Goal: Task Accomplishment & Management: Manage account settings

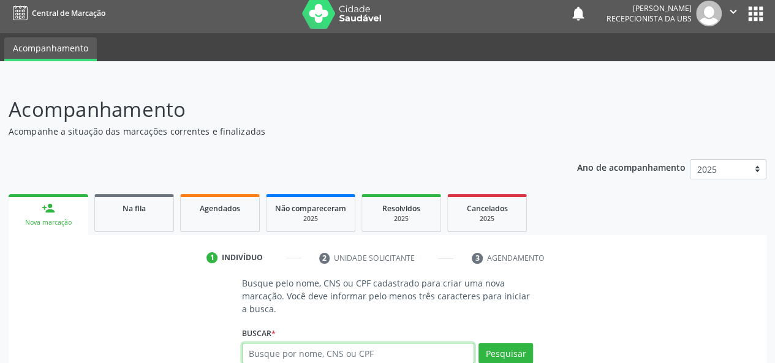
scroll to position [6, 0]
click at [491, 222] on div "2025" at bounding box center [486, 218] width 61 height 9
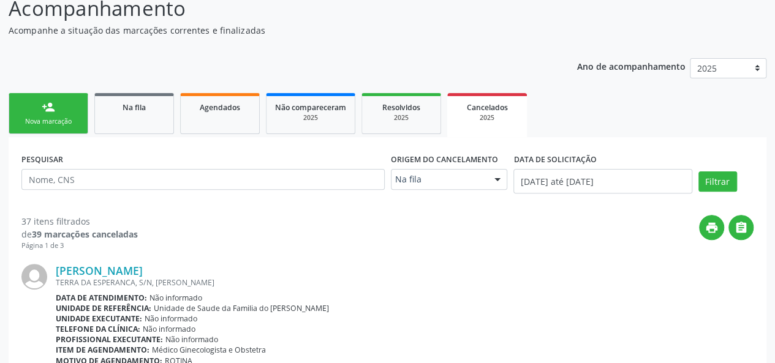
scroll to position [190, 0]
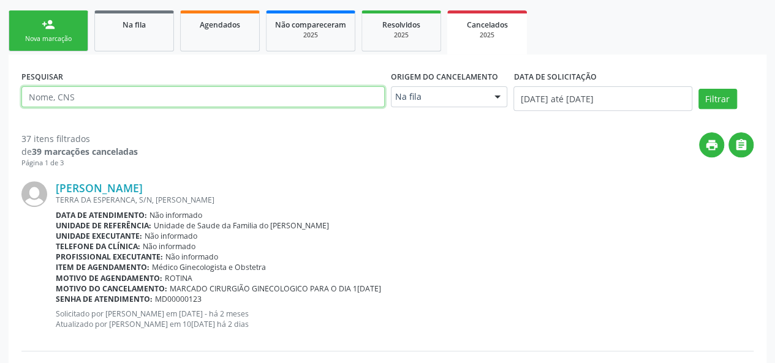
paste input "702006387943087"
type input "702006387943087"
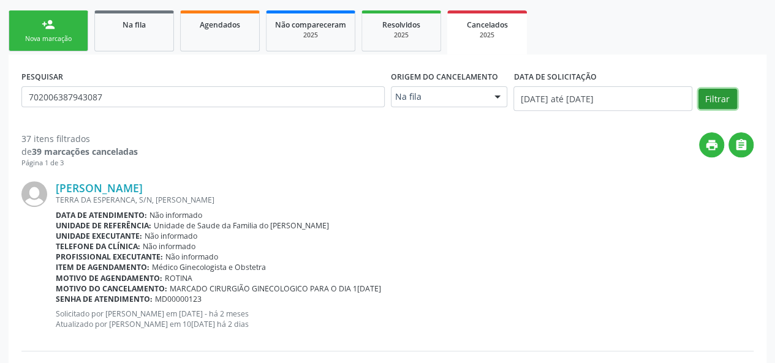
click at [710, 89] on button "Filtrar" at bounding box center [717, 99] width 39 height 21
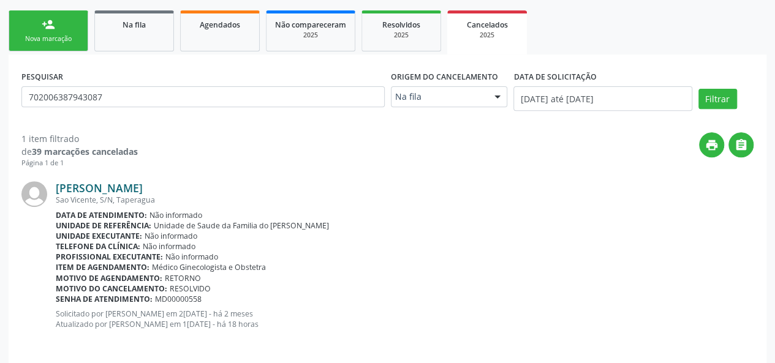
click at [132, 189] on link "[PERSON_NAME]" at bounding box center [99, 187] width 87 height 13
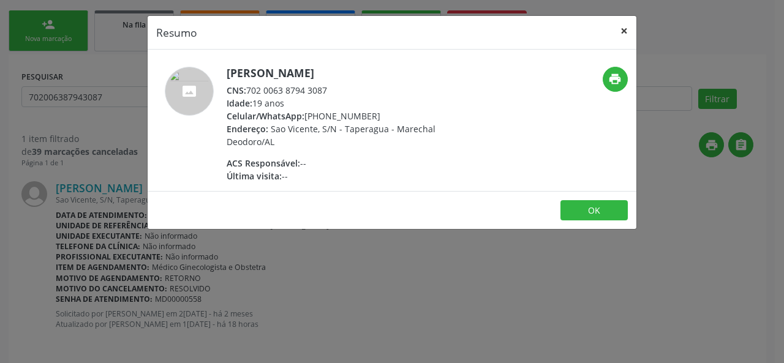
click at [623, 26] on button "×" at bounding box center [624, 31] width 24 height 30
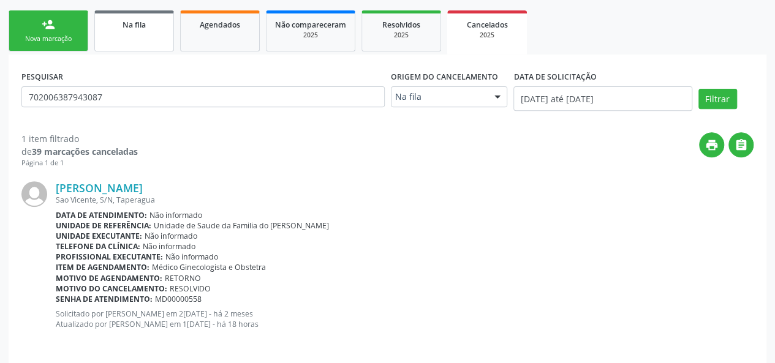
click at [120, 34] on link "Na fila" at bounding box center [134, 30] width 80 height 41
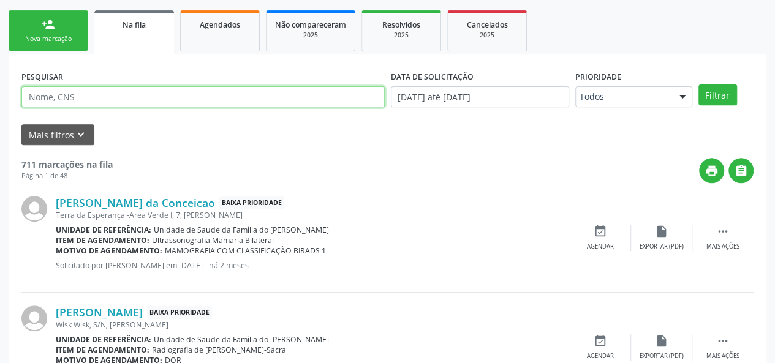
click at [138, 92] on input "text" at bounding box center [202, 96] width 363 height 21
type input "giselma"
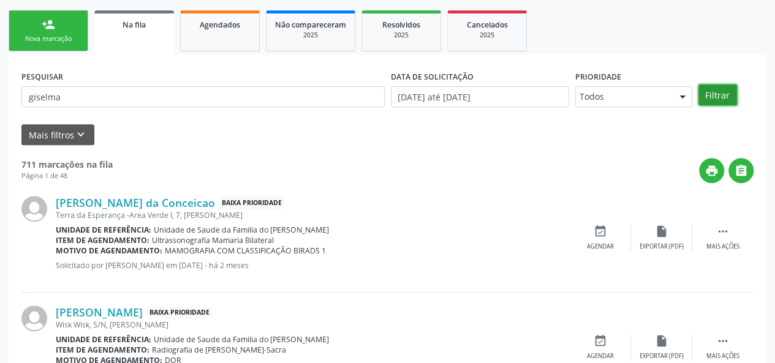
click at [712, 94] on button "Filtrar" at bounding box center [717, 95] width 39 height 21
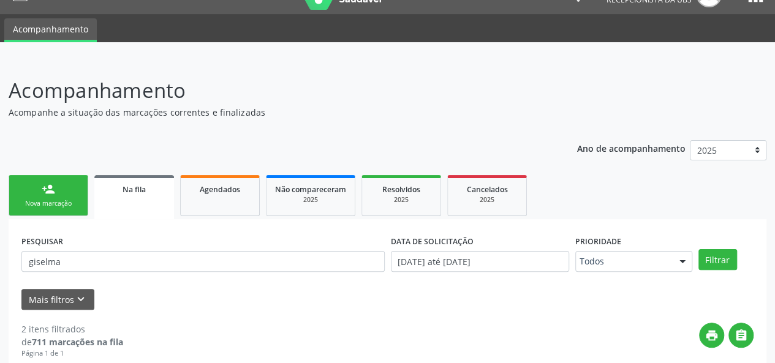
scroll to position [15, 0]
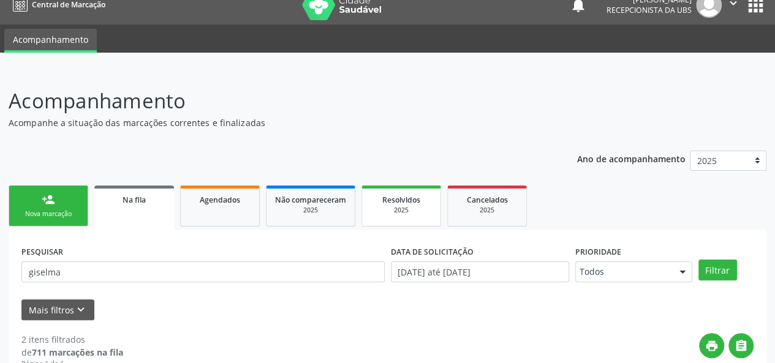
click at [410, 211] on div "2025" at bounding box center [401, 210] width 61 height 9
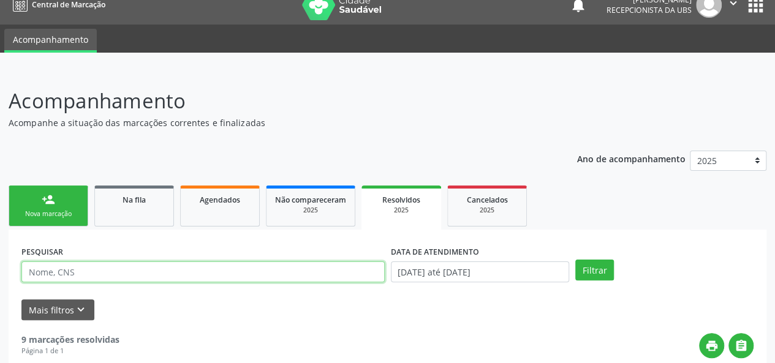
click at [120, 271] on input "text" at bounding box center [202, 272] width 363 height 21
type input "giselma"
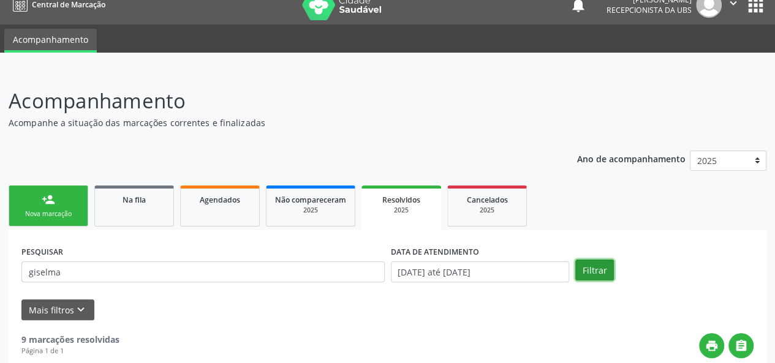
click at [592, 269] on button "Filtrar" at bounding box center [594, 270] width 39 height 21
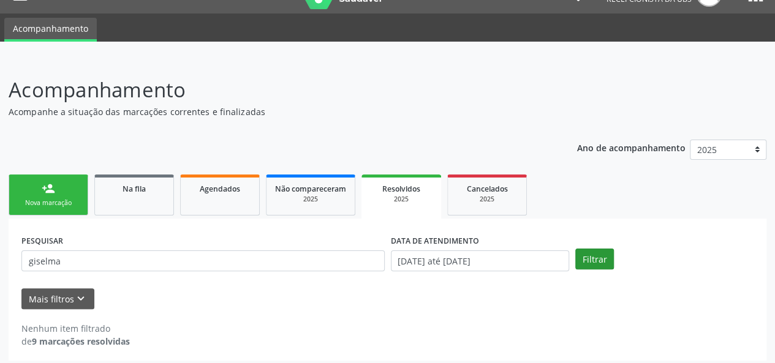
scroll to position [31, 0]
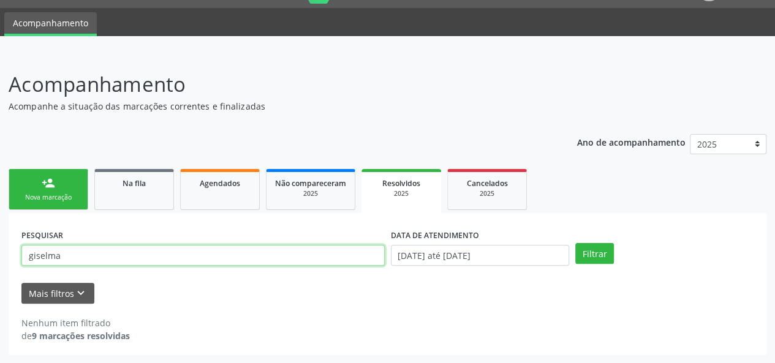
click at [38, 257] on input "giselma" at bounding box center [202, 255] width 363 height 21
click at [141, 191] on link "Na fila" at bounding box center [134, 189] width 80 height 41
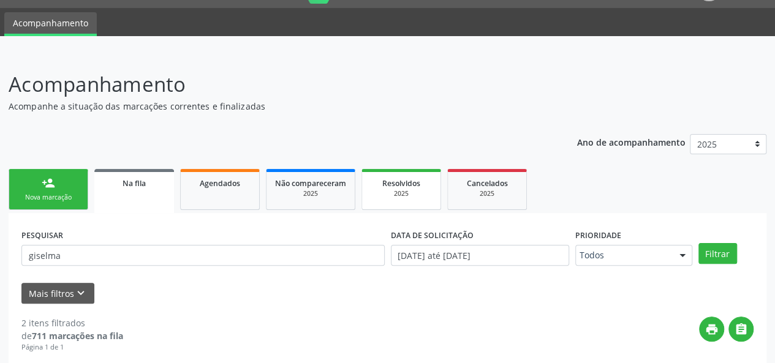
click at [413, 193] on div "2025" at bounding box center [401, 193] width 61 height 9
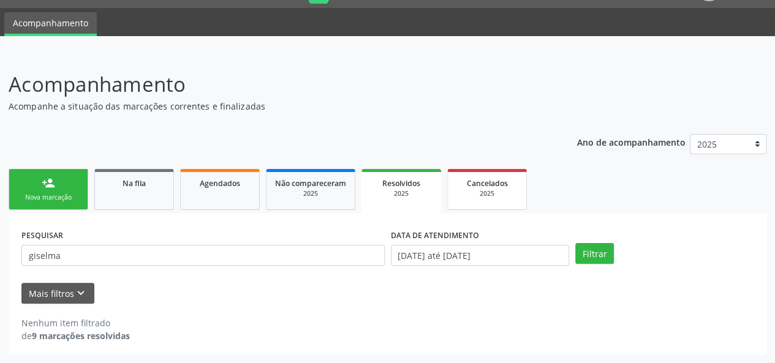
click at [486, 195] on div "2025" at bounding box center [486, 193] width 61 height 9
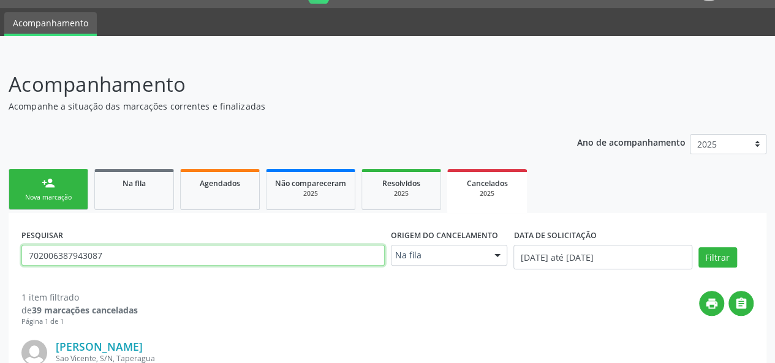
click at [85, 259] on input "702006387943087" at bounding box center [202, 255] width 363 height 21
paste input "giselma"
type input "giselma"
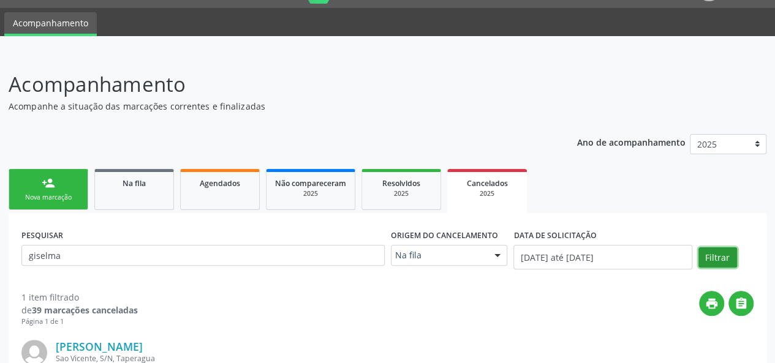
click at [707, 263] on button "Filtrar" at bounding box center [717, 257] width 39 height 21
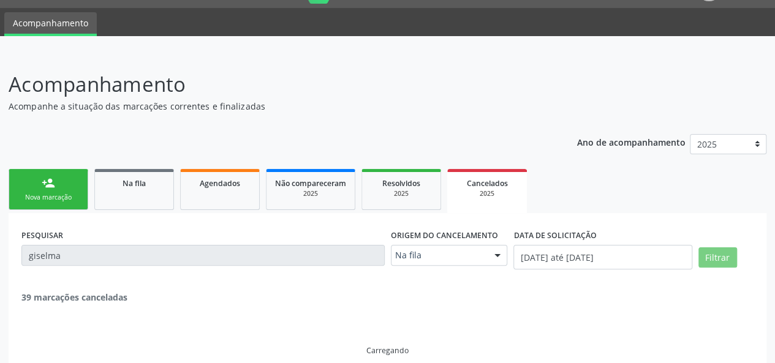
scroll to position [6, 0]
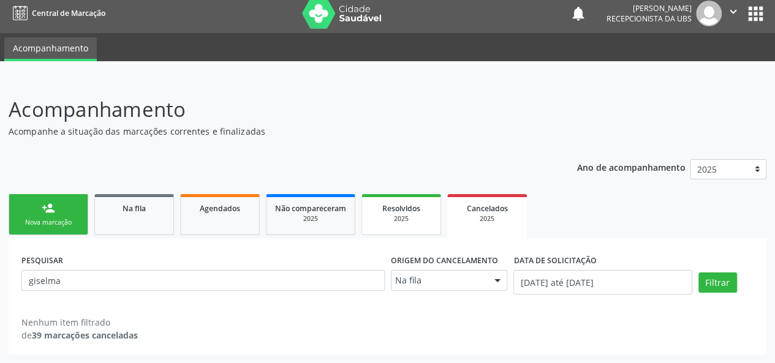
click at [404, 224] on link "Resolvidos 2025" at bounding box center [401, 214] width 80 height 41
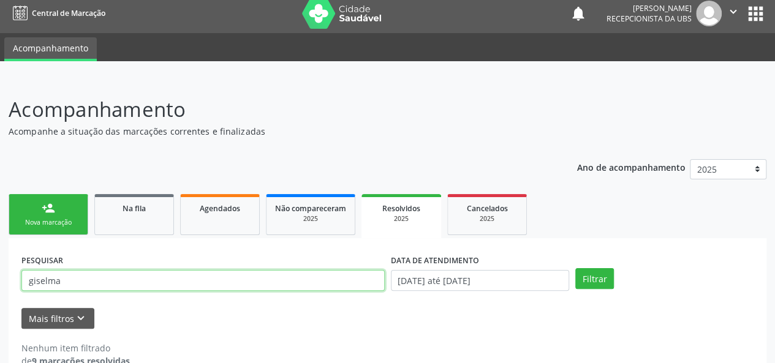
click at [40, 281] on input "giselma" at bounding box center [202, 280] width 363 height 21
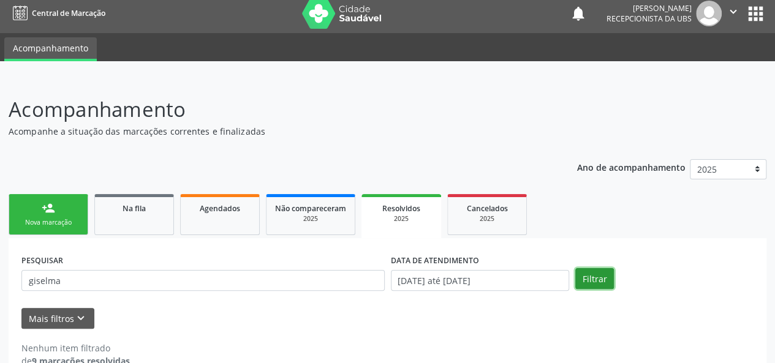
click at [590, 279] on button "Filtrar" at bounding box center [594, 278] width 39 height 21
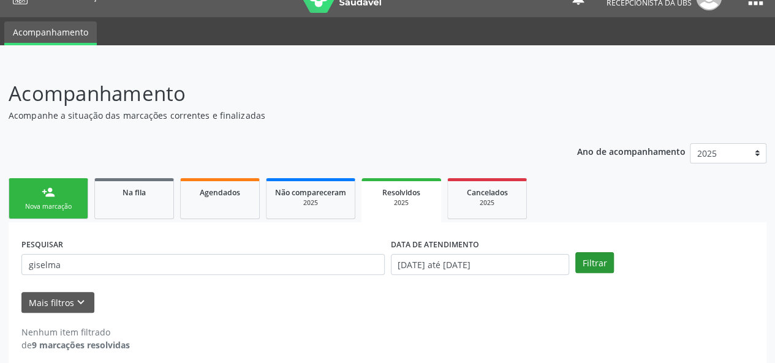
scroll to position [31, 0]
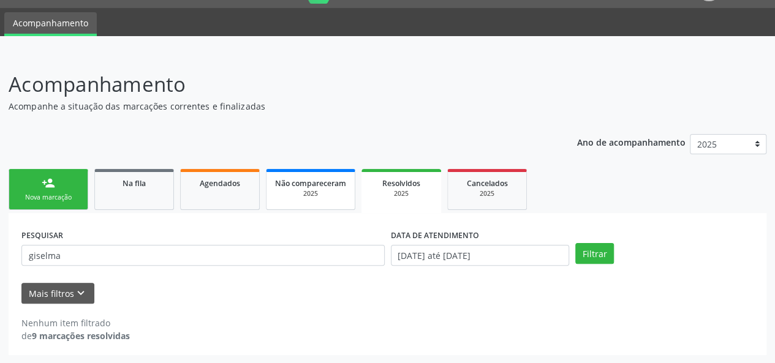
click at [312, 197] on div "2025" at bounding box center [310, 193] width 71 height 9
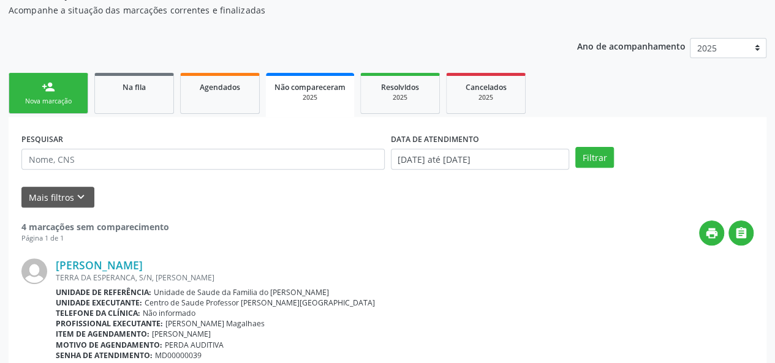
scroll to position [66, 0]
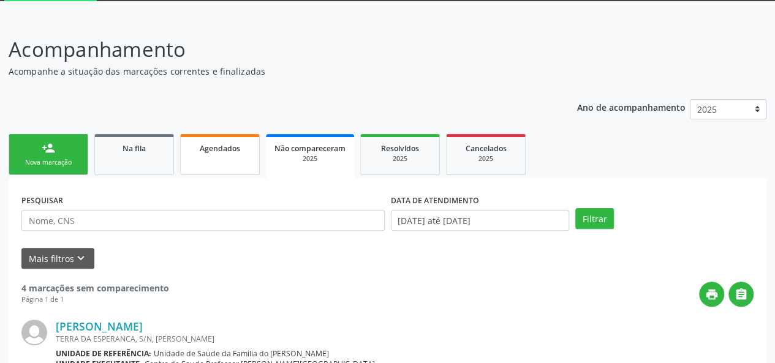
click at [207, 158] on link "Agendados" at bounding box center [220, 154] width 80 height 41
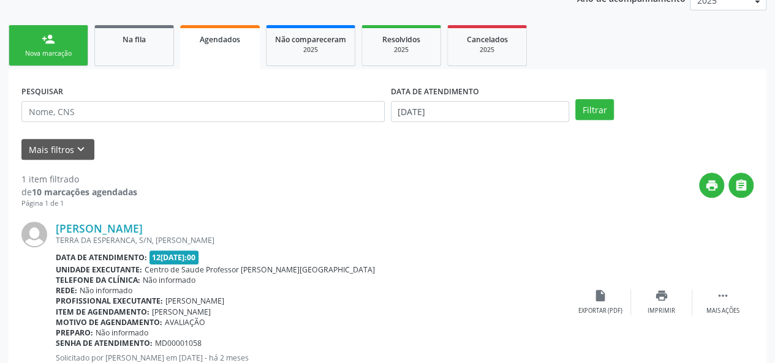
scroll to position [105, 0]
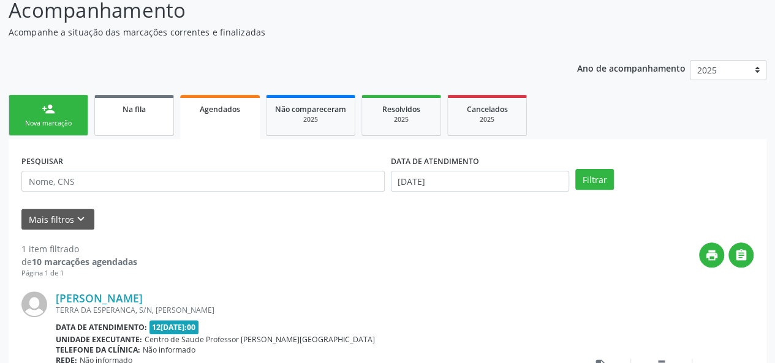
click at [143, 116] on link "Na fila" at bounding box center [134, 115] width 80 height 41
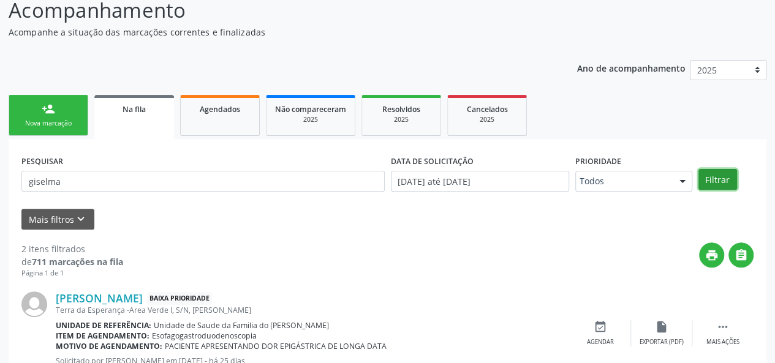
click at [710, 181] on button "Filtrar" at bounding box center [717, 179] width 39 height 21
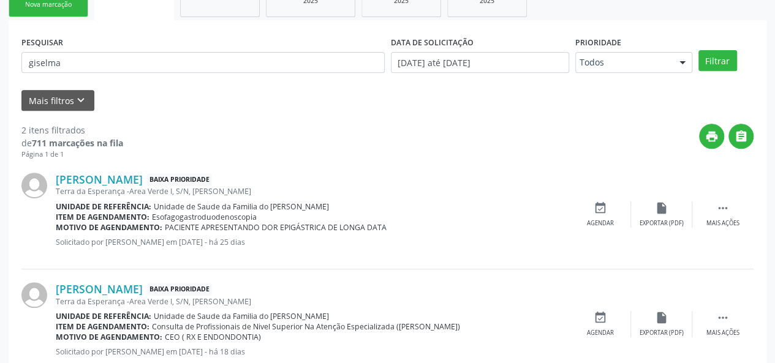
scroll to position [198, 0]
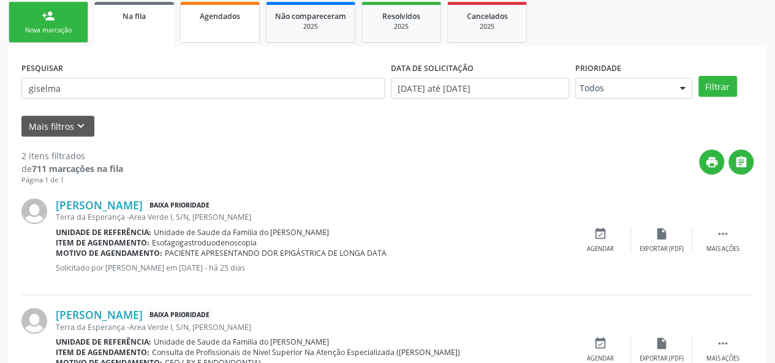
click at [218, 23] on link "Agendados" at bounding box center [220, 22] width 80 height 41
select select "8"
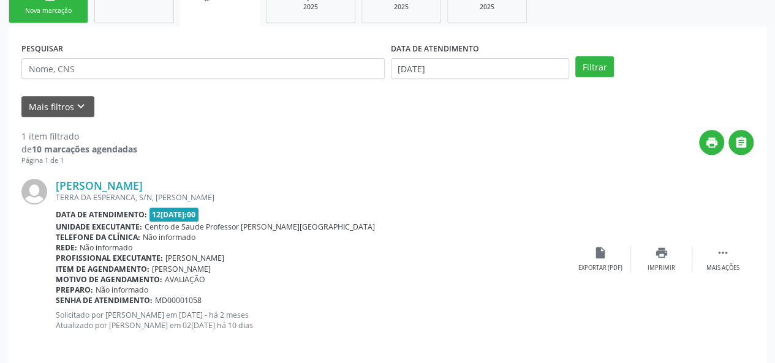
scroll to position [228, 0]
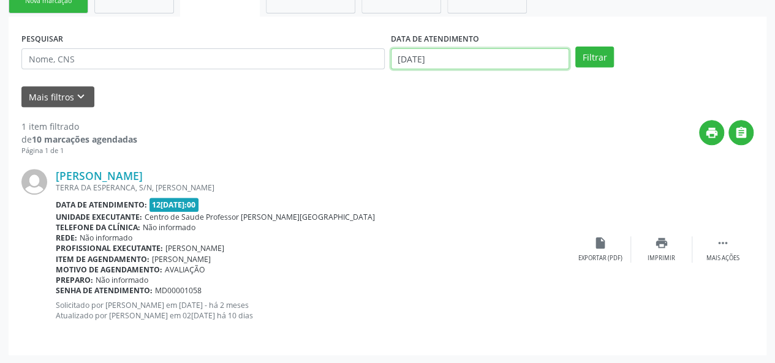
click at [497, 59] on input "[DATE]" at bounding box center [480, 58] width 178 height 21
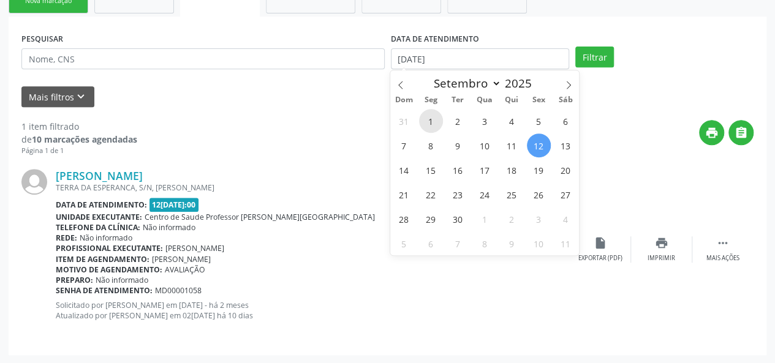
click at [425, 116] on span "1" at bounding box center [431, 121] width 24 height 24
type input "[DATE]"
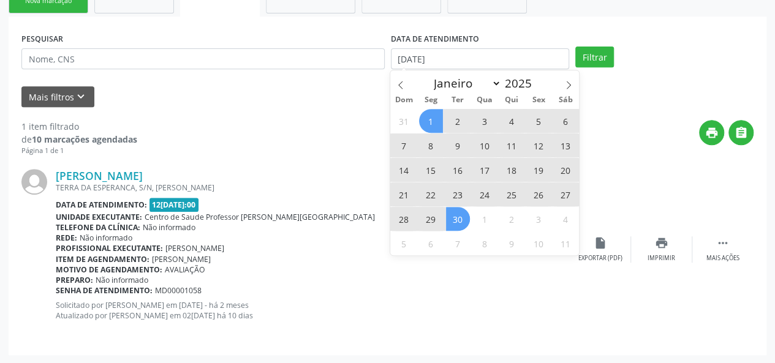
click at [458, 219] on span "30" at bounding box center [458, 219] width 24 height 24
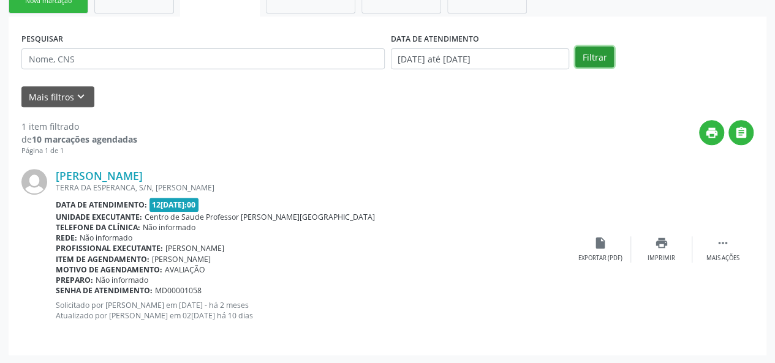
click at [599, 56] on button "Filtrar" at bounding box center [594, 57] width 39 height 21
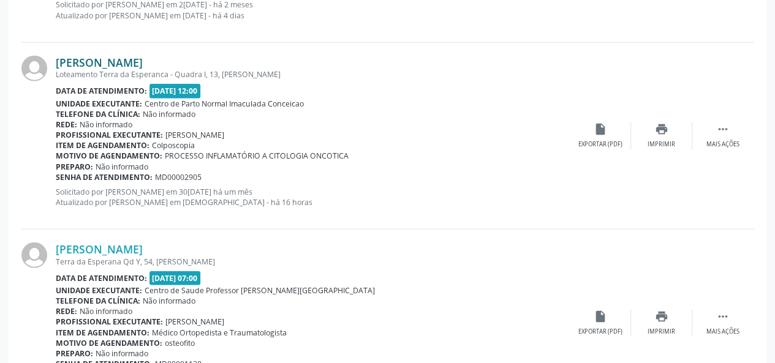
scroll to position [1392, 0]
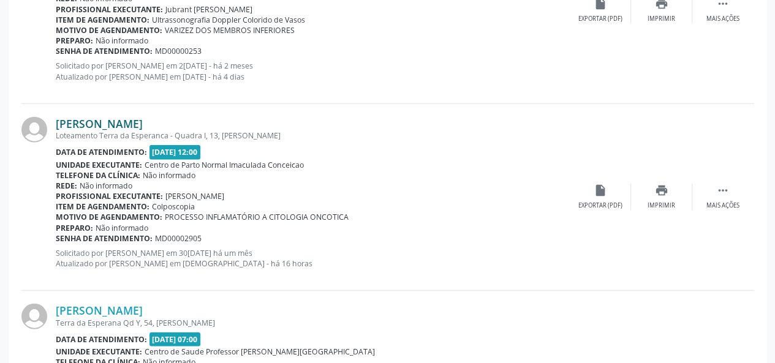
click at [110, 119] on link "[PERSON_NAME]" at bounding box center [99, 123] width 87 height 13
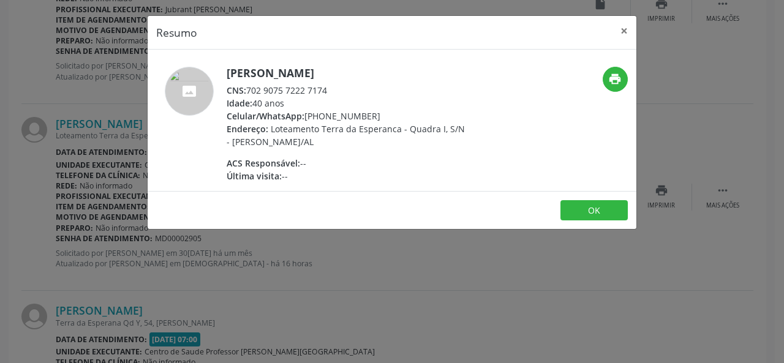
drag, startPoint x: 336, startPoint y: 89, endPoint x: 249, endPoint y: 91, distance: 87.0
click at [249, 91] on div "CNS: 702 9075 7222 7174" at bounding box center [346, 90] width 238 height 13
copy div "702 9075 7222 7174"
click at [624, 29] on button "×" at bounding box center [624, 31] width 24 height 30
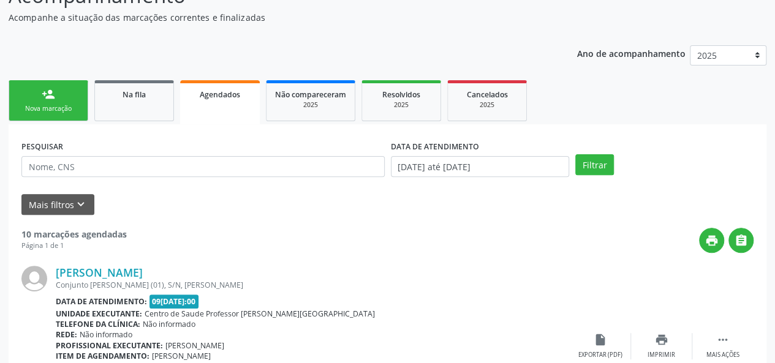
scroll to position [0, 0]
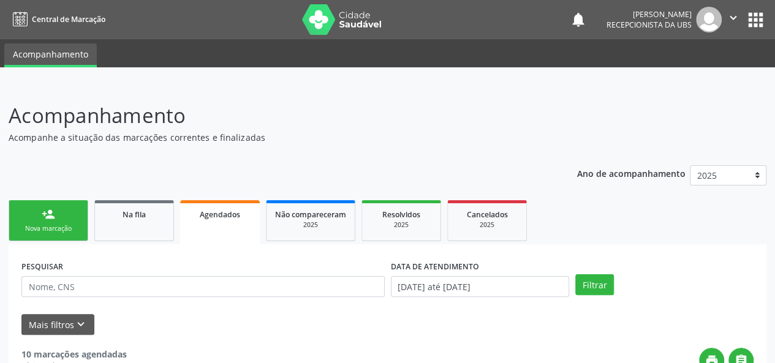
click at [31, 220] on link "person_add Nova marcação" at bounding box center [49, 220] width 80 height 41
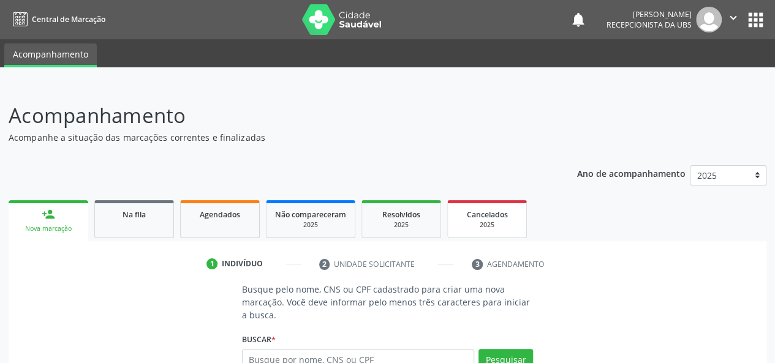
click at [496, 226] on div "2025" at bounding box center [486, 224] width 61 height 9
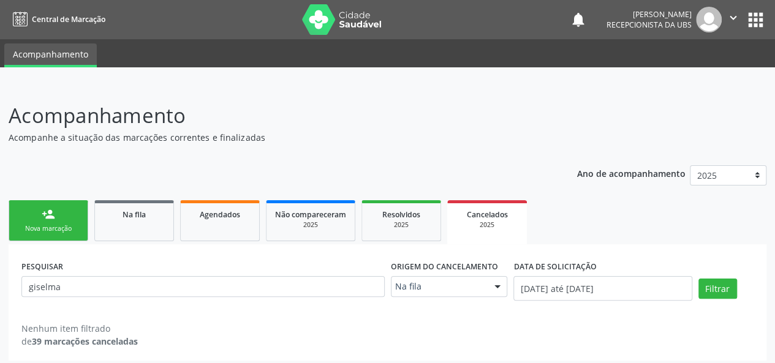
scroll to position [6, 0]
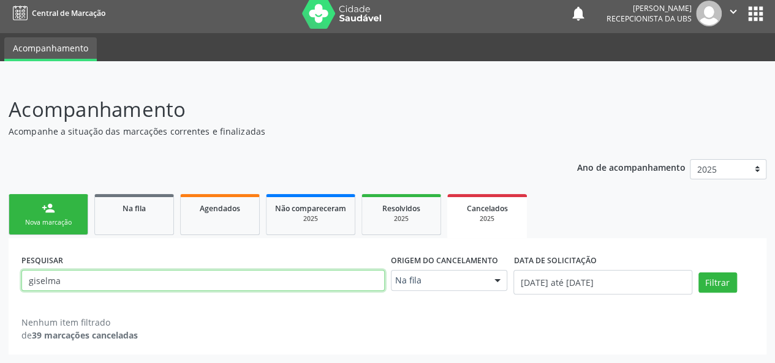
drag, startPoint x: 89, startPoint y: 280, endPoint x: 2, endPoint y: 288, distance: 86.7
click at [2, 288] on div "Acompanhamento Acompanhe a situação das marcações correntes e finalizadas Relat…" at bounding box center [387, 220] width 775 height 285
type input "[PERSON_NAME]"
click at [698, 273] on button "Filtrar" at bounding box center [717, 283] width 39 height 21
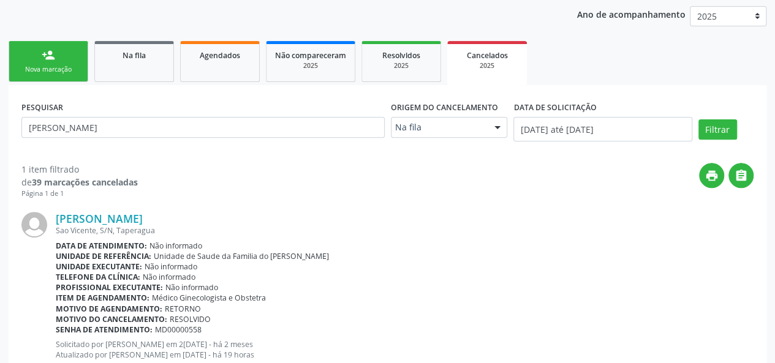
scroll to position [198, 0]
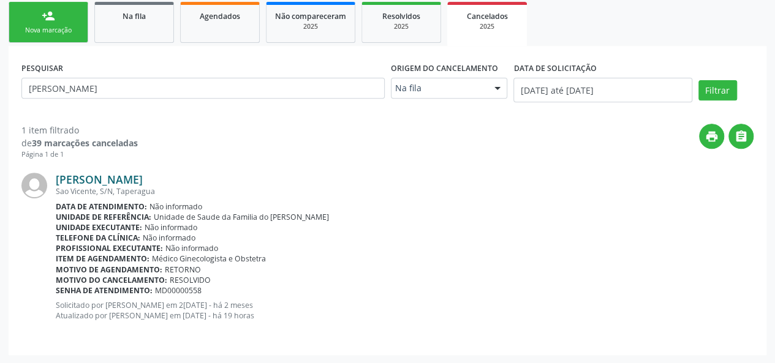
click at [134, 179] on link "[PERSON_NAME]" at bounding box center [99, 179] width 87 height 13
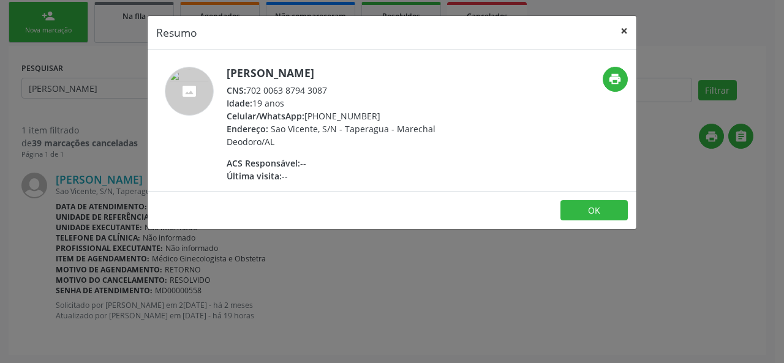
click at [625, 30] on button "×" at bounding box center [624, 31] width 24 height 30
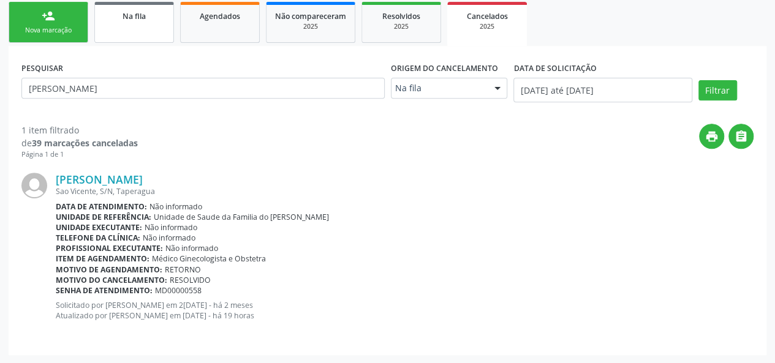
click at [125, 21] on link "Na fila" at bounding box center [134, 22] width 80 height 41
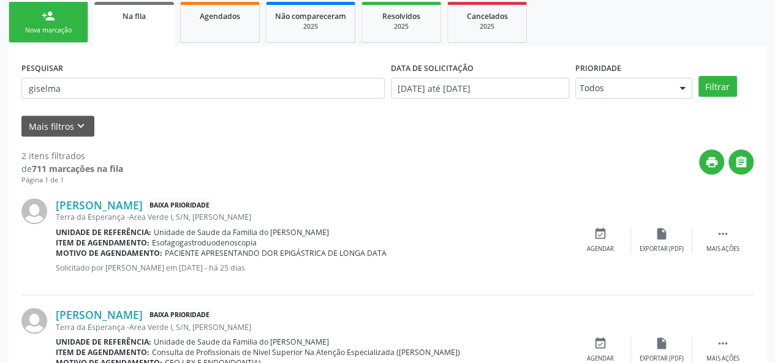
scroll to position [137, 0]
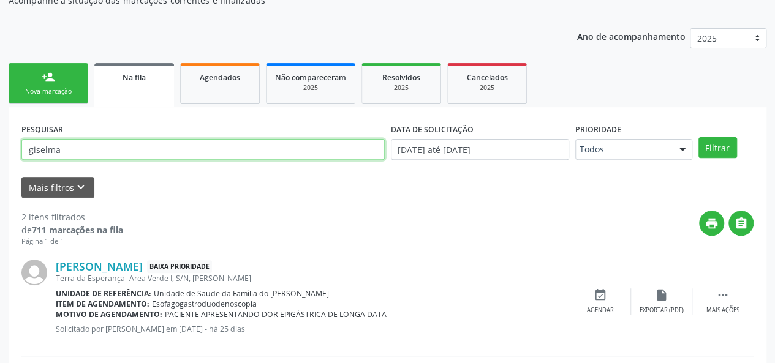
click at [43, 144] on input "giselma" at bounding box center [202, 149] width 363 height 21
paste input "707400037267874"
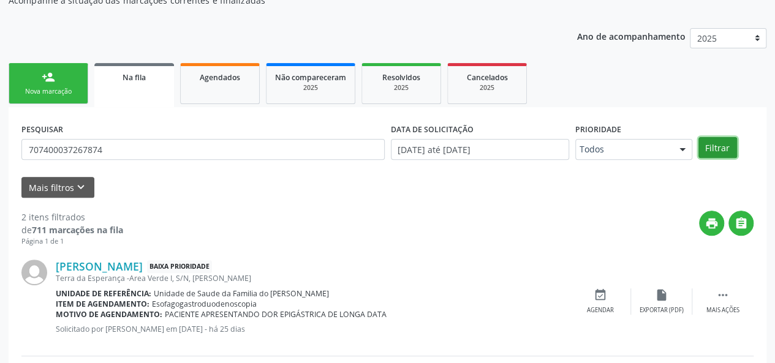
click at [711, 151] on button "Filtrar" at bounding box center [717, 147] width 39 height 21
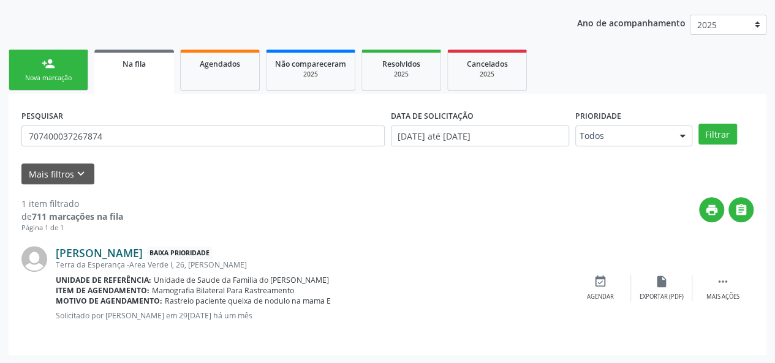
click at [143, 255] on link "[PERSON_NAME]" at bounding box center [99, 252] width 87 height 13
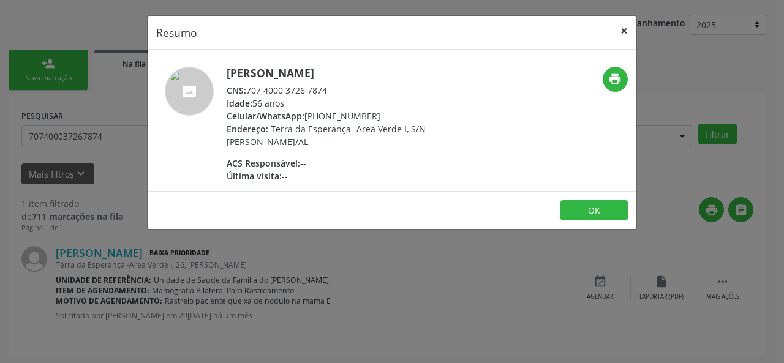
click at [627, 25] on button "×" at bounding box center [624, 31] width 24 height 30
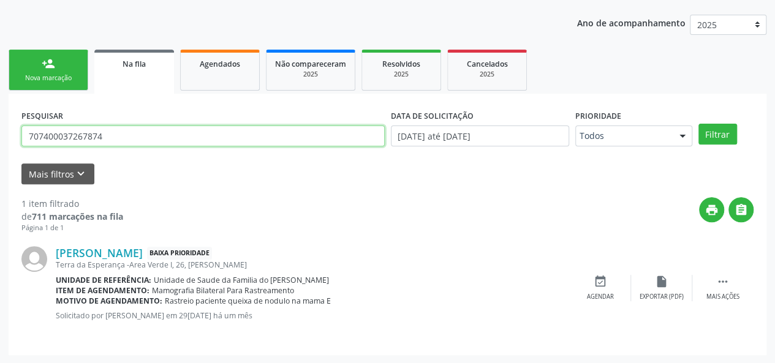
drag, startPoint x: 132, startPoint y: 138, endPoint x: 18, endPoint y: 137, distance: 114.5
click at [18, 137] on div "PESQUISAR 707400037267874 DATA DE SOLICITAÇÃO 01[DATE]té 12[DATE] Prioridade To…" at bounding box center [388, 225] width 758 height 262
click at [698, 124] on button "Filtrar" at bounding box center [717, 134] width 39 height 21
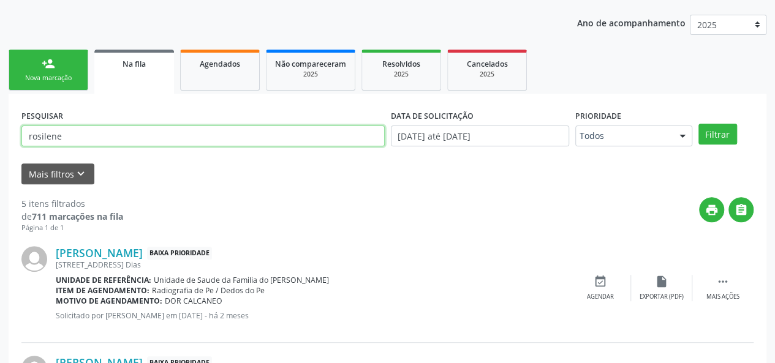
click at [113, 139] on input "rosilene" at bounding box center [202, 136] width 363 height 21
click at [698, 124] on button "Filtrar" at bounding box center [717, 134] width 39 height 21
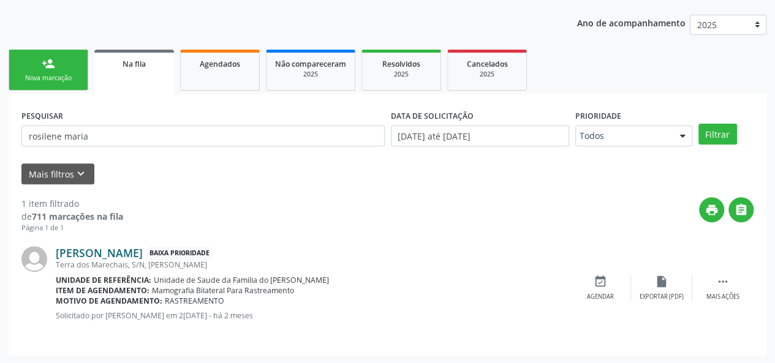
click at [121, 255] on link "[PERSON_NAME]" at bounding box center [99, 252] width 87 height 13
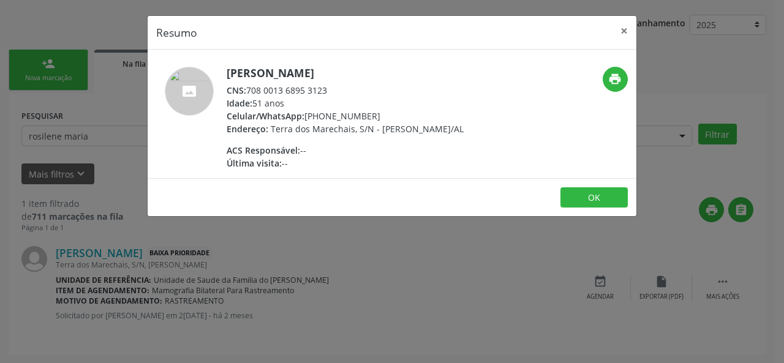
drag, startPoint x: 361, startPoint y: 92, endPoint x: 246, endPoint y: 89, distance: 115.2
click at [246, 89] on div "CNS: 708 0013 6895 3123" at bounding box center [345, 90] width 237 height 13
copy div "708 0013 6895 3123"
click at [619, 26] on button "×" at bounding box center [624, 31] width 24 height 30
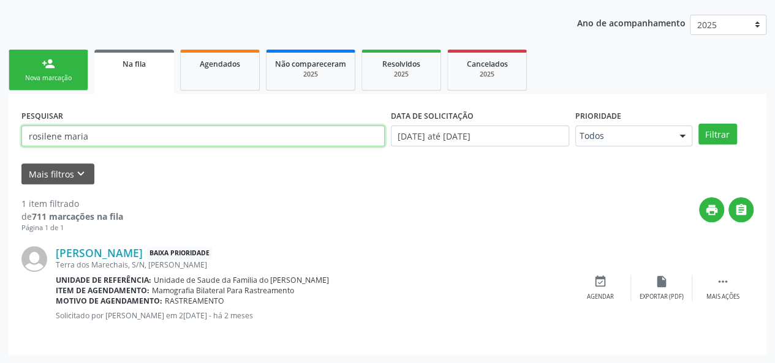
click at [115, 146] on input "rosilene maria" at bounding box center [202, 136] width 363 height 21
type input "[PERSON_NAME]"
click at [698, 124] on button "Filtrar" at bounding box center [717, 134] width 39 height 21
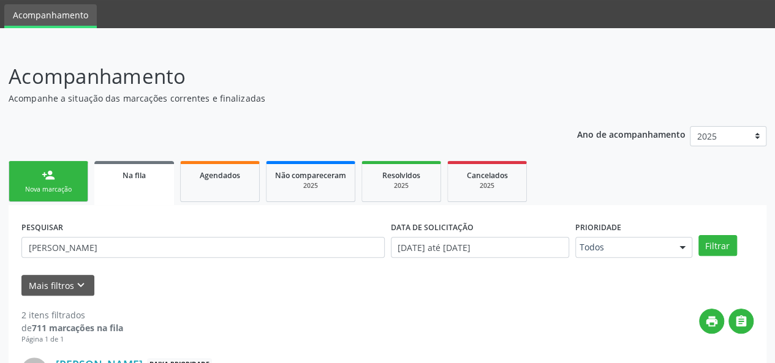
scroll to position [26, 0]
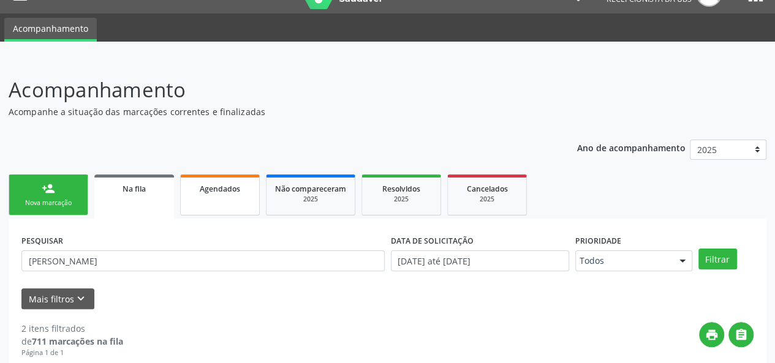
click at [203, 197] on link "Agendados" at bounding box center [220, 195] width 80 height 41
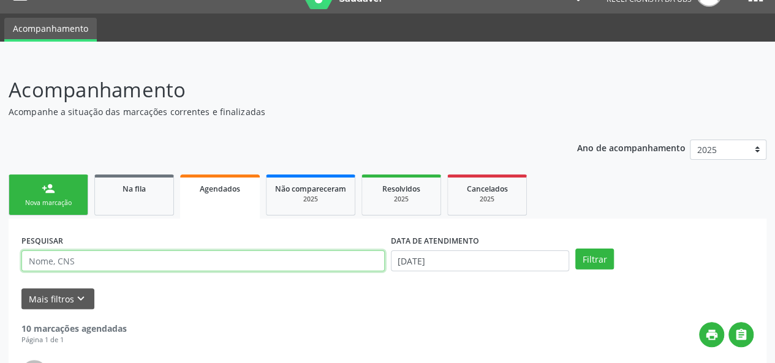
click at [135, 255] on input "text" at bounding box center [202, 260] width 363 height 21
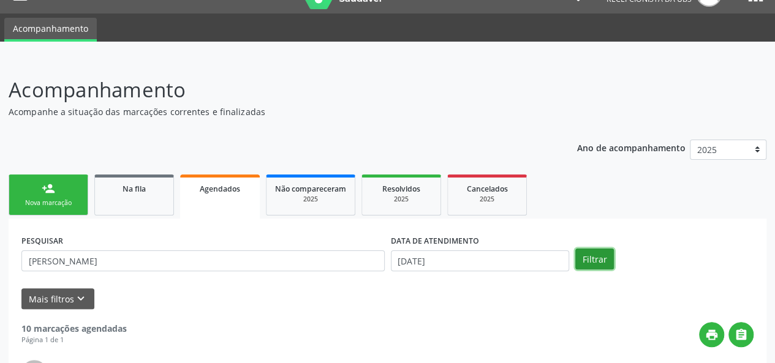
click at [600, 262] on button "Filtrar" at bounding box center [594, 259] width 39 height 21
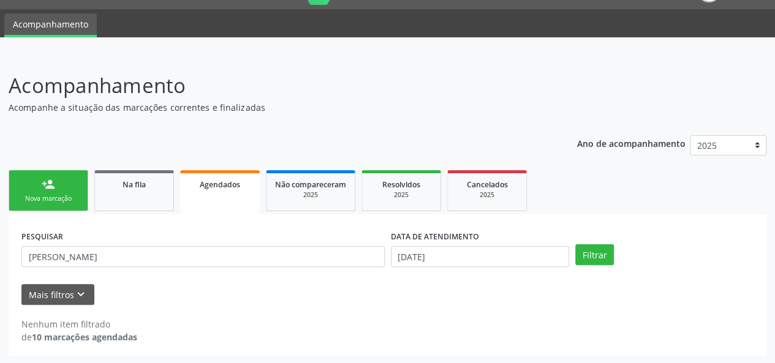
scroll to position [31, 0]
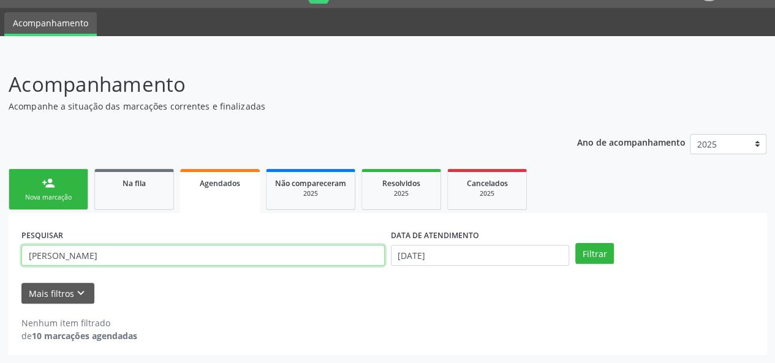
drag, startPoint x: 216, startPoint y: 258, endPoint x: 0, endPoint y: 259, distance: 215.6
click at [0, 259] on div "Acompanhamento Acompanhe a situação das marcações correntes e finalizadas Relat…" at bounding box center [387, 208] width 775 height 311
type input "[PERSON_NAME]"
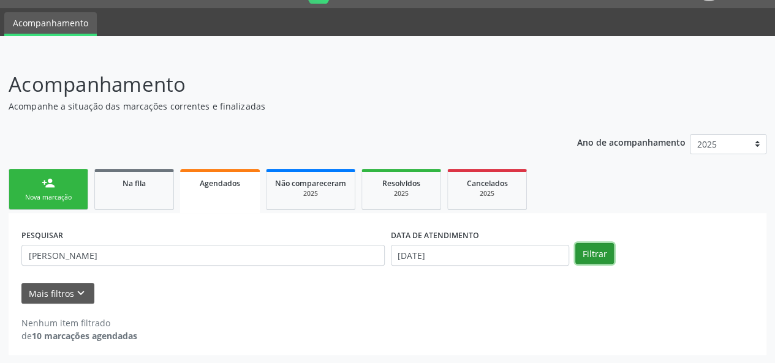
click at [589, 250] on button "Filtrar" at bounding box center [594, 253] width 39 height 21
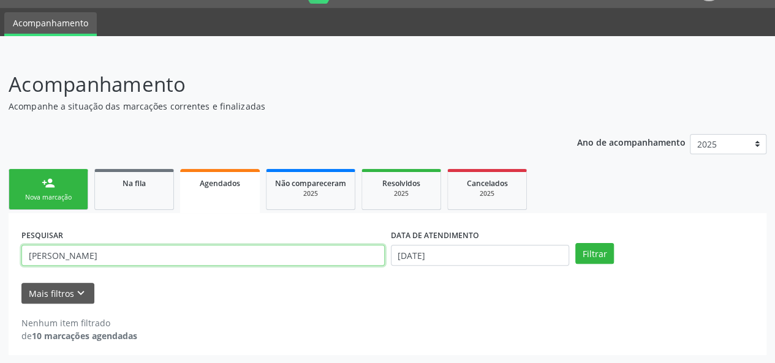
drag, startPoint x: 130, startPoint y: 262, endPoint x: 6, endPoint y: 256, distance: 125.1
click at [6, 256] on div "Acompanhamento Acompanhe a situação das marcações correntes e finalizadas Relat…" at bounding box center [387, 208] width 775 height 311
click at [479, 186] on span "Cancelados" at bounding box center [487, 183] width 41 height 10
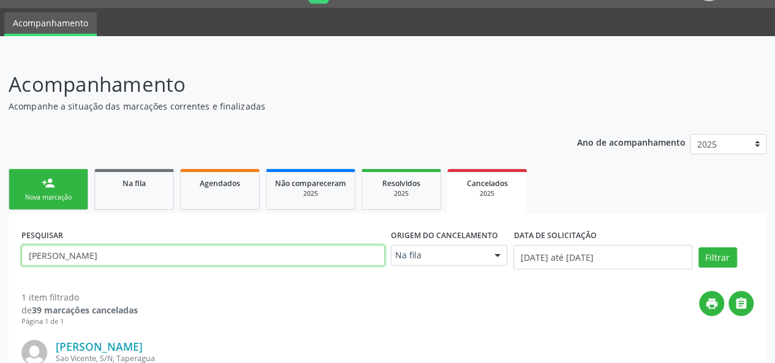
paste input "[PERSON_NAME]"
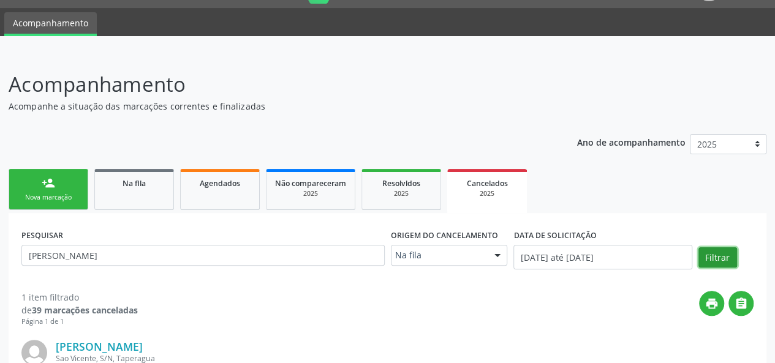
click at [719, 259] on button "Filtrar" at bounding box center [717, 257] width 39 height 21
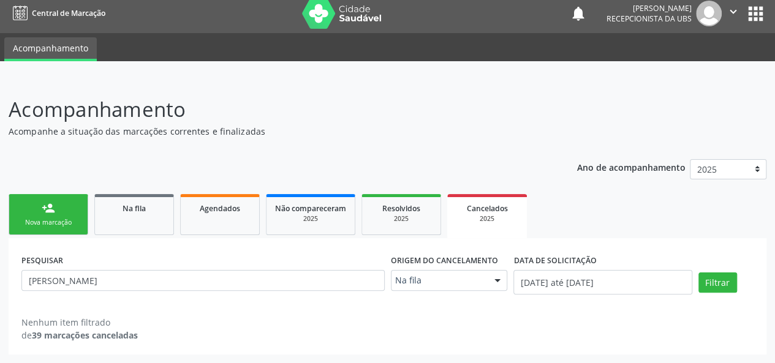
scroll to position [6, 0]
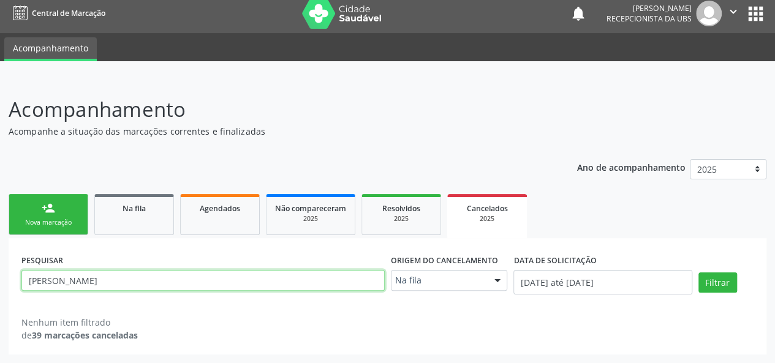
click at [74, 282] on input "[PERSON_NAME]" at bounding box center [202, 280] width 363 height 21
paste input "708603064910889"
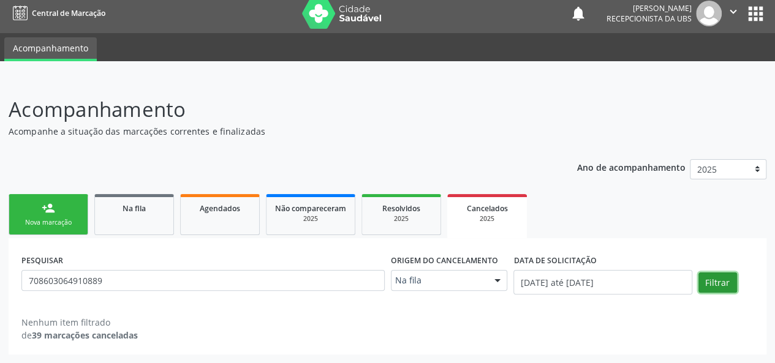
click at [718, 281] on button "Filtrar" at bounding box center [717, 283] width 39 height 21
click at [499, 209] on span "Cancelados" at bounding box center [487, 208] width 41 height 10
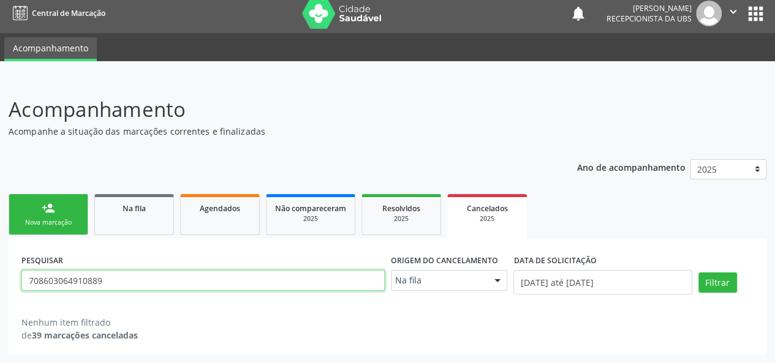
click at [92, 278] on input "708603064910889" at bounding box center [202, 280] width 363 height 21
paste input "[PERSON_NAME][DATE] da Conceicao"
type input "[PERSON_NAME][DATE] da Conceicao"
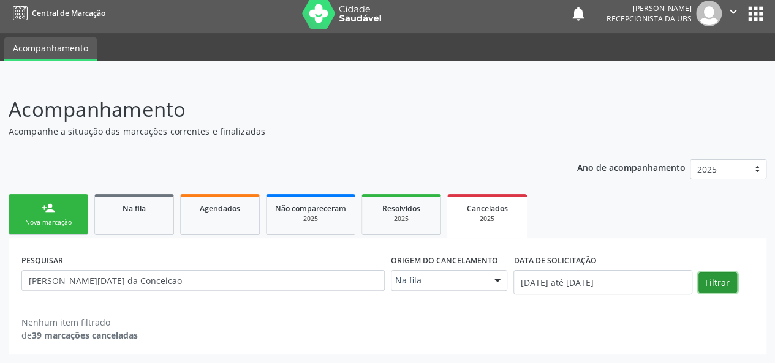
click at [714, 285] on button "Filtrar" at bounding box center [717, 283] width 39 height 21
click at [156, 213] on div "Na fila" at bounding box center [134, 207] width 61 height 13
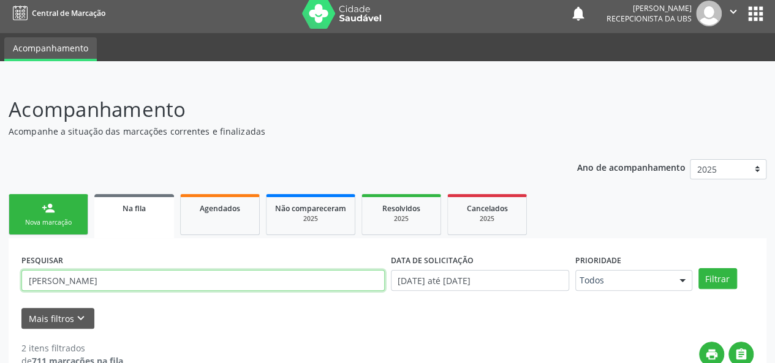
drag, startPoint x: 99, startPoint y: 284, endPoint x: 60, endPoint y: 279, distance: 39.4
click at [60, 279] on input "[PERSON_NAME]" at bounding box center [202, 280] width 363 height 21
paste input "[PERSON_NAME][DATE] da Conceicao"
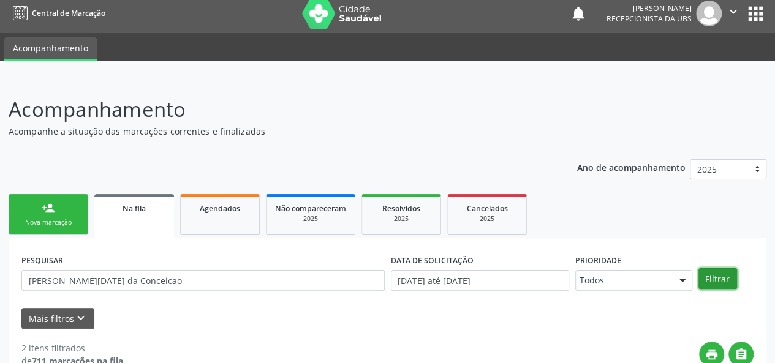
click at [712, 277] on button "Filtrar" at bounding box center [717, 278] width 39 height 21
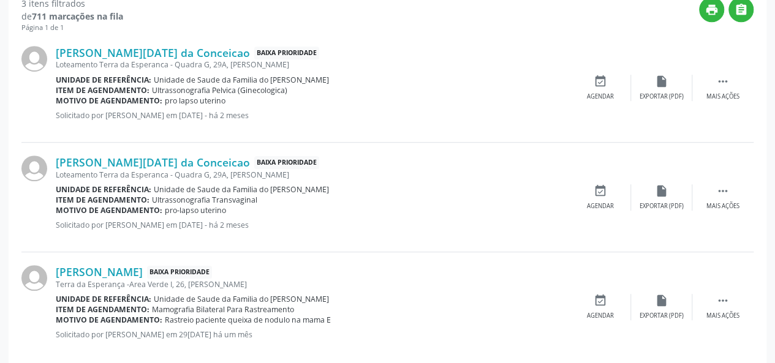
scroll to position [370, 0]
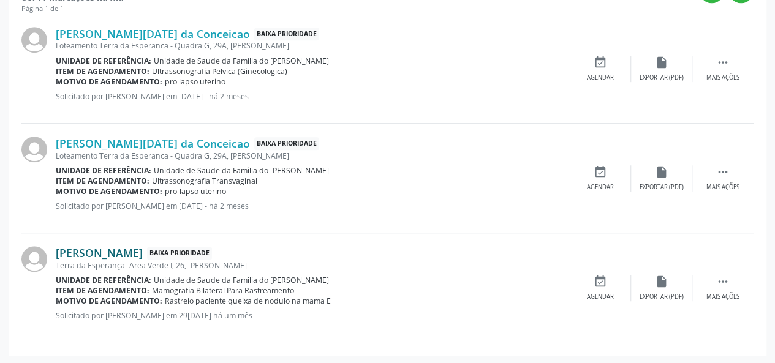
click at [143, 249] on link "[PERSON_NAME]" at bounding box center [99, 252] width 87 height 13
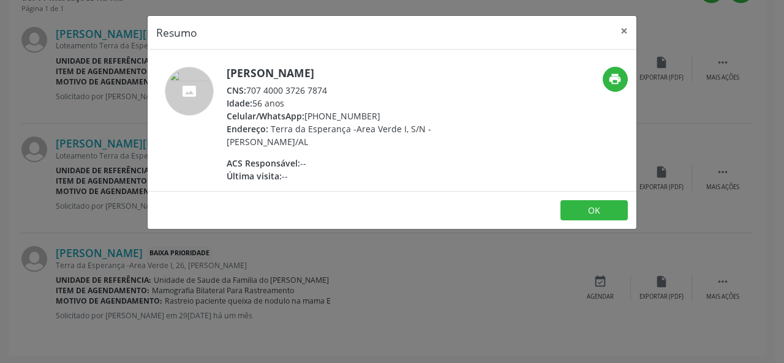
drag, startPoint x: 345, startPoint y: 88, endPoint x: 250, endPoint y: 88, distance: 94.9
click at [250, 88] on div "CNS: 707 4000 3726 7874" at bounding box center [346, 90] width 238 height 13
copy div "707 4000 3726 7874"
click at [625, 27] on button "×" at bounding box center [624, 31] width 24 height 30
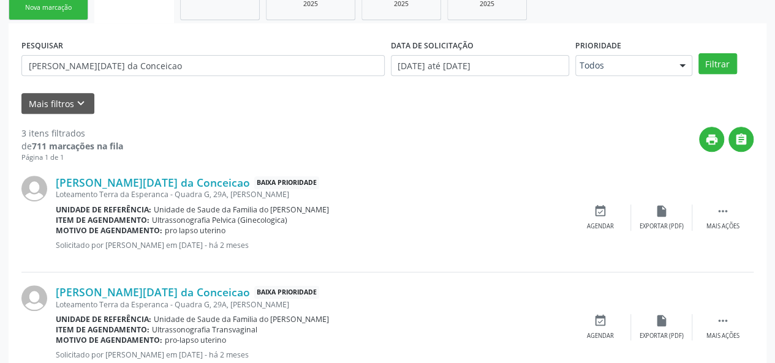
scroll to position [186, 0]
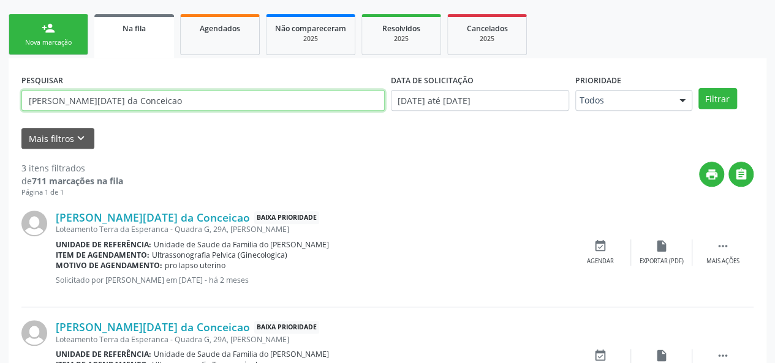
click at [74, 105] on input "[PERSON_NAME][DATE] da Conceicao" at bounding box center [202, 100] width 363 height 21
paste input "708001368953123"
type input "708001368953123"
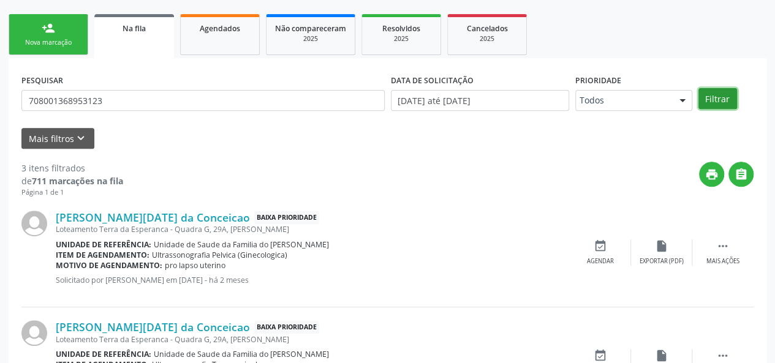
click at [712, 100] on button "Filtrar" at bounding box center [717, 98] width 39 height 21
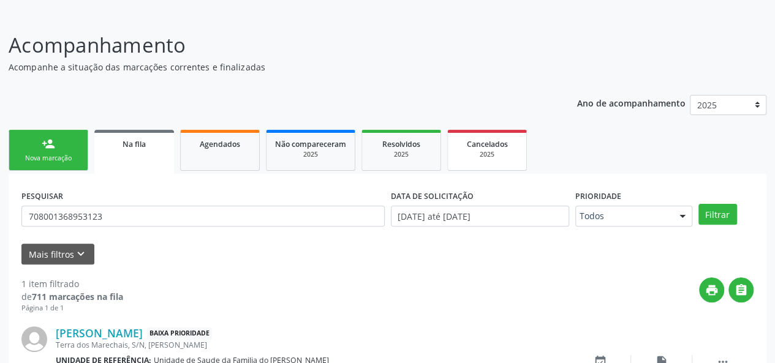
scroll to position [151, 0]
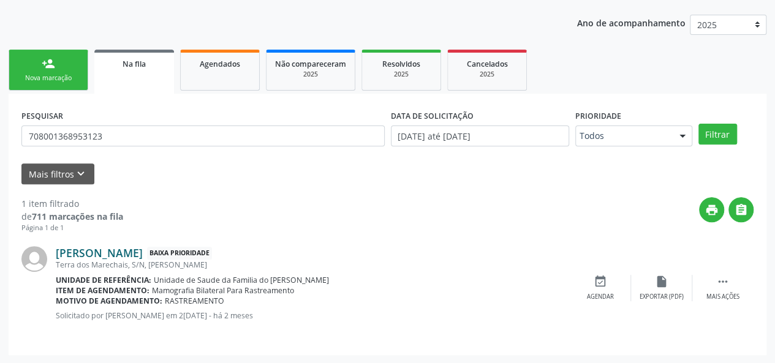
click at [123, 253] on link "[PERSON_NAME]" at bounding box center [99, 252] width 87 height 13
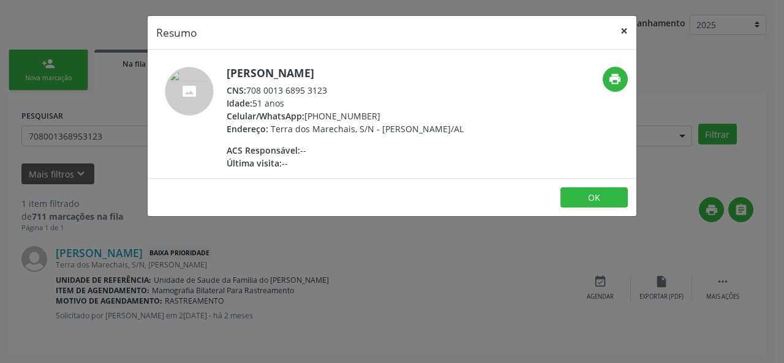
click at [630, 30] on button "×" at bounding box center [624, 31] width 24 height 30
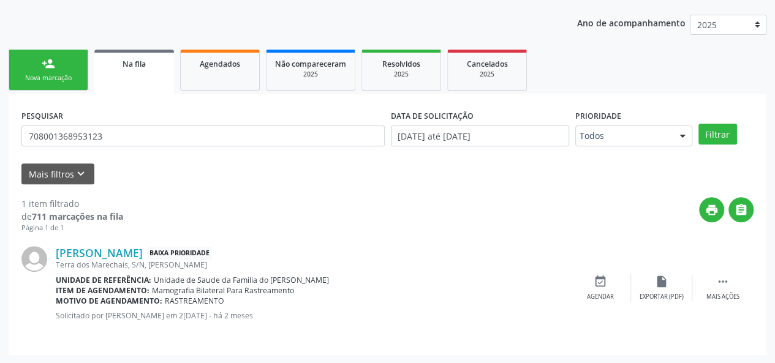
click at [55, 71] on link "person_add Nova marcação" at bounding box center [49, 70] width 80 height 41
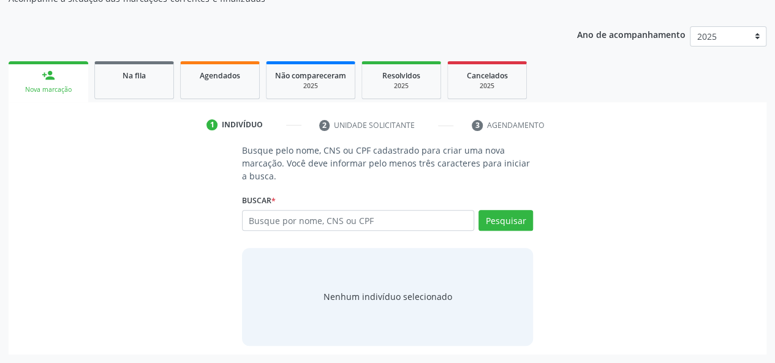
scroll to position [138, 0]
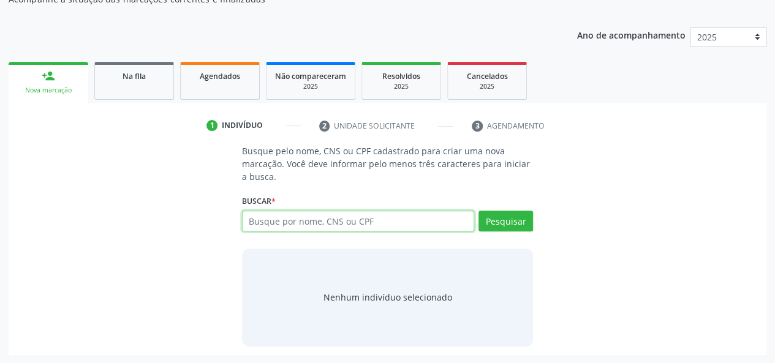
click at [283, 220] on input "text" at bounding box center [358, 221] width 233 height 21
type input "704706714016434"
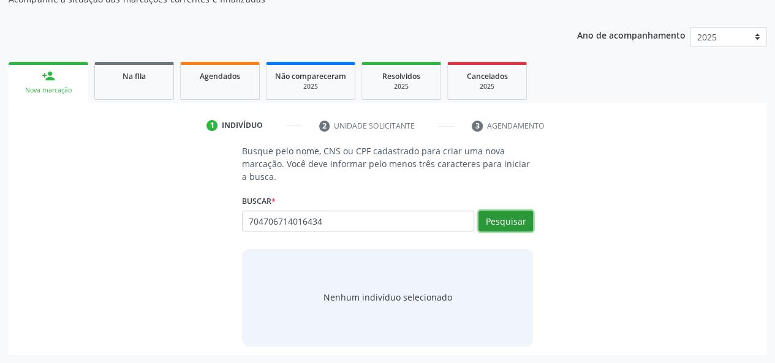
click at [503, 228] on button "Pesquisar" at bounding box center [505, 221] width 55 height 21
type input "704706714016434"
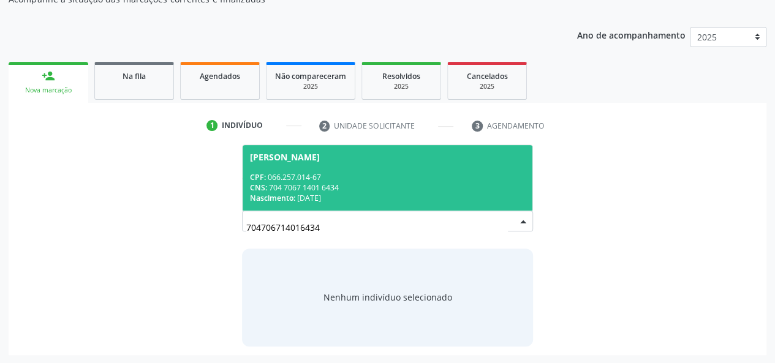
click at [358, 188] on div "CNS: 704 7067 1401 6434" at bounding box center [388, 188] width 276 height 10
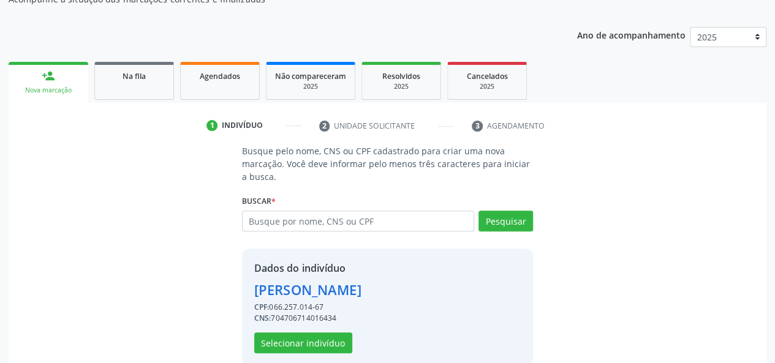
scroll to position [157, 0]
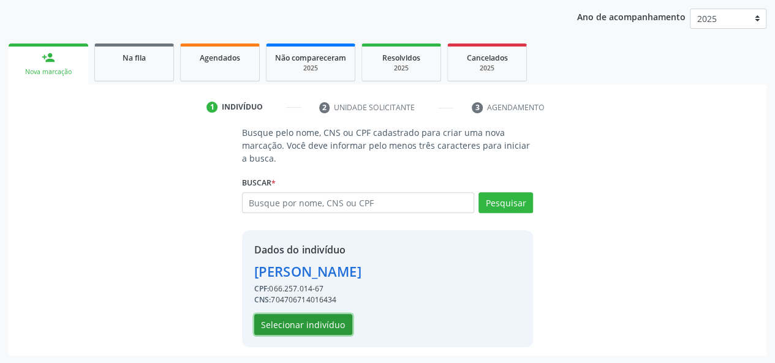
click at [289, 327] on button "Selecionar indivíduo" at bounding box center [303, 324] width 98 height 21
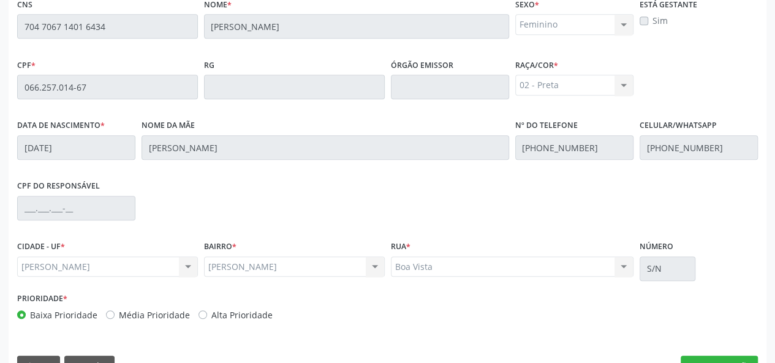
scroll to position [352, 0]
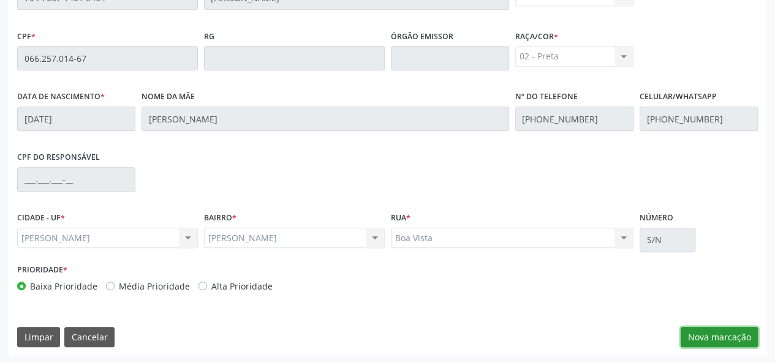
click at [698, 340] on button "Nova marcação" at bounding box center [718, 337] width 77 height 21
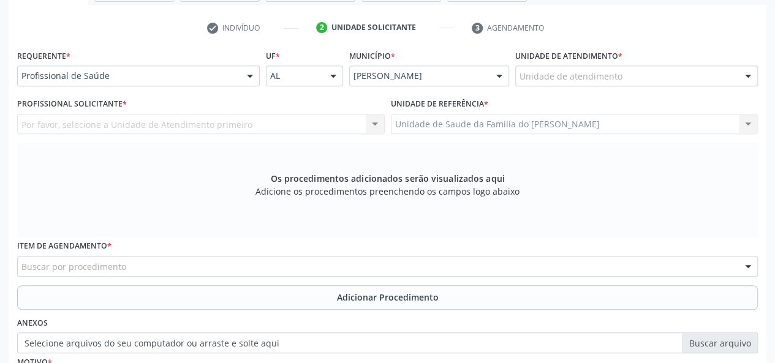
scroll to position [230, 0]
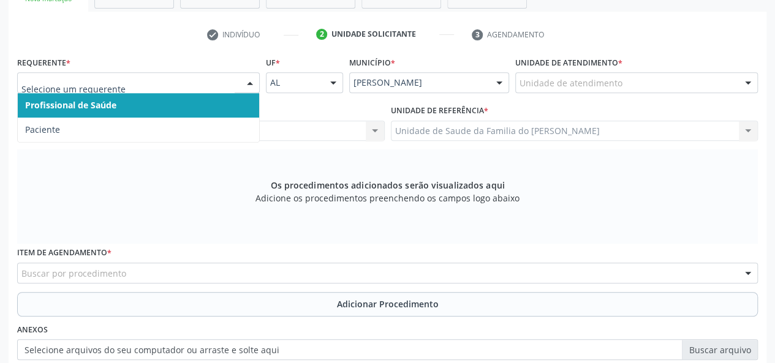
click at [242, 82] on div at bounding box center [250, 83] width 18 height 21
click at [215, 106] on span "Profissional de Saúde" at bounding box center [138, 105] width 241 height 24
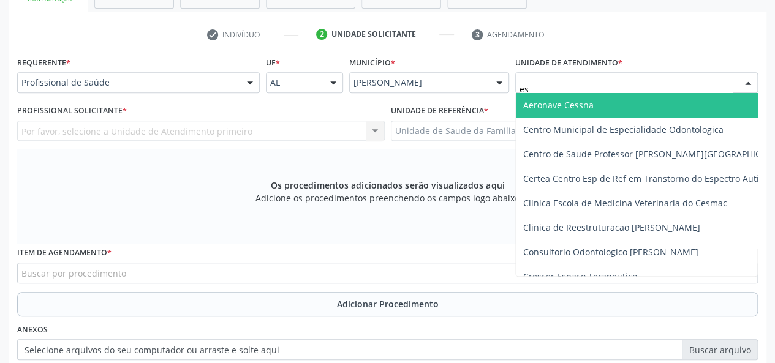
type input "est"
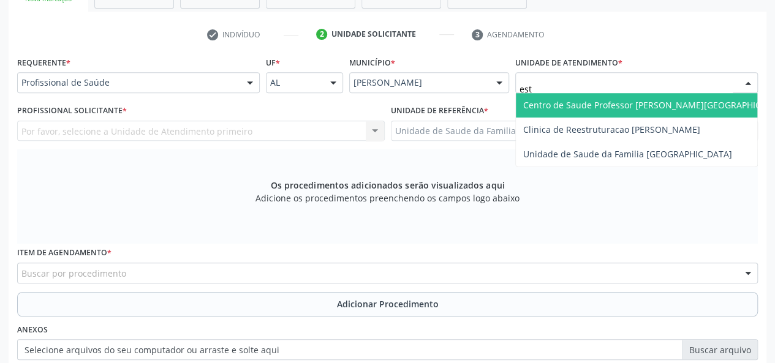
click at [596, 105] on span "Centro de Saude Professor [PERSON_NAME][GEOGRAPHIC_DATA]" at bounding box center [656, 105] width 266 height 12
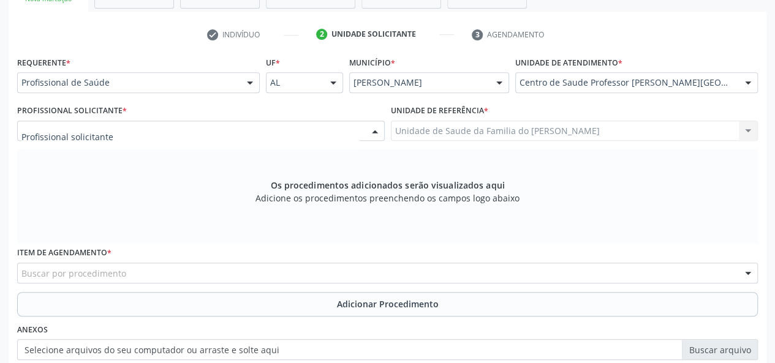
click at [375, 135] on div at bounding box center [375, 131] width 18 height 21
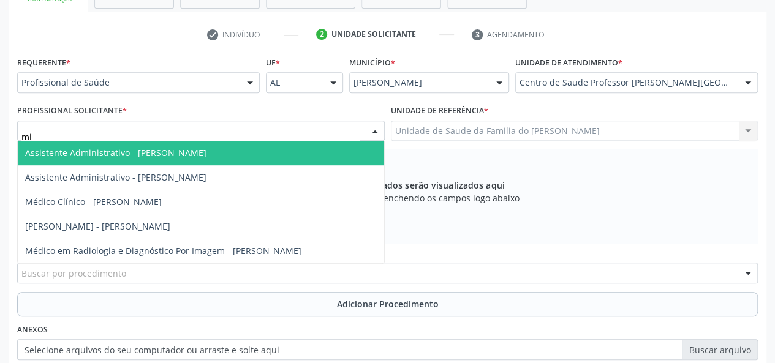
type input "mir"
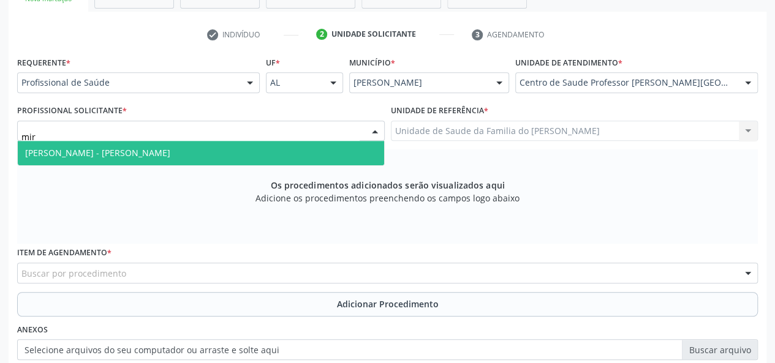
click at [170, 150] on span "[PERSON_NAME] - [PERSON_NAME]" at bounding box center [97, 153] width 145 height 12
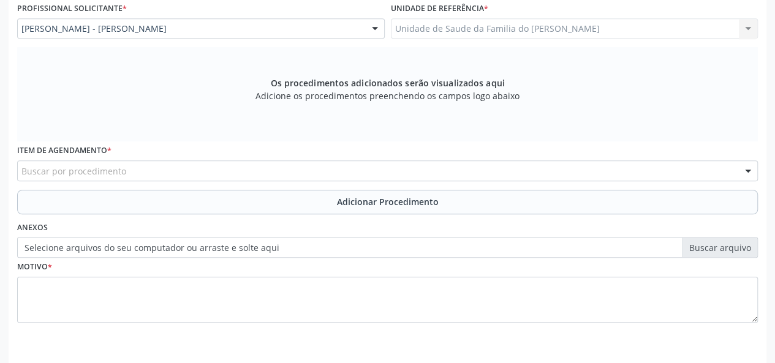
scroll to position [352, 0]
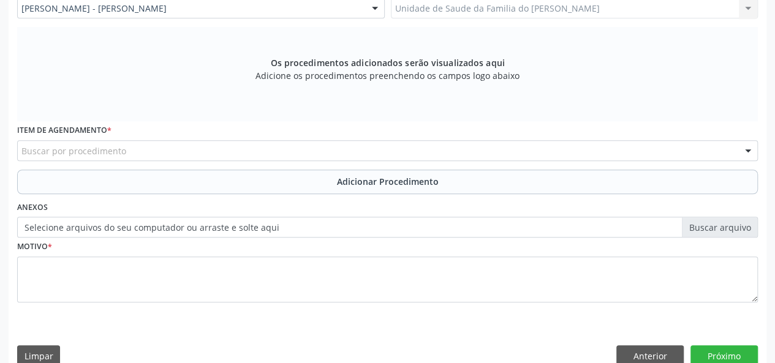
click at [277, 151] on div "Buscar por procedimento" at bounding box center [387, 150] width 740 height 21
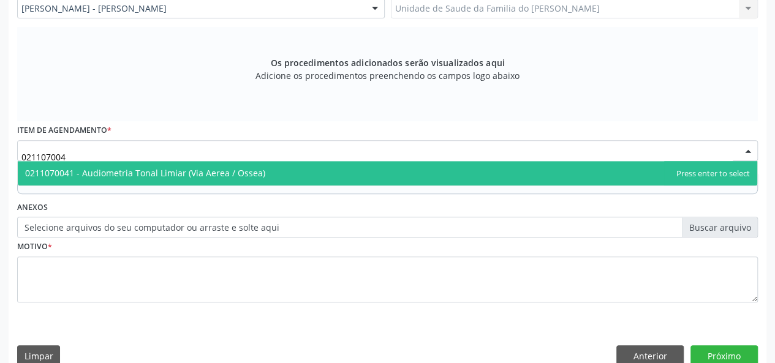
type input "0211070041"
click at [265, 178] on span "0211070041 - Audiometria Tonal Limiar (Via Aerea / Ossea)" at bounding box center [387, 173] width 739 height 24
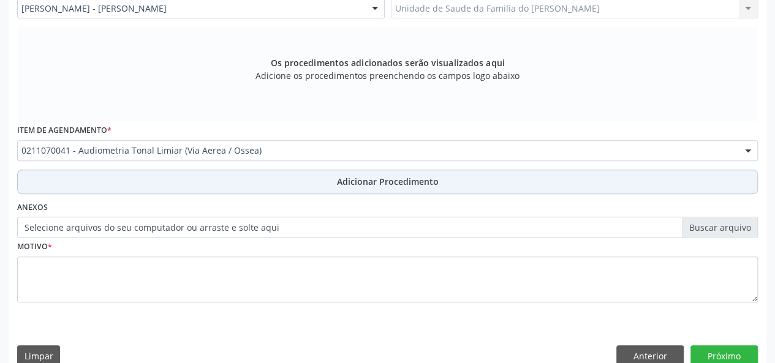
click at [268, 185] on button "Adicionar Procedimento" at bounding box center [387, 182] width 740 height 24
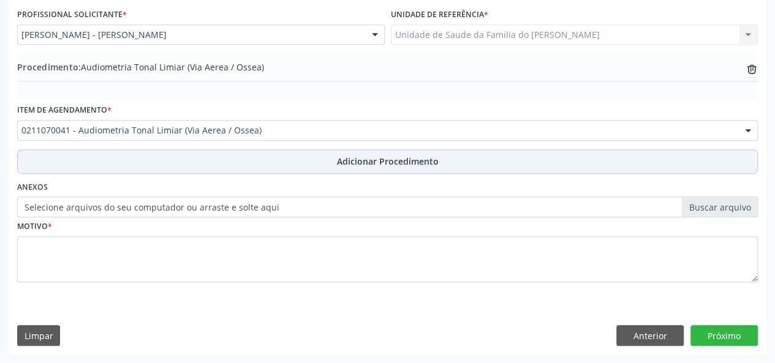
scroll to position [325, 0]
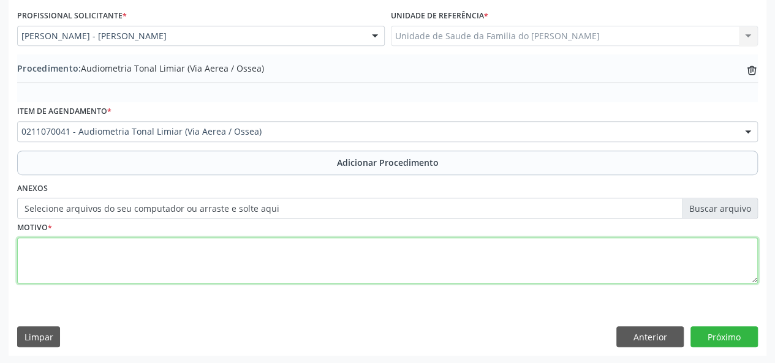
click at [244, 251] on textarea at bounding box center [387, 261] width 740 height 47
click at [244, 251] on textarea "perda da uad" at bounding box center [387, 261] width 740 height 47
click at [75, 248] on textarea "perda da audicao" at bounding box center [387, 261] width 740 height 47
type textarea "perda da audição"
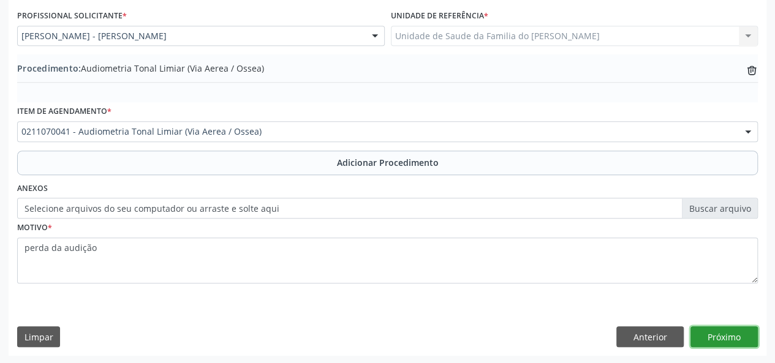
click at [729, 335] on button "Próximo" at bounding box center [723, 336] width 67 height 21
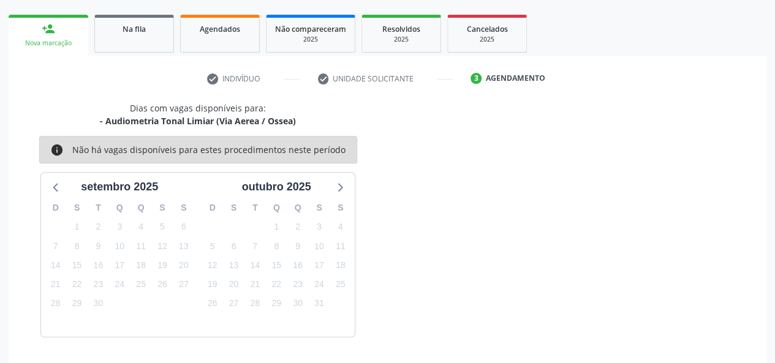
scroll to position [222, 0]
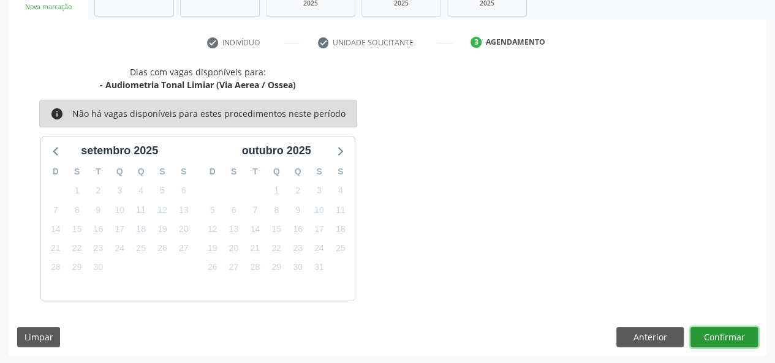
click at [727, 337] on button "Confirmar" at bounding box center [723, 337] width 67 height 21
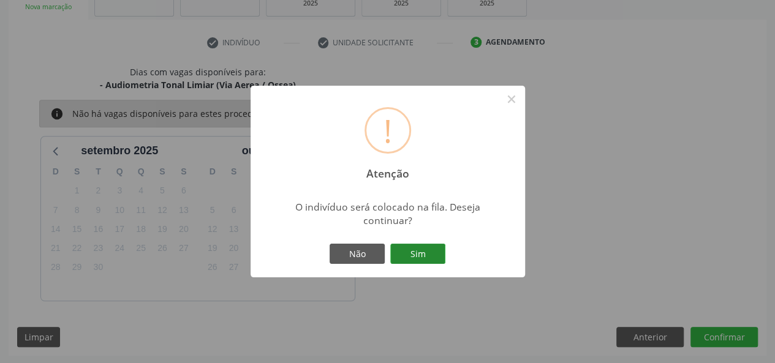
click at [408, 253] on button "Sim" at bounding box center [417, 254] width 55 height 21
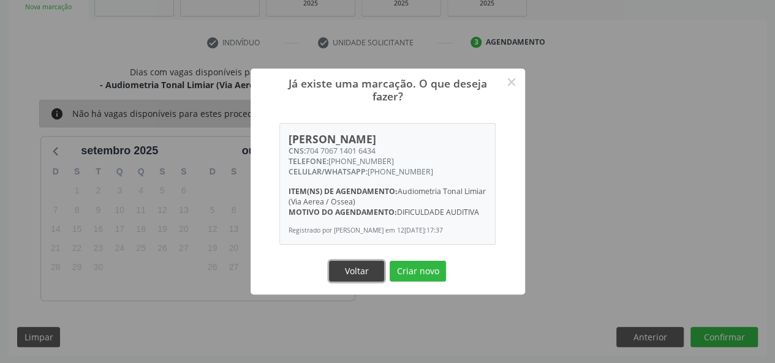
click at [352, 271] on button "Voltar" at bounding box center [356, 271] width 55 height 21
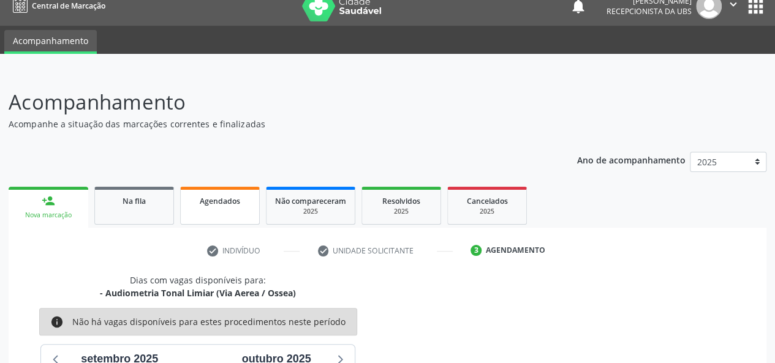
scroll to position [0, 0]
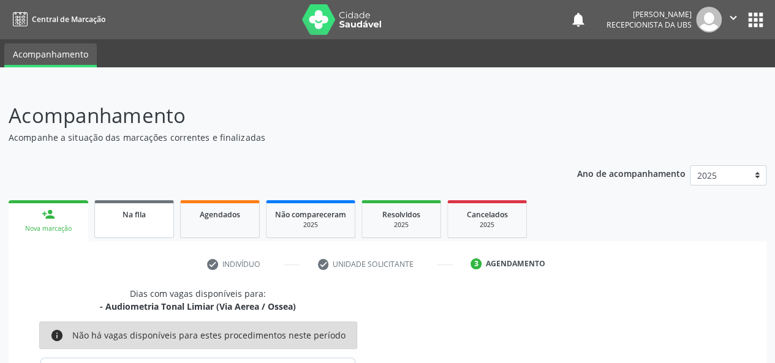
click at [129, 217] on span "Na fila" at bounding box center [133, 214] width 23 height 10
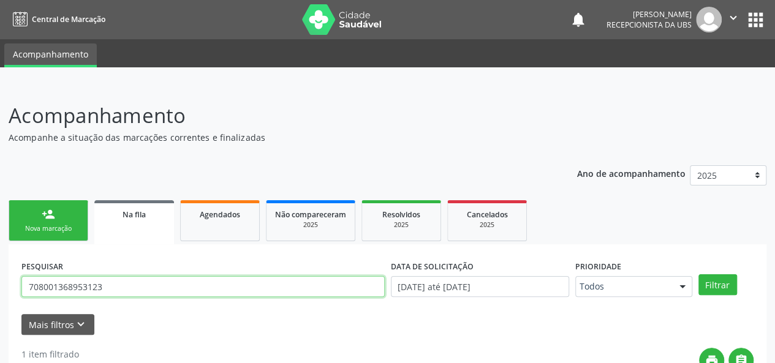
click at [70, 287] on input "708001368953123" at bounding box center [202, 286] width 363 height 21
paste input "704 7067 1401 6434"
type input "704 7067 1401 6434"
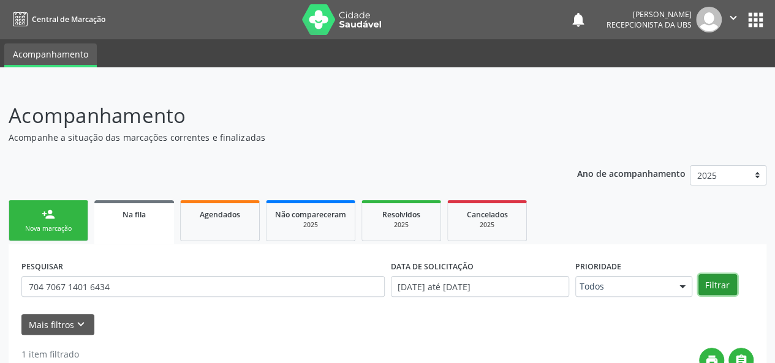
click at [715, 284] on button "Filtrar" at bounding box center [717, 284] width 39 height 21
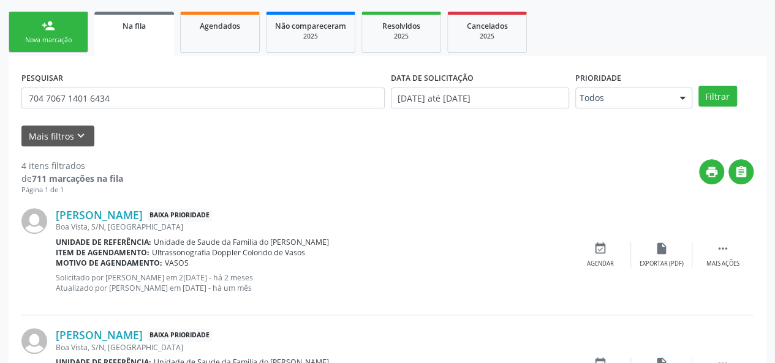
scroll to position [132, 0]
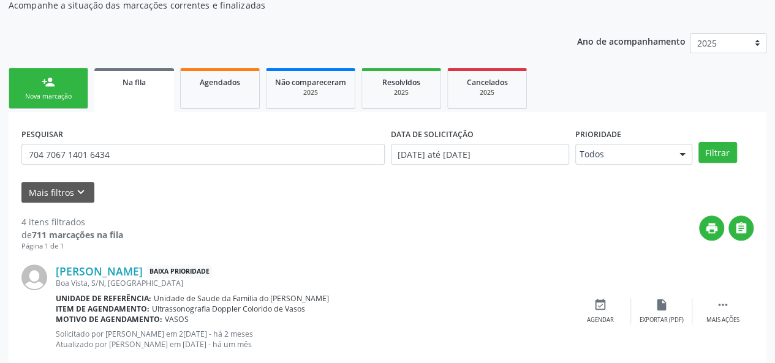
click at [45, 90] on link "person_add Nova marcação" at bounding box center [49, 88] width 80 height 41
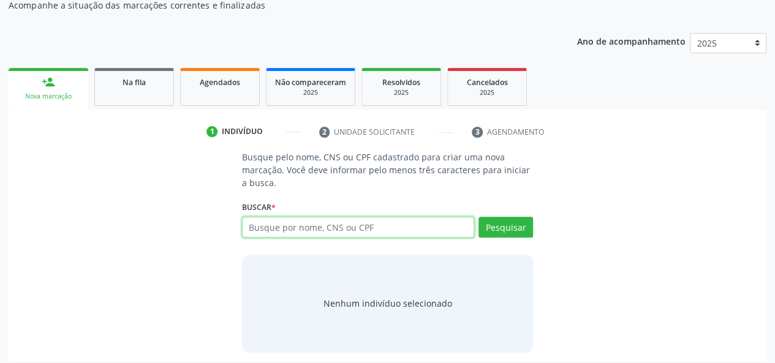
paste input "704 7067 1401 6434"
type input "704 7067 1401 6434"
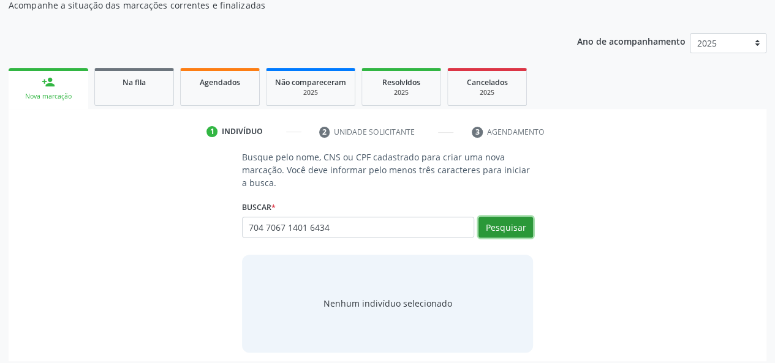
click at [508, 231] on button "Pesquisar" at bounding box center [505, 227] width 55 height 21
type input "704 7067 1401 6434"
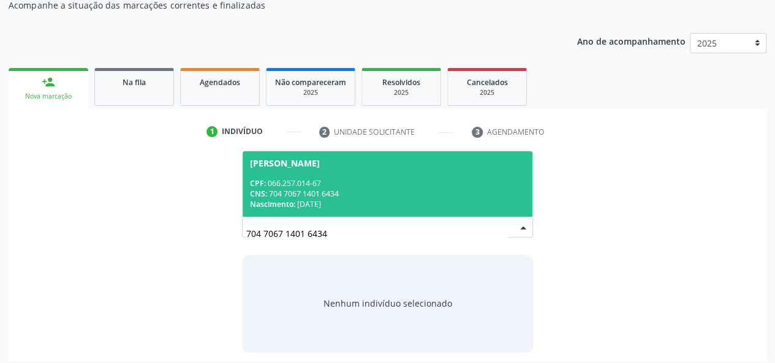
click at [380, 172] on span "[PERSON_NAME] CPF: 066.257.014-67 CNS: 704 7067 1401 6434 Nascimento: 2[DATE]" at bounding box center [388, 184] width 290 height 66
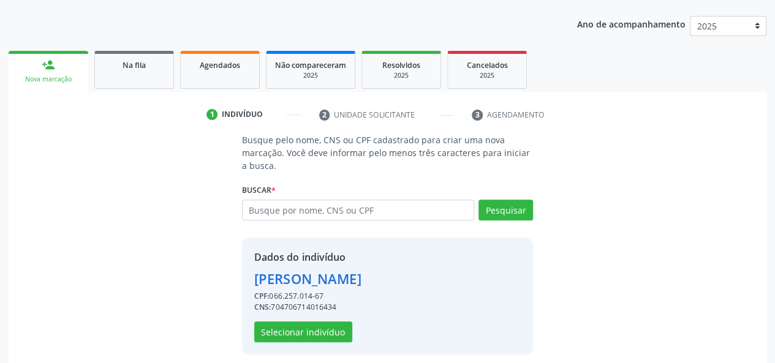
scroll to position [157, 0]
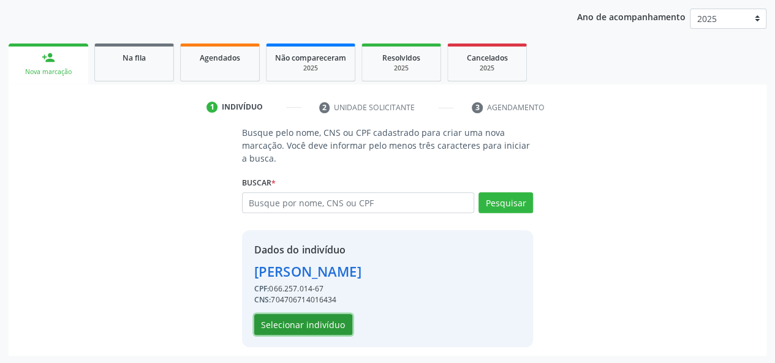
click at [309, 319] on button "Selecionar indivíduo" at bounding box center [303, 324] width 98 height 21
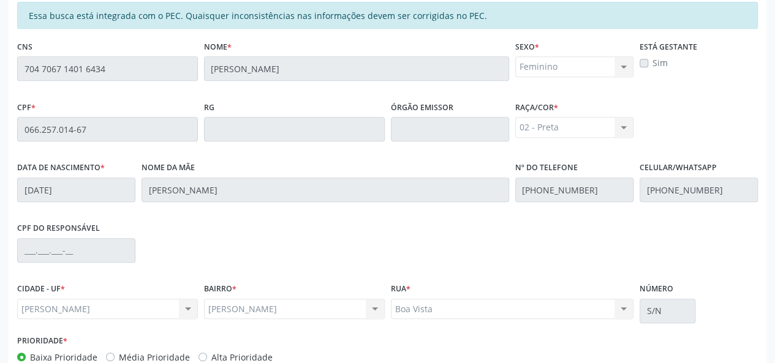
scroll to position [352, 0]
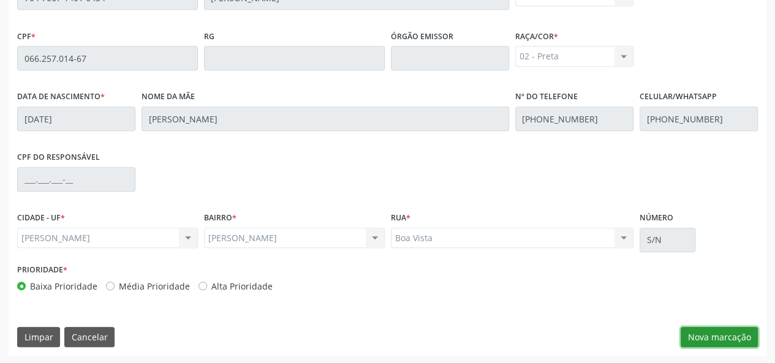
click at [717, 331] on button "Nova marcação" at bounding box center [718, 337] width 77 height 21
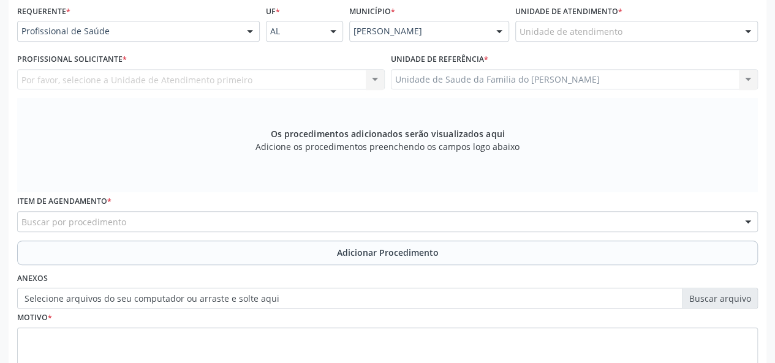
scroll to position [168, 0]
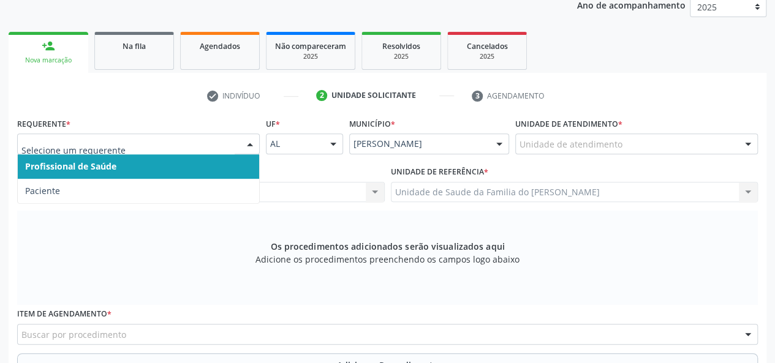
click at [219, 165] on span "Profissional de Saúde" at bounding box center [138, 166] width 241 height 24
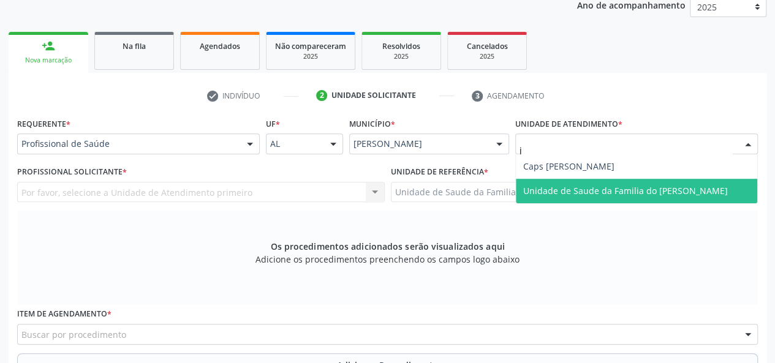
click at [630, 189] on span "Unidade de Saude da Familia do [PERSON_NAME]" at bounding box center [625, 191] width 205 height 12
type input "j"
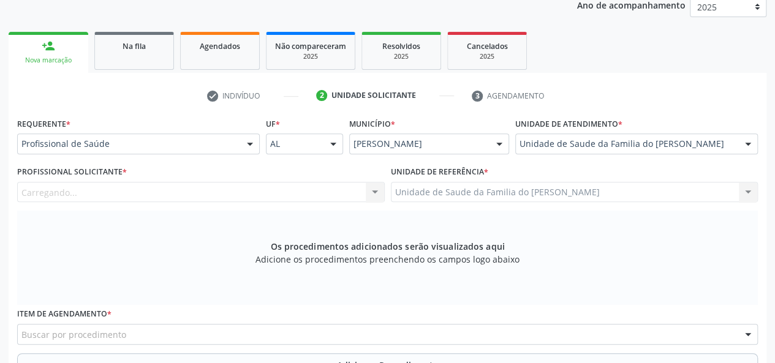
click at [377, 189] on div at bounding box center [375, 193] width 18 height 21
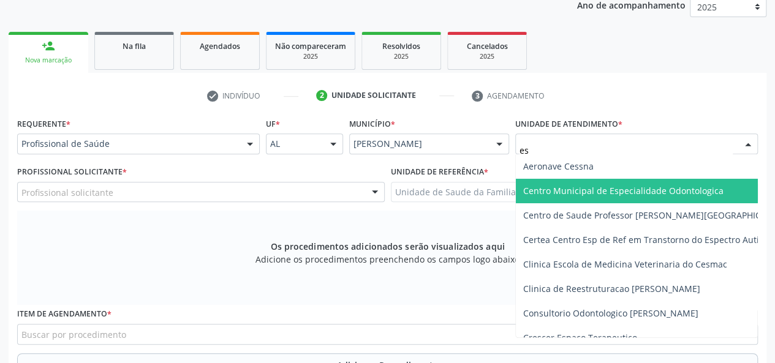
type input "est"
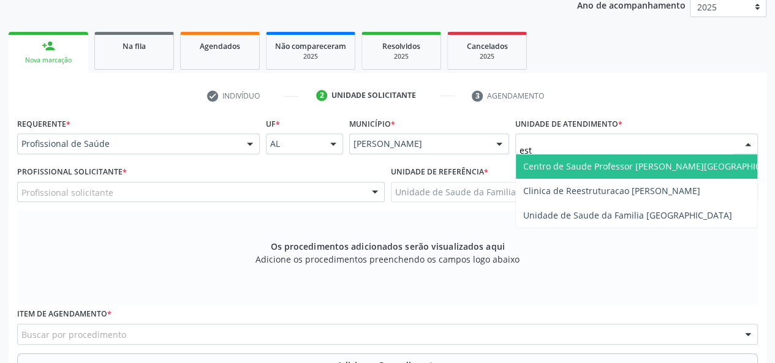
click at [568, 164] on span "Centro de Saude Professor [PERSON_NAME][GEOGRAPHIC_DATA]" at bounding box center [656, 166] width 266 height 12
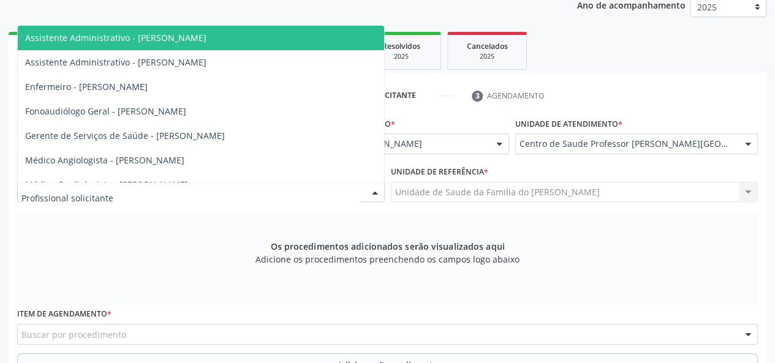
click at [360, 189] on div at bounding box center [200, 192] width 367 height 21
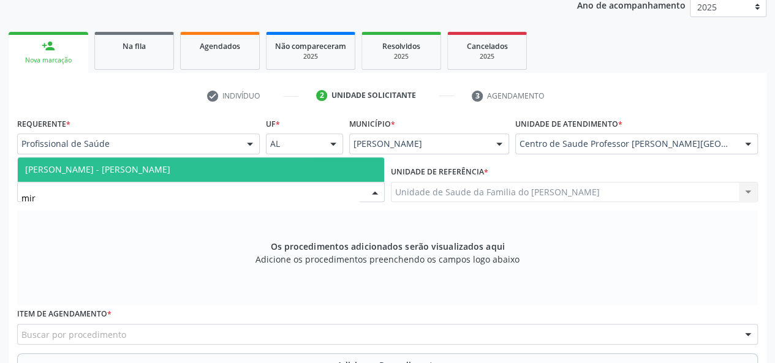
type input "mire"
click at [170, 164] on span "[PERSON_NAME] - [PERSON_NAME]" at bounding box center [97, 170] width 145 height 12
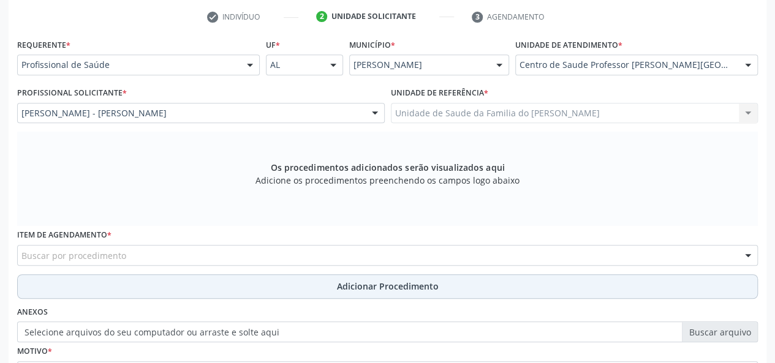
scroll to position [291, 0]
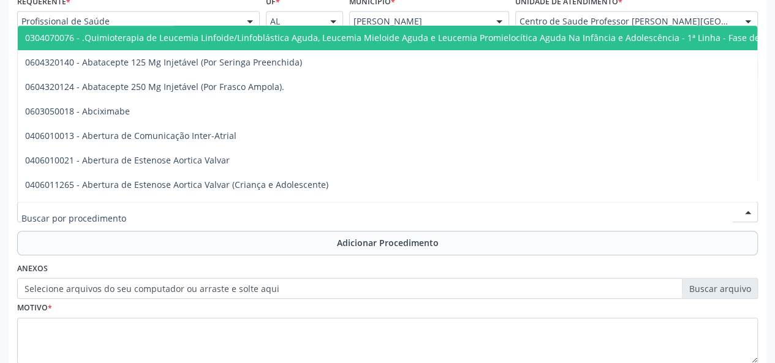
click at [184, 211] on div at bounding box center [387, 211] width 740 height 21
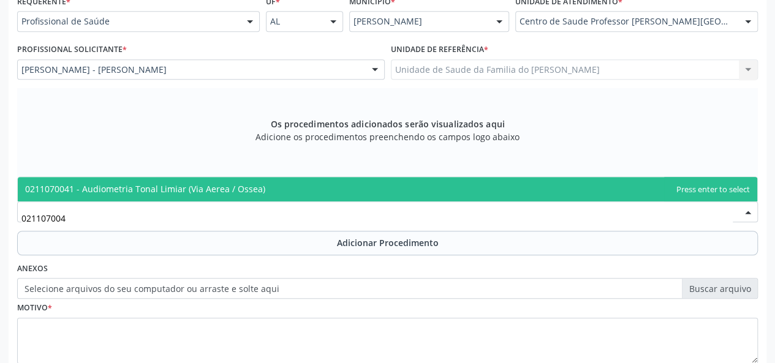
type input "0211070041"
click at [196, 191] on span "0211070041 - Audiometria Tonal Limiar (Via Aerea / Ossea)" at bounding box center [145, 189] width 240 height 12
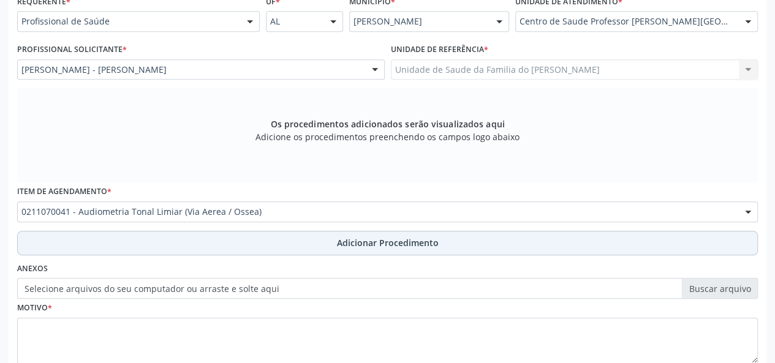
click at [164, 248] on button "Adicionar Procedimento" at bounding box center [387, 243] width 740 height 24
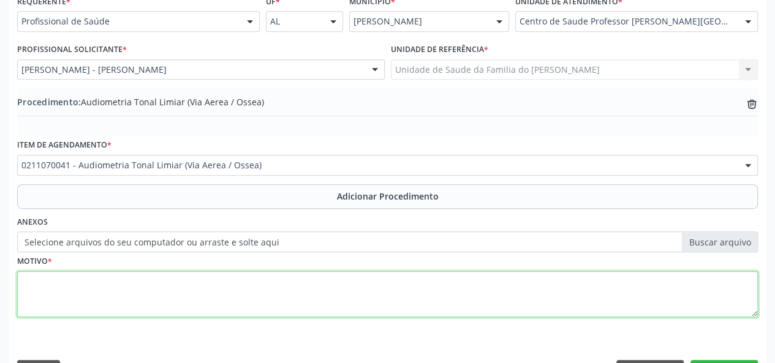
click at [161, 285] on textarea at bounding box center [387, 294] width 740 height 47
click at [161, 285] on textarea "perda de audicao" at bounding box center [387, 294] width 740 height 47
click at [75, 282] on textarea "perda de audicao" at bounding box center [387, 294] width 740 height 47
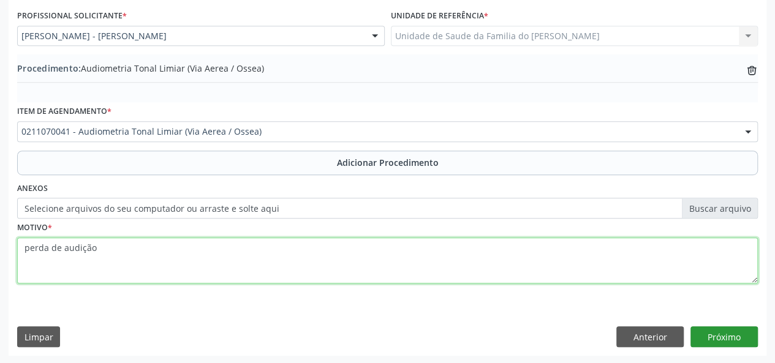
type textarea "perda de audição"
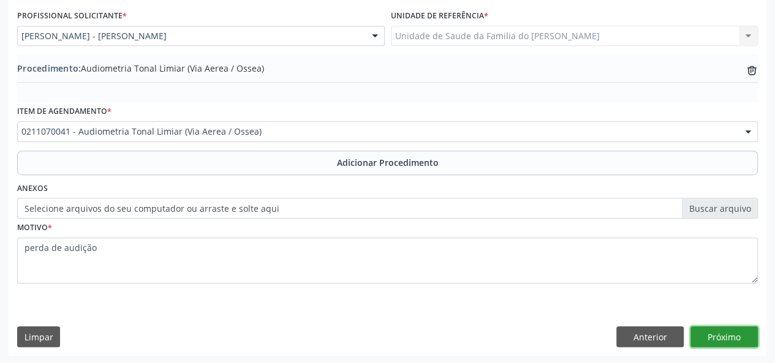
click at [719, 331] on button "Próximo" at bounding box center [723, 336] width 67 height 21
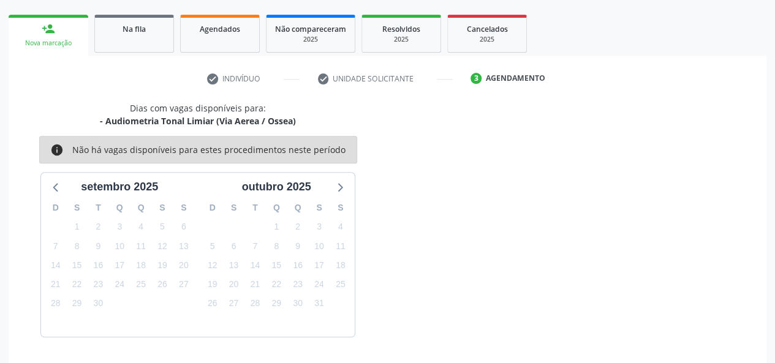
scroll to position [222, 0]
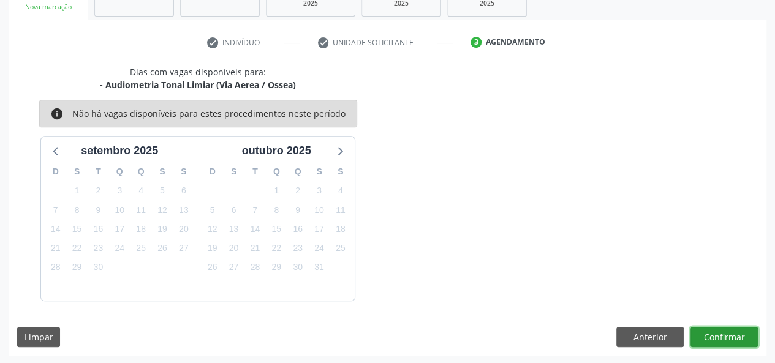
click at [726, 337] on button "Confirmar" at bounding box center [723, 337] width 67 height 21
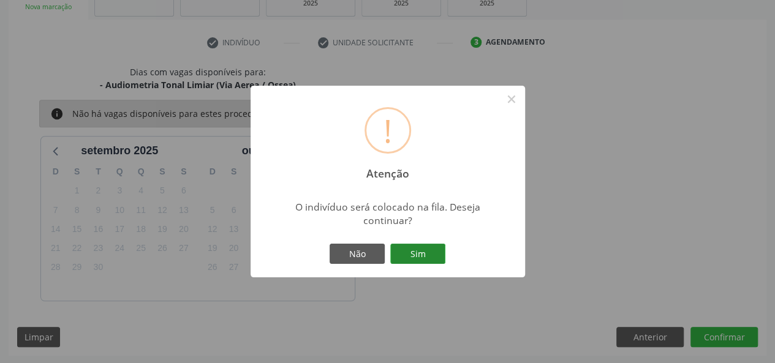
click at [425, 254] on button "Sim" at bounding box center [417, 254] width 55 height 21
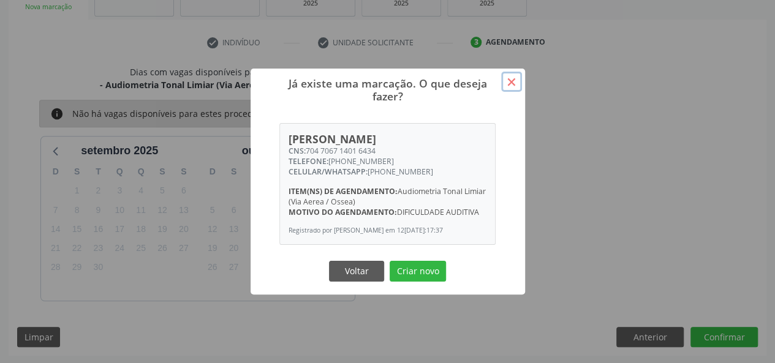
click at [512, 80] on button "×" at bounding box center [511, 82] width 21 height 21
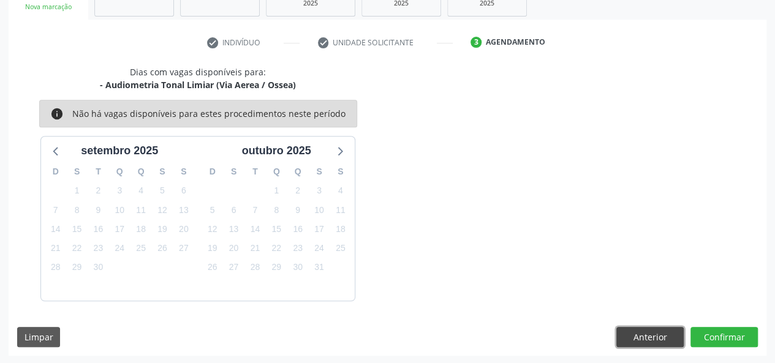
click at [655, 340] on button "Anterior" at bounding box center [649, 337] width 67 height 21
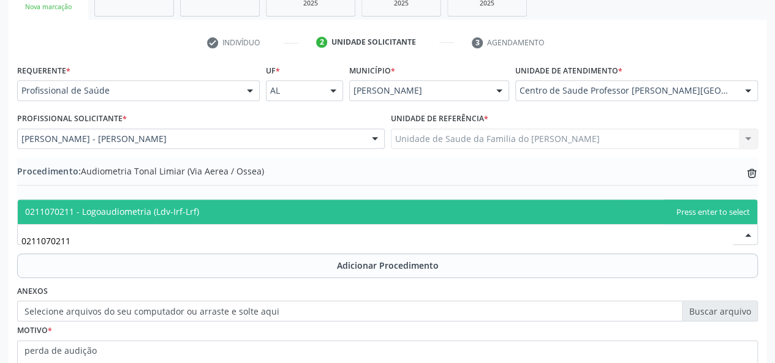
click at [345, 214] on span "0211070211 - Logoaudiometria (Ldv-Irf-Lrf)" at bounding box center [387, 212] width 739 height 24
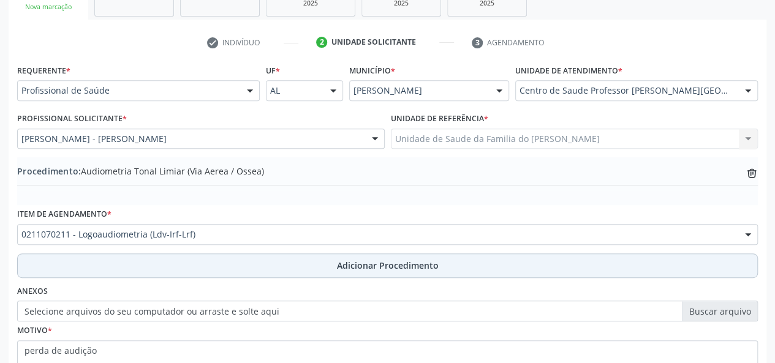
click at [339, 259] on span "Adicionar Procedimento" at bounding box center [388, 265] width 102 height 13
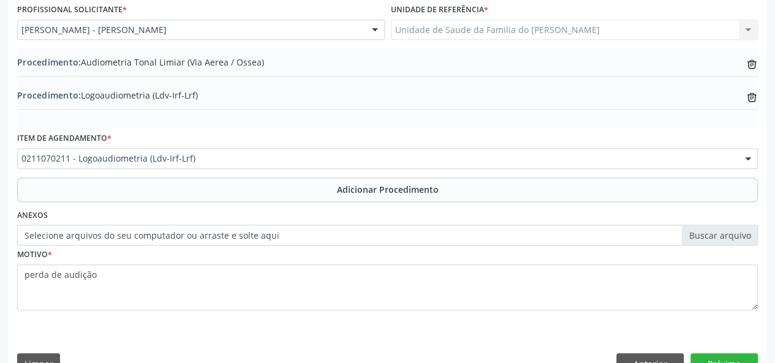
scroll to position [357, 0]
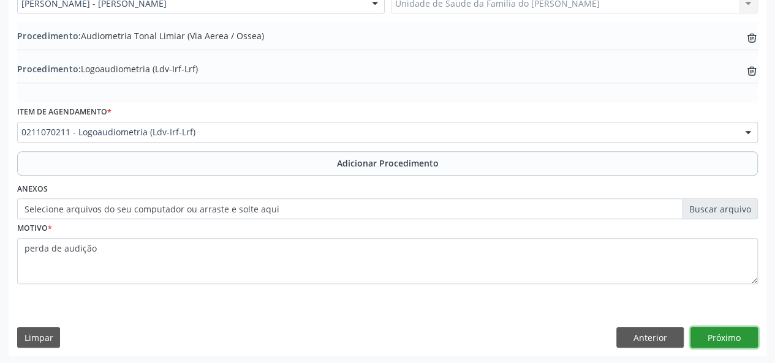
click at [731, 341] on button "Próximo" at bounding box center [723, 337] width 67 height 21
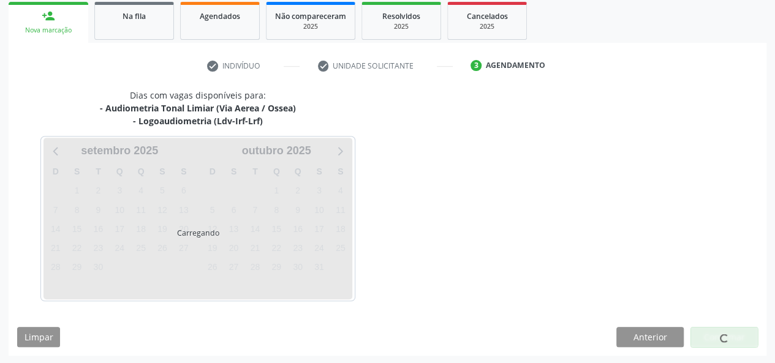
scroll to position [234, 0]
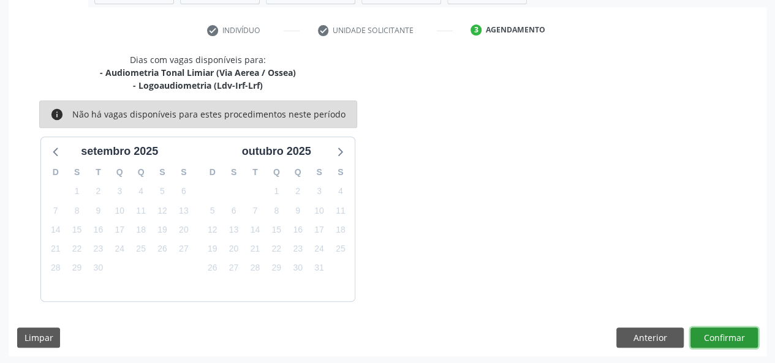
click at [732, 339] on button "Confirmar" at bounding box center [723, 338] width 67 height 21
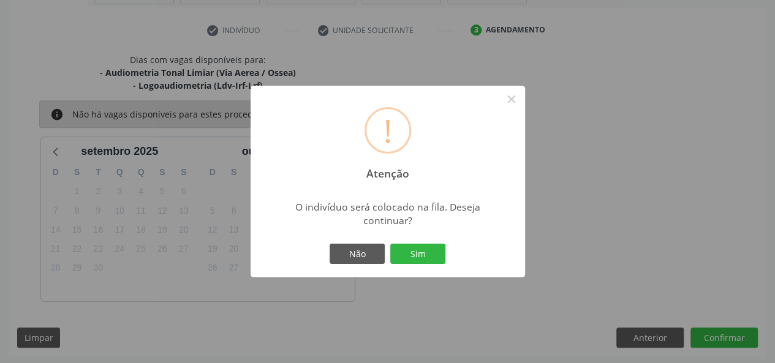
click at [417, 243] on div "Não Sim" at bounding box center [387, 254] width 121 height 26
click at [417, 255] on button "Sim" at bounding box center [417, 254] width 55 height 21
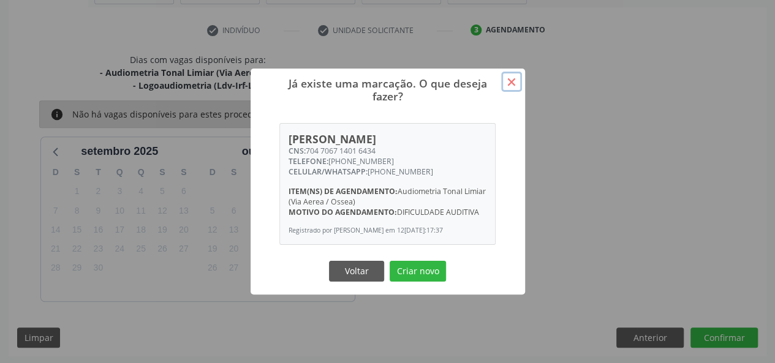
click at [509, 85] on button "×" at bounding box center [511, 82] width 21 height 21
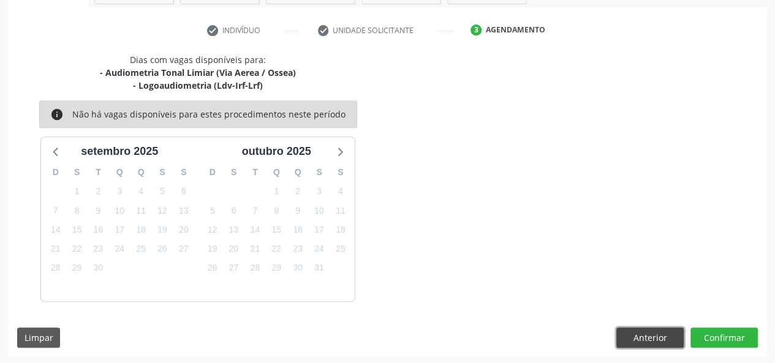
click at [644, 335] on button "Anterior" at bounding box center [649, 338] width 67 height 21
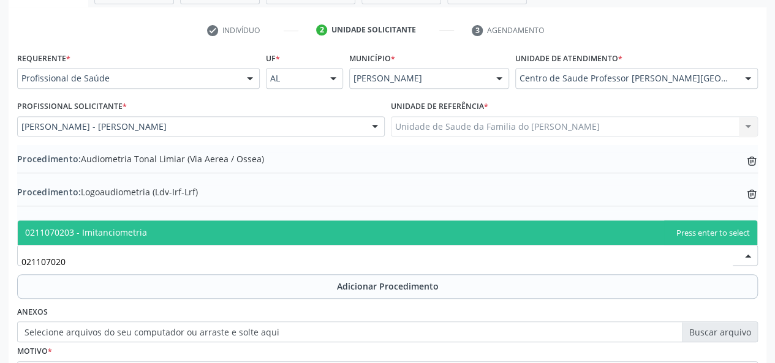
type input "0211070203"
click at [221, 235] on span "0211070203 - Imitanciometria" at bounding box center [387, 232] width 739 height 24
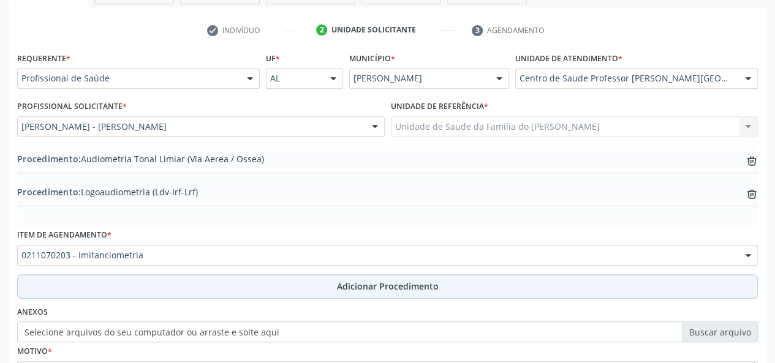
click at [240, 281] on button "Adicionar Procedimento" at bounding box center [387, 286] width 740 height 24
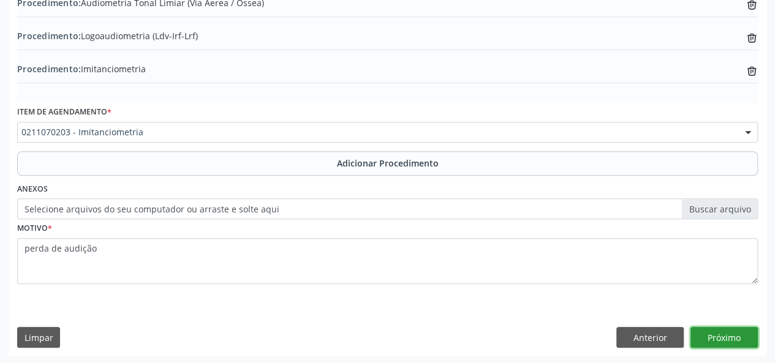
click at [744, 334] on button "Próximo" at bounding box center [723, 337] width 67 height 21
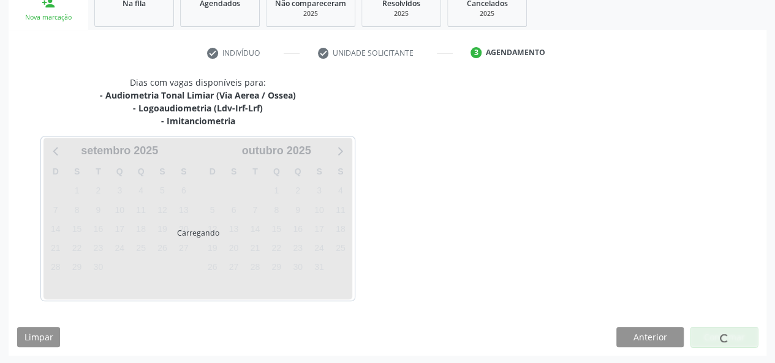
scroll to position [247, 0]
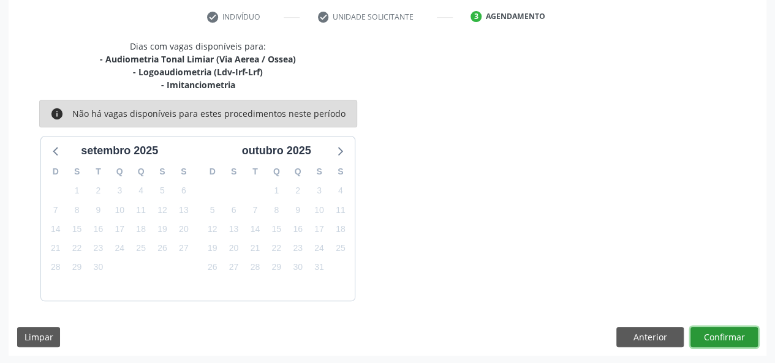
click at [731, 334] on button "Confirmar" at bounding box center [723, 337] width 67 height 21
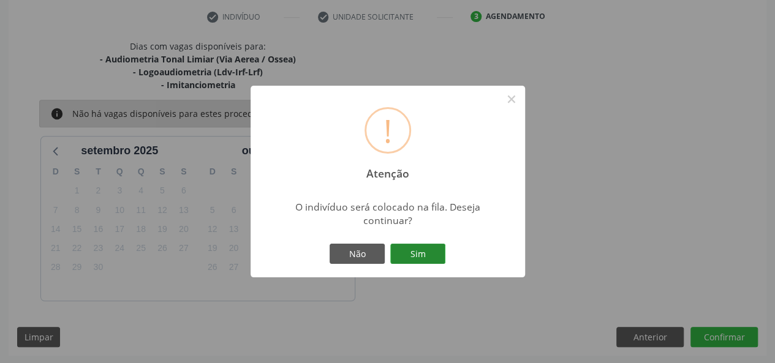
click at [408, 253] on button "Sim" at bounding box center [417, 254] width 55 height 21
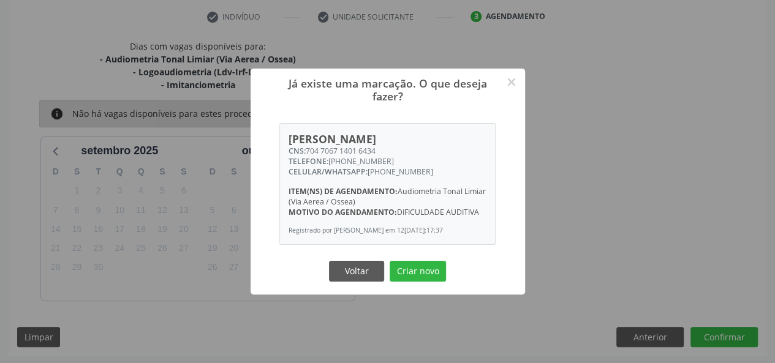
click at [609, 189] on div "Já existe uma marcação. O que deseja fazer? × [PERSON_NAME] CNS: 704 7067 1401 …" at bounding box center [387, 181] width 775 height 363
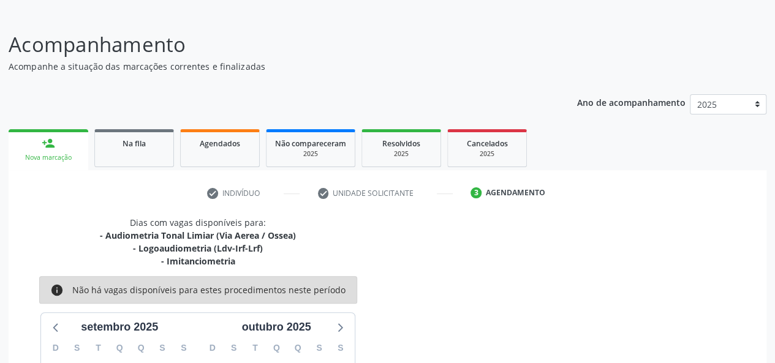
scroll to position [2, 0]
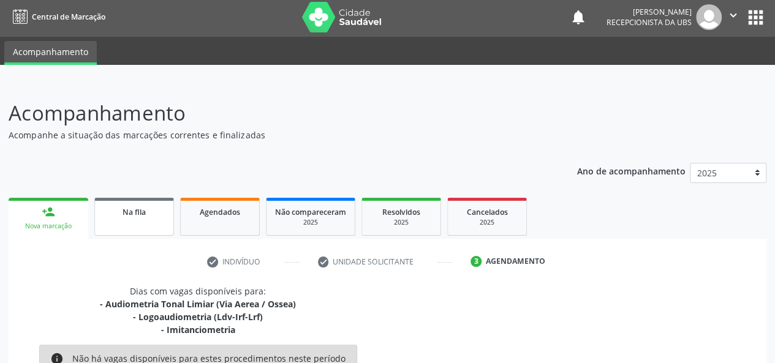
click at [115, 214] on div "Na fila" at bounding box center [134, 211] width 61 height 13
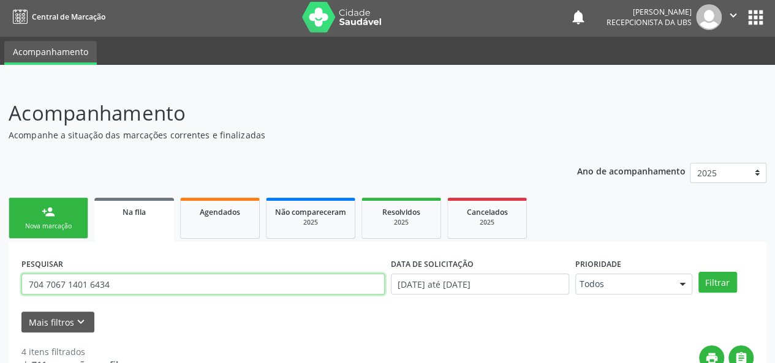
drag, startPoint x: 129, startPoint y: 286, endPoint x: 28, endPoint y: 279, distance: 101.3
click at [28, 279] on input "704 7067 1401 6434" at bounding box center [202, 284] width 363 height 21
type input "[PERSON_NAME]"
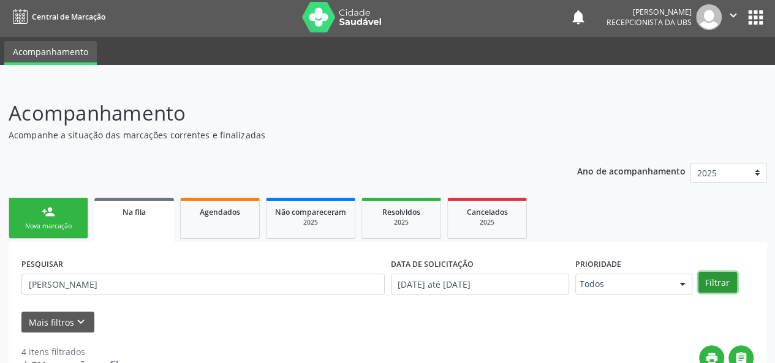
click at [728, 282] on button "Filtrar" at bounding box center [717, 282] width 39 height 21
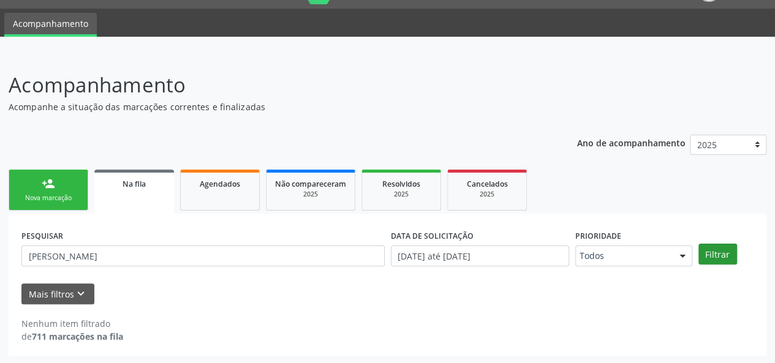
scroll to position [31, 0]
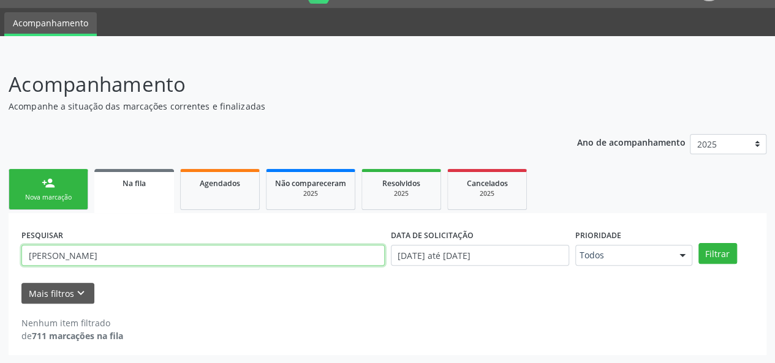
click at [144, 261] on input "[PERSON_NAME]" at bounding box center [202, 255] width 363 height 21
drag, startPoint x: 144, startPoint y: 261, endPoint x: 9, endPoint y: 258, distance: 134.8
click at [9, 258] on div "PESQUISAR [PERSON_NAME] DATA DE SOLICITAÇÃO [DATE] até [DATE] Prioridade Todos …" at bounding box center [388, 284] width 758 height 142
click at [464, 184] on div "Cancelados" at bounding box center [486, 182] width 61 height 13
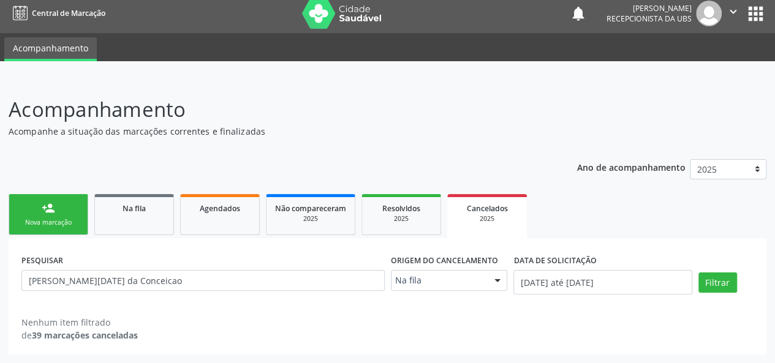
scroll to position [6, 0]
click at [714, 277] on button "Filtrar" at bounding box center [717, 283] width 39 height 21
click at [399, 219] on div "2025" at bounding box center [401, 218] width 61 height 9
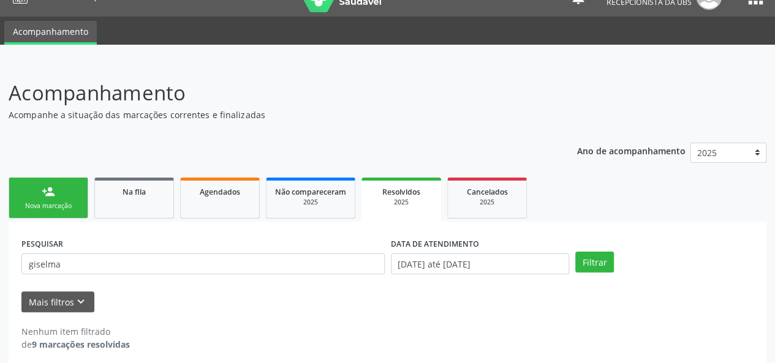
scroll to position [31, 0]
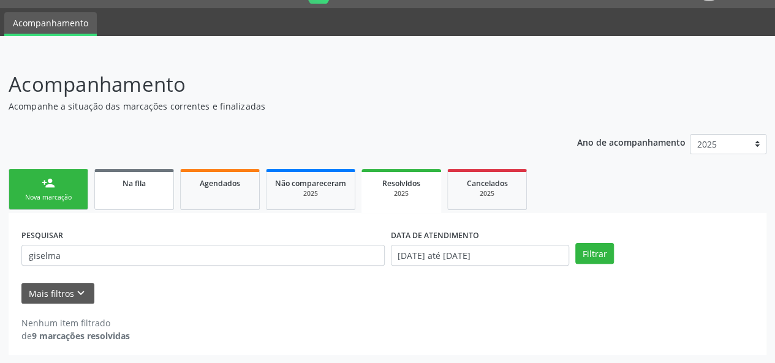
click at [129, 184] on span "Na fila" at bounding box center [133, 183] width 23 height 10
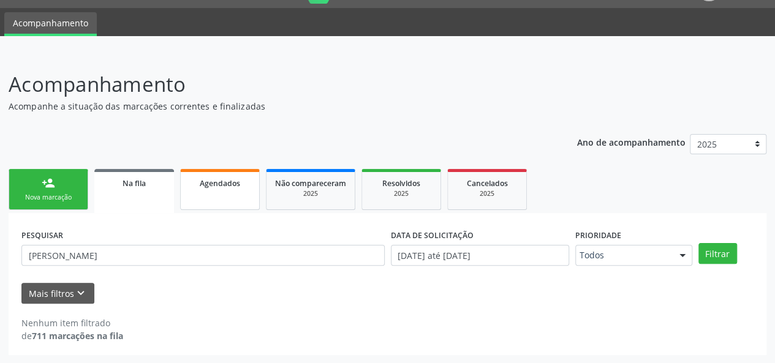
click at [228, 184] on span "Agendados" at bounding box center [220, 183] width 40 height 10
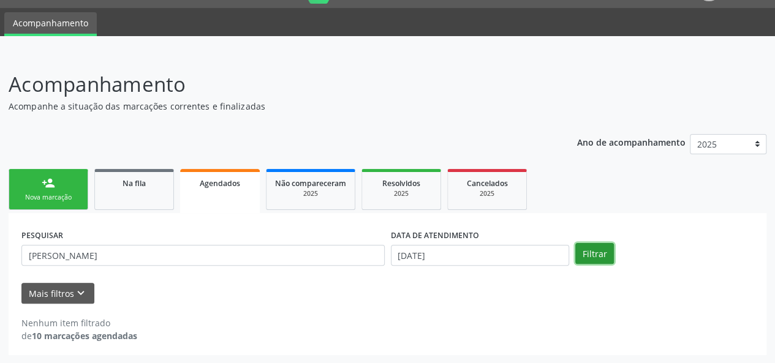
click at [604, 259] on button "Filtrar" at bounding box center [594, 253] width 39 height 21
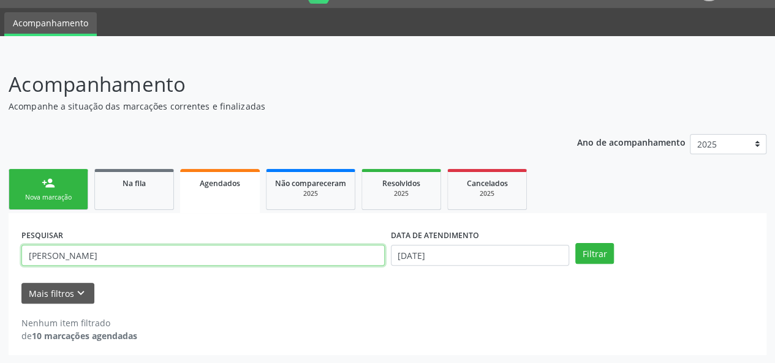
click at [135, 250] on input "[PERSON_NAME]" at bounding box center [202, 255] width 363 height 21
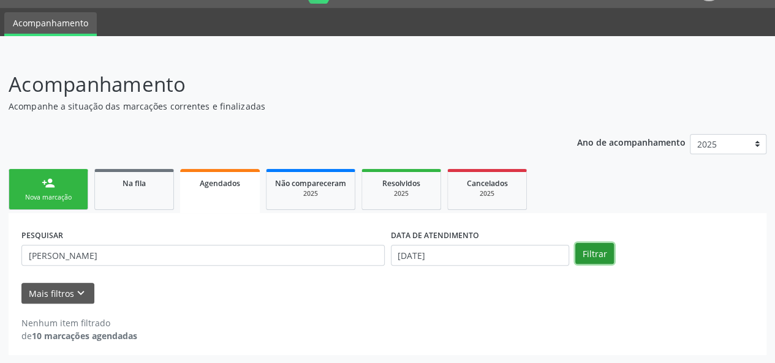
click at [587, 251] on button "Filtrar" at bounding box center [594, 253] width 39 height 21
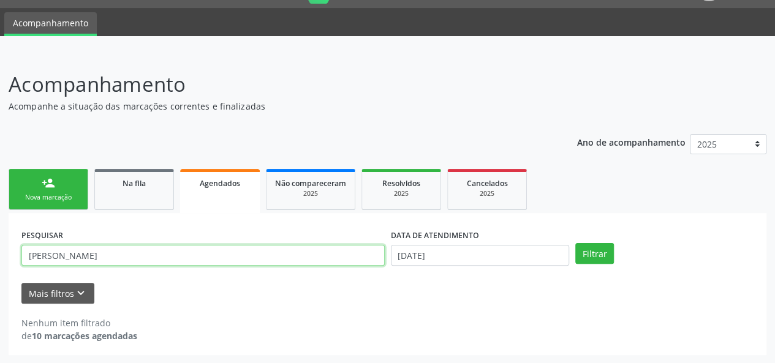
click at [224, 262] on input "[PERSON_NAME]" at bounding box center [202, 255] width 363 height 21
type input "[PERSON_NAME]"
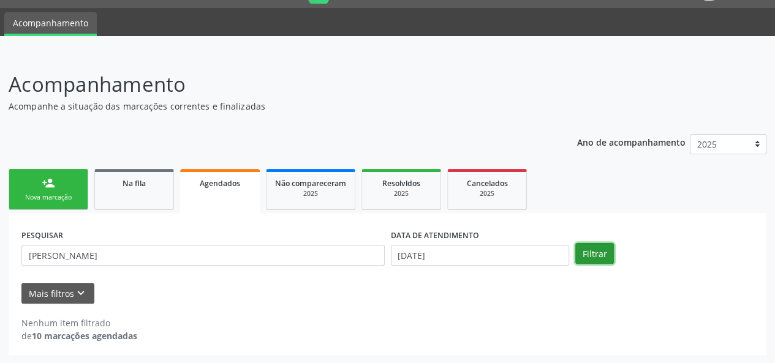
click at [596, 254] on button "Filtrar" at bounding box center [594, 253] width 39 height 21
click at [135, 190] on link "Na fila" at bounding box center [134, 189] width 80 height 41
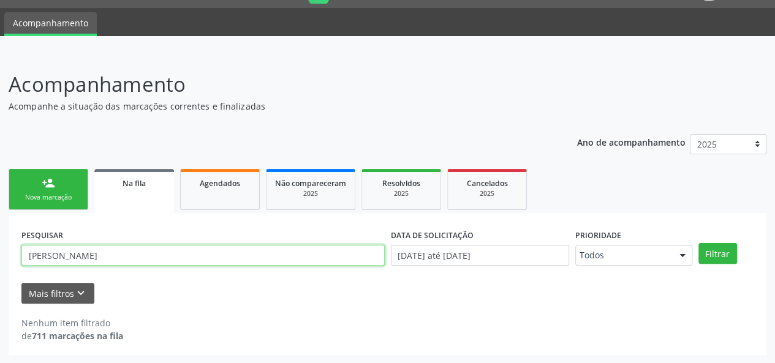
click at [78, 257] on input "[PERSON_NAME]" at bounding box center [202, 255] width 363 height 21
paste input "708603064910889"
type input "708603064910889"
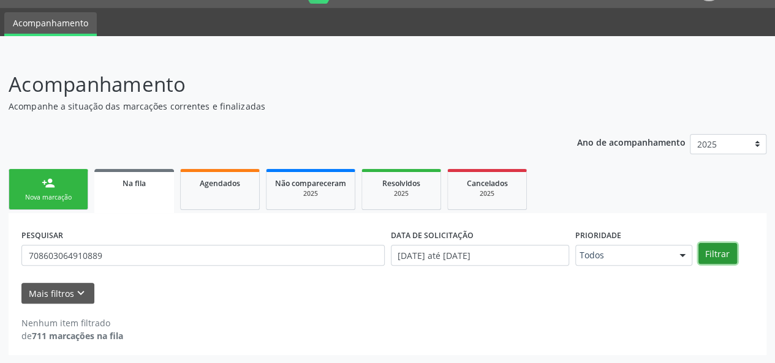
click at [710, 254] on button "Filtrar" at bounding box center [717, 253] width 39 height 21
click at [486, 192] on div "2025" at bounding box center [486, 193] width 61 height 9
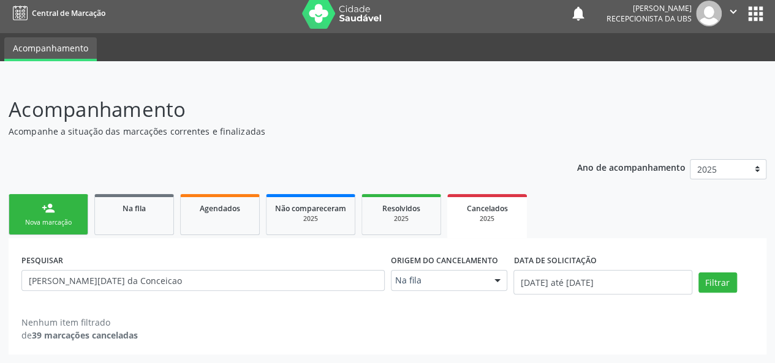
scroll to position [6, 0]
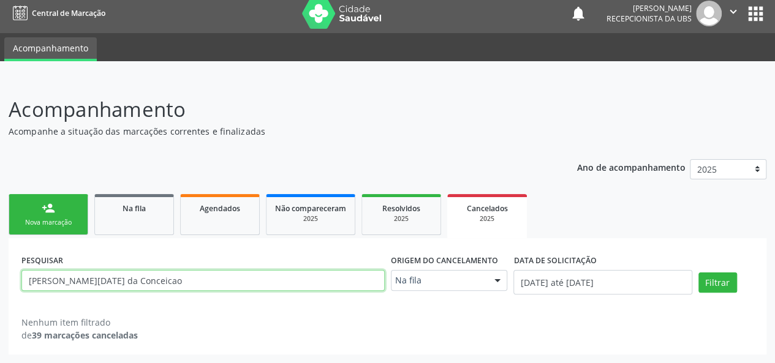
click at [159, 281] on input "[PERSON_NAME][DATE] da Conceicao" at bounding box center [202, 280] width 363 height 21
paste input "708603064910889"
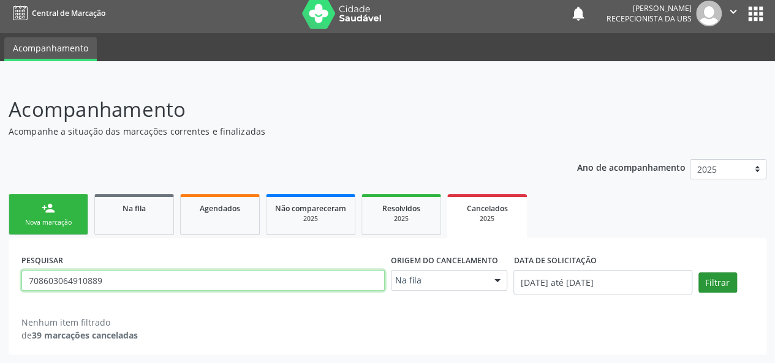
type input "708603064910889"
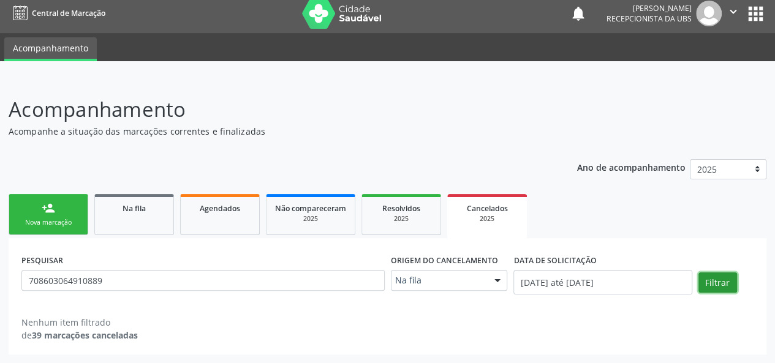
click at [707, 282] on button "Filtrar" at bounding box center [717, 283] width 39 height 21
click at [382, 216] on div "2025" at bounding box center [401, 218] width 61 height 9
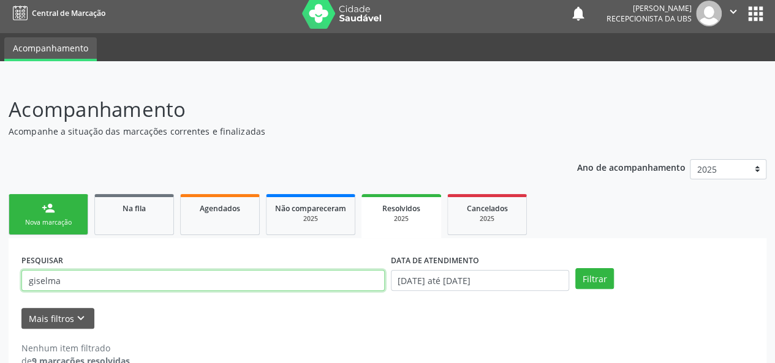
drag, startPoint x: 382, startPoint y: 216, endPoint x: 55, endPoint y: 277, distance: 332.6
click at [55, 277] on input "giselma" at bounding box center [202, 280] width 363 height 21
paste input "708603064910889"
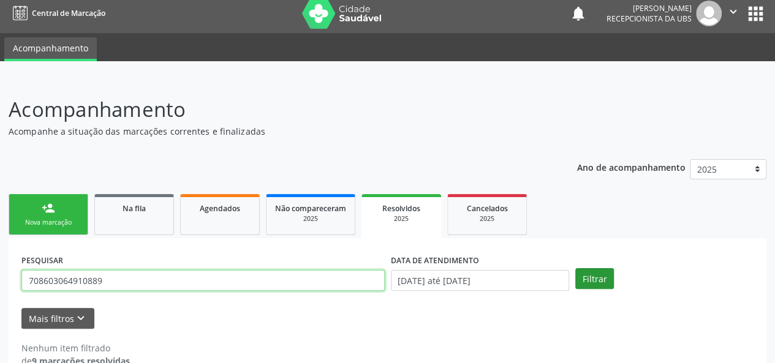
type input "708603064910889"
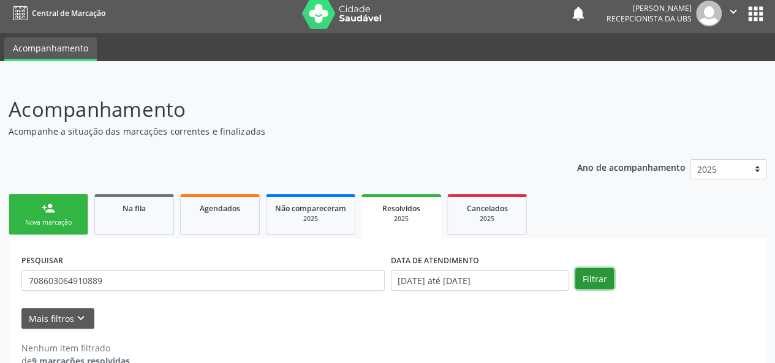
click at [582, 280] on button "Filtrar" at bounding box center [594, 278] width 39 height 21
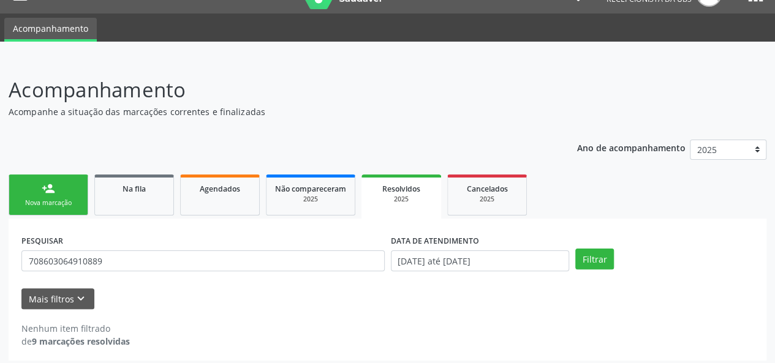
scroll to position [31, 0]
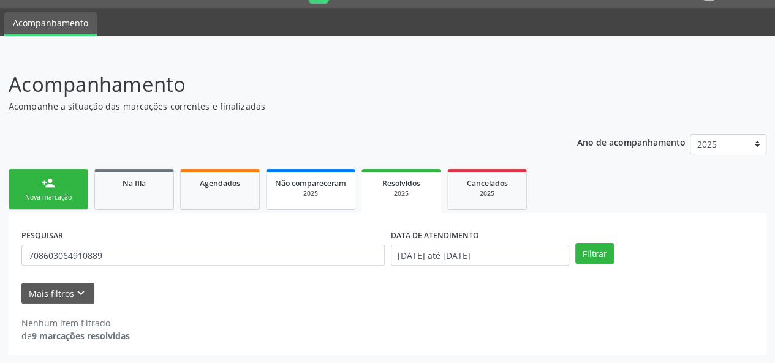
click at [292, 182] on span "Não compareceram" at bounding box center [310, 183] width 71 height 10
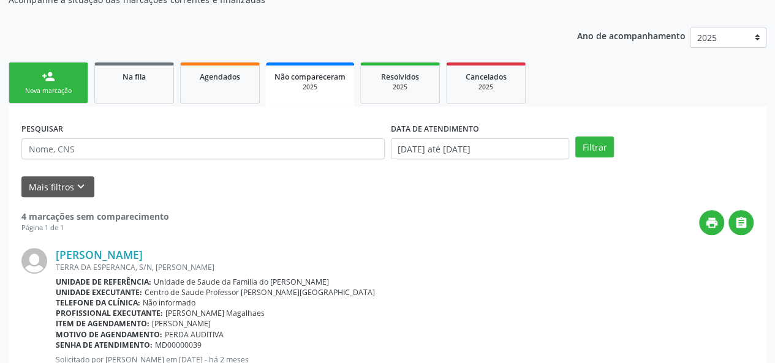
scroll to position [127, 0]
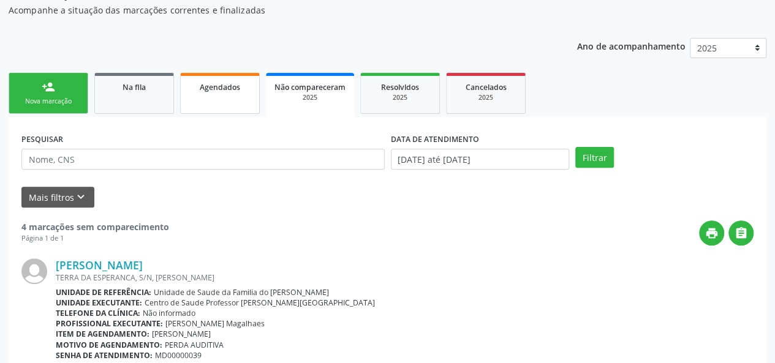
click at [217, 88] on span "Agendados" at bounding box center [220, 87] width 40 height 10
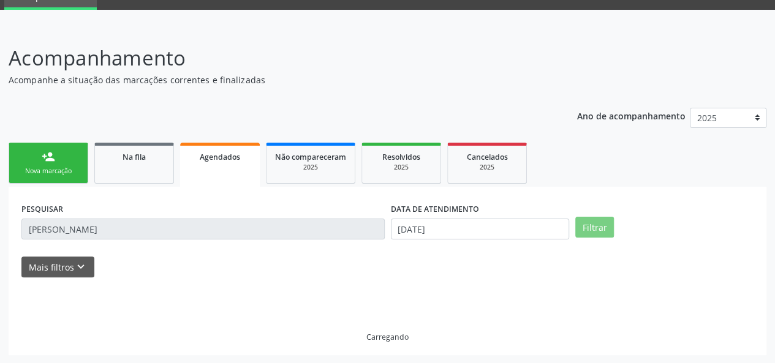
scroll to position [31, 0]
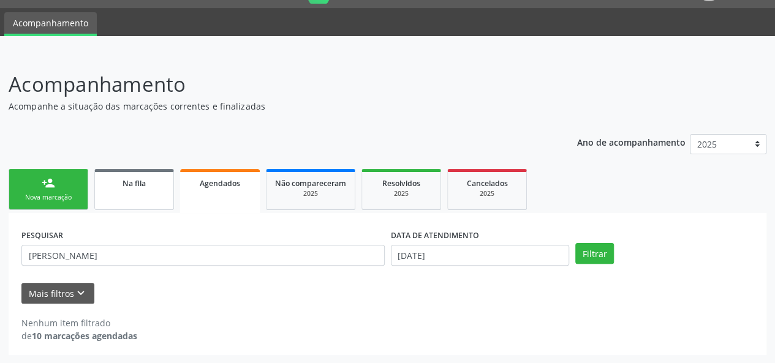
click at [130, 194] on link "Na fila" at bounding box center [134, 189] width 80 height 41
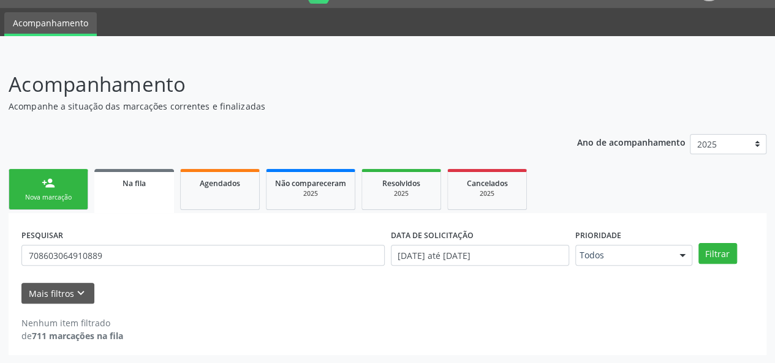
click at [61, 187] on link "person_add Nova marcação" at bounding box center [49, 189] width 80 height 41
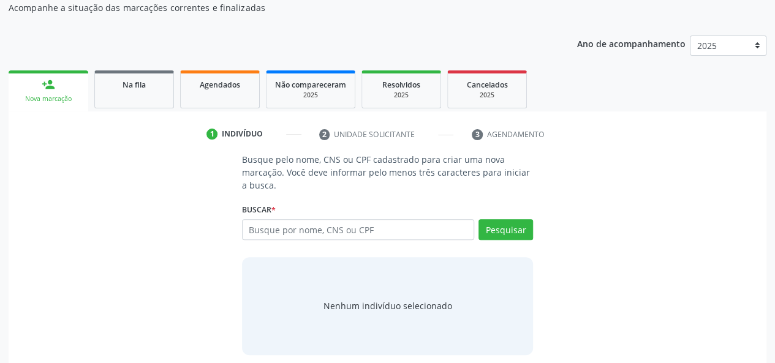
scroll to position [138, 0]
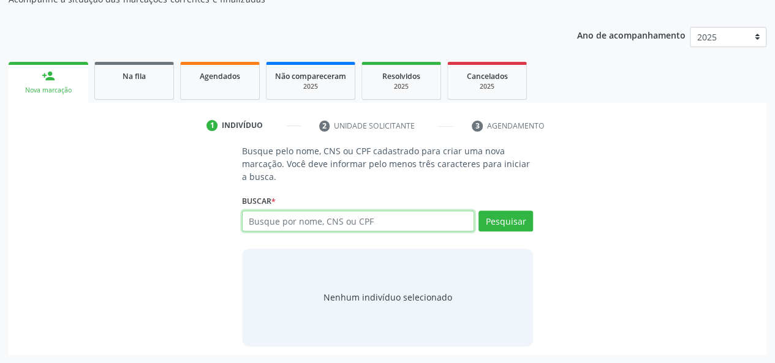
click at [330, 223] on input "text" at bounding box center [358, 221] width 233 height 21
type input "898002700527595"
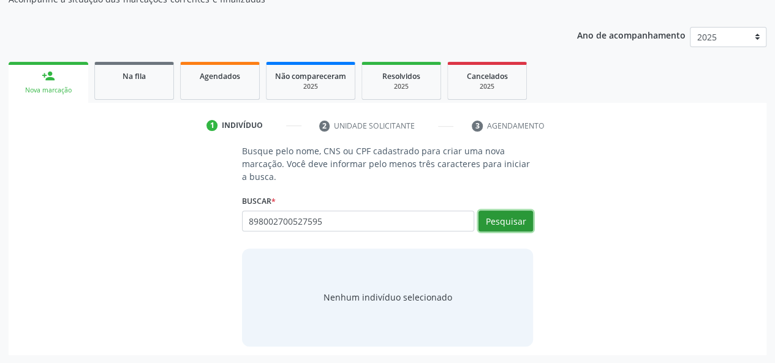
click at [503, 211] on button "Pesquisar" at bounding box center [505, 221] width 55 height 21
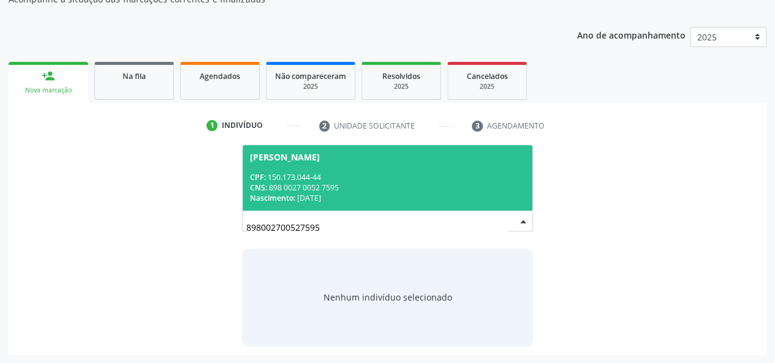
click at [459, 181] on div "CPF: 150.173.044-44" at bounding box center [388, 177] width 276 height 10
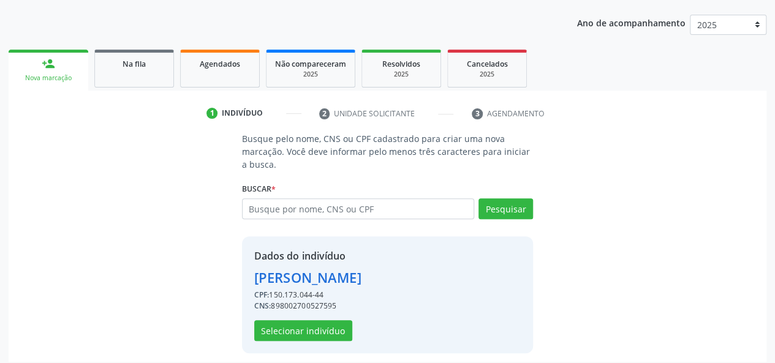
scroll to position [157, 0]
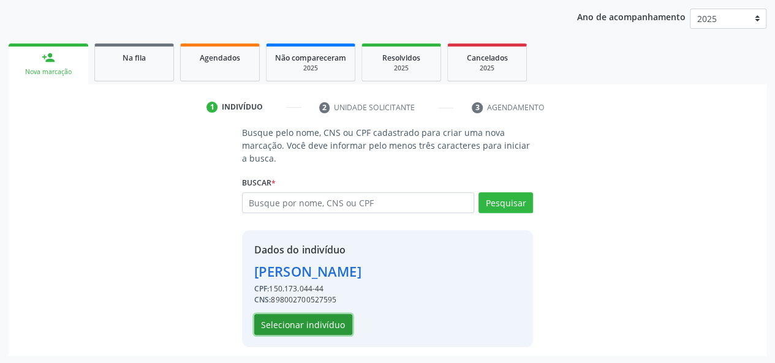
click at [304, 322] on button "Selecionar indivíduo" at bounding box center [303, 324] width 98 height 21
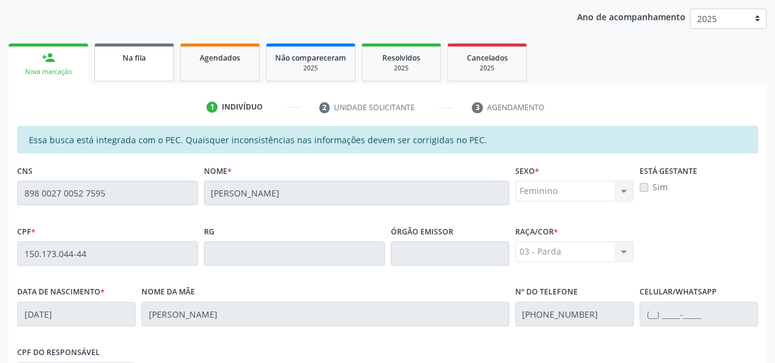
click at [145, 64] on link "Na fila" at bounding box center [134, 62] width 80 height 38
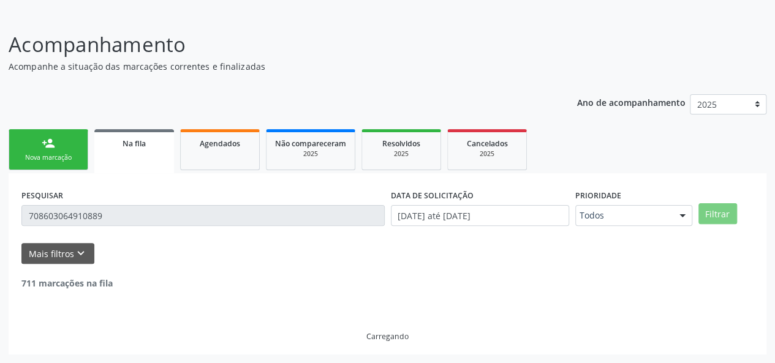
scroll to position [31, 0]
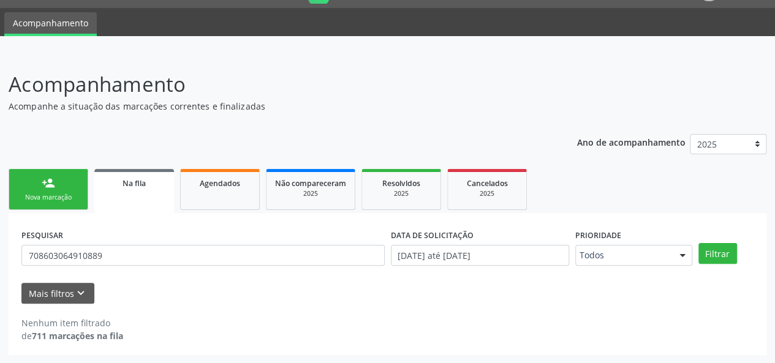
click at [54, 66] on div "Acompanhamento Acompanhe a situação das marcações correntes e finalizadas Relat…" at bounding box center [387, 208] width 775 height 311
click at [66, 199] on div "Nova marcação" at bounding box center [48, 197] width 61 height 9
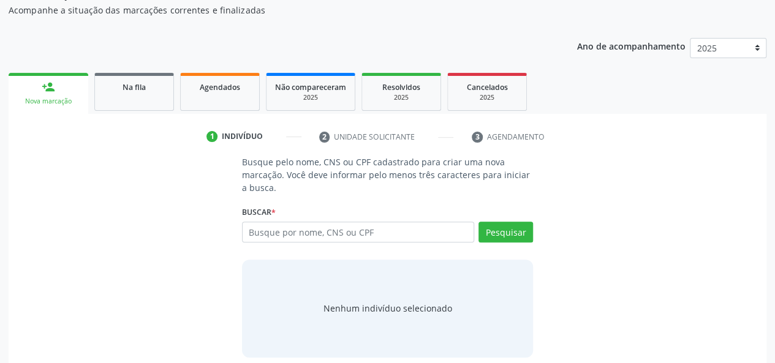
scroll to position [138, 0]
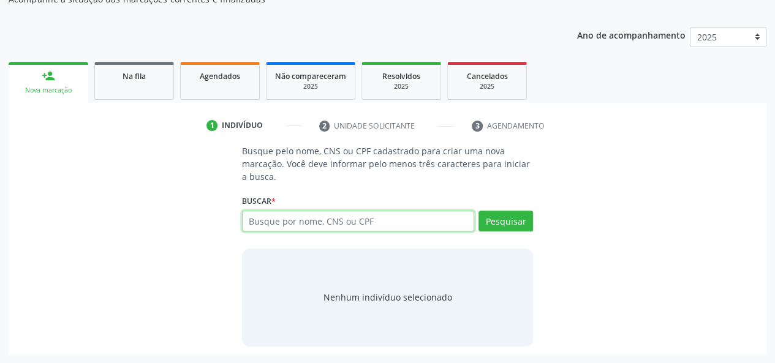
paste input "700003228980302"
type input "700003228980302"
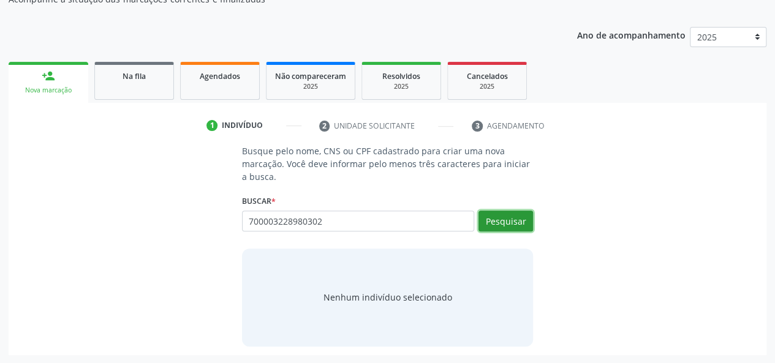
click at [508, 225] on button "Pesquisar" at bounding box center [505, 221] width 55 height 21
type input "700003228980302"
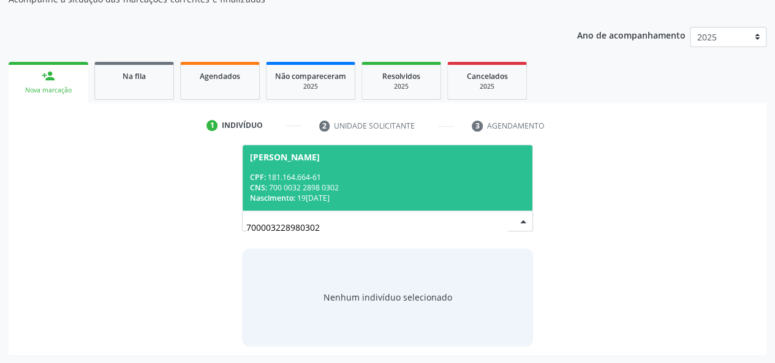
click at [312, 158] on div "[PERSON_NAME]" at bounding box center [285, 158] width 70 height 10
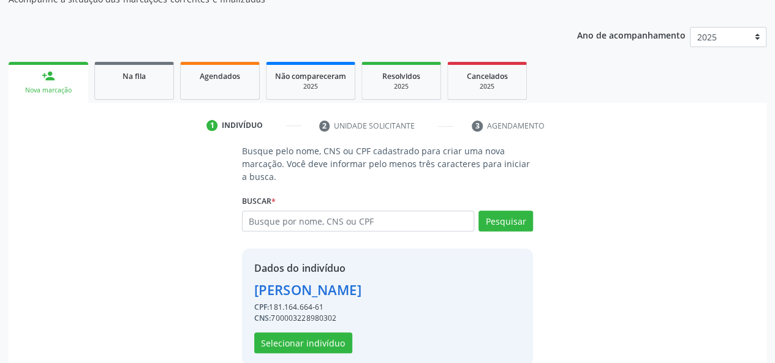
scroll to position [157, 0]
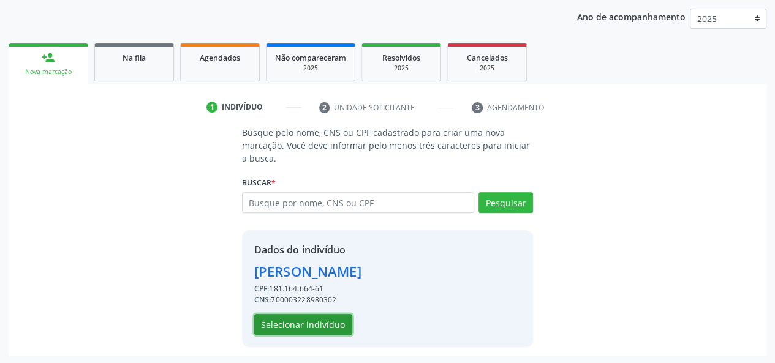
click at [292, 320] on button "Selecionar indivíduo" at bounding box center [303, 324] width 98 height 21
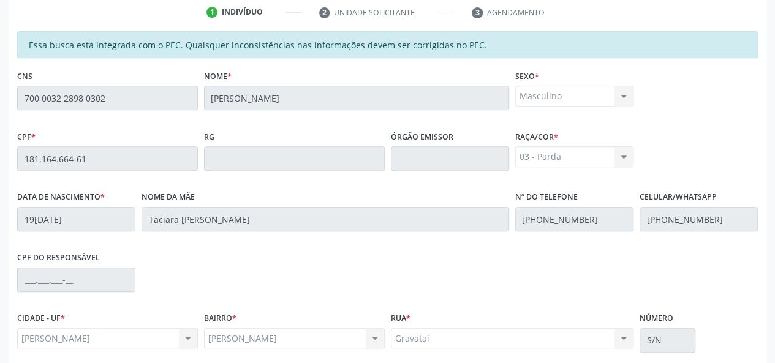
scroll to position [352, 0]
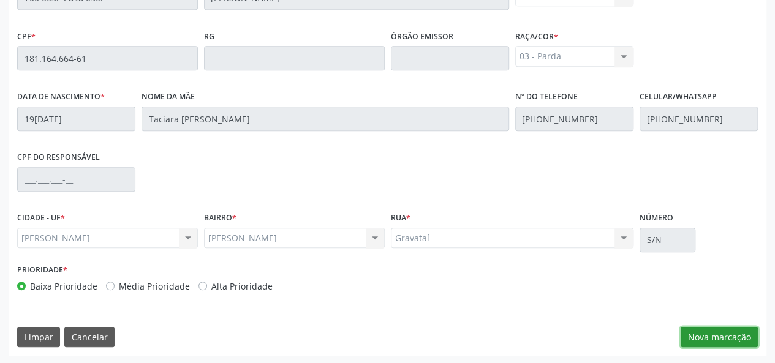
click at [704, 331] on button "Nova marcação" at bounding box center [718, 337] width 77 height 21
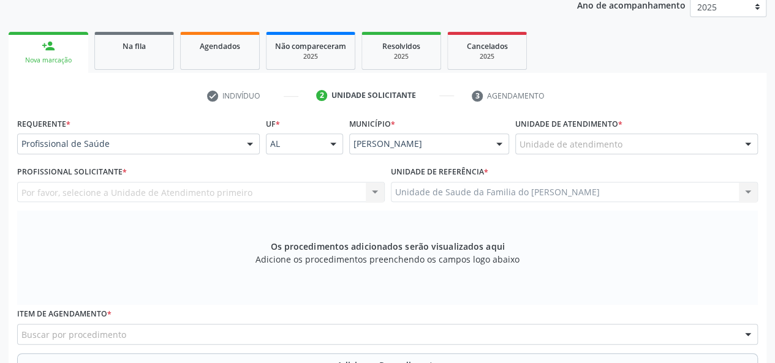
scroll to position [230, 0]
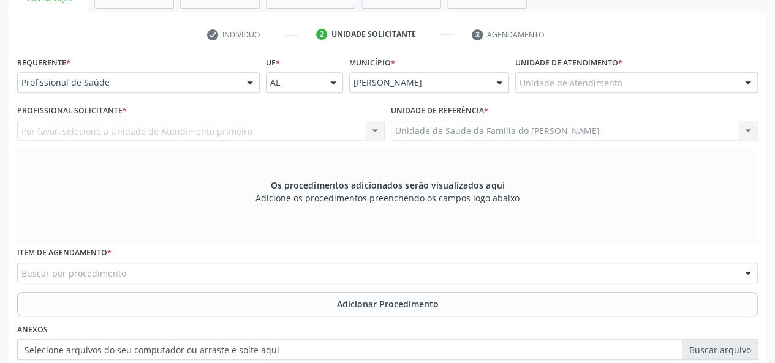
click at [247, 81] on div at bounding box center [250, 83] width 18 height 21
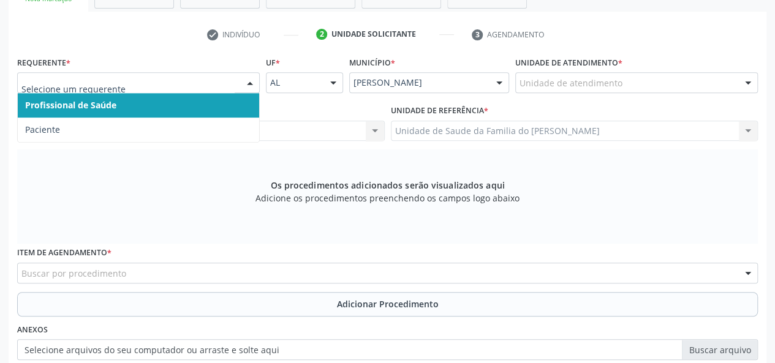
click at [188, 108] on span "Profissional de Saúde" at bounding box center [138, 105] width 241 height 24
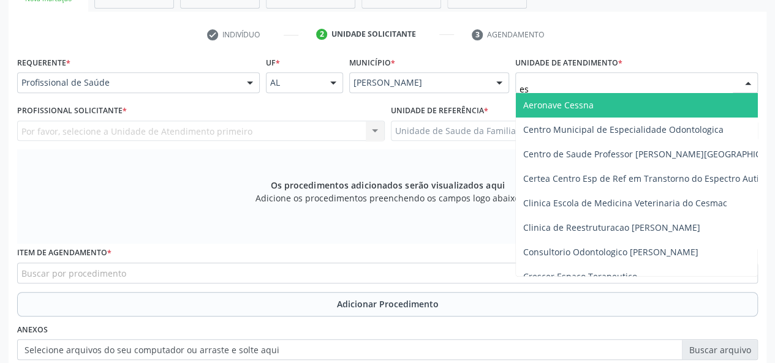
type input "est"
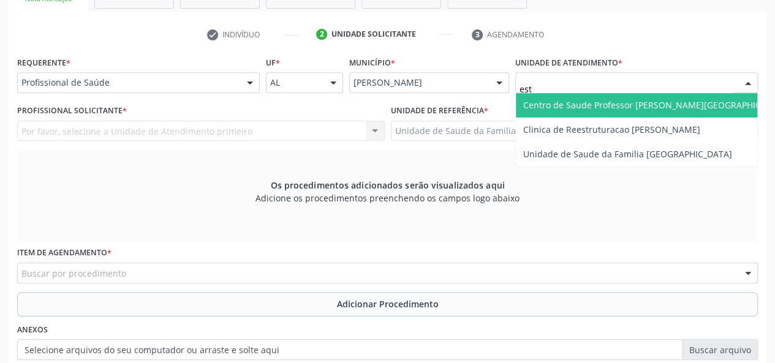
click at [579, 105] on span "Centro de Saude Professor [PERSON_NAME][GEOGRAPHIC_DATA]" at bounding box center [656, 105] width 266 height 12
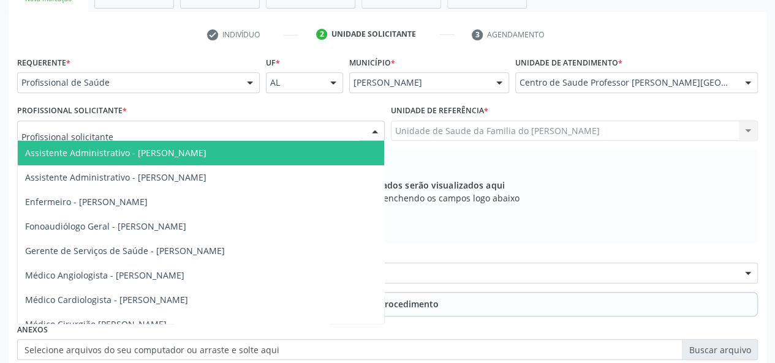
click at [372, 129] on div at bounding box center [375, 131] width 18 height 21
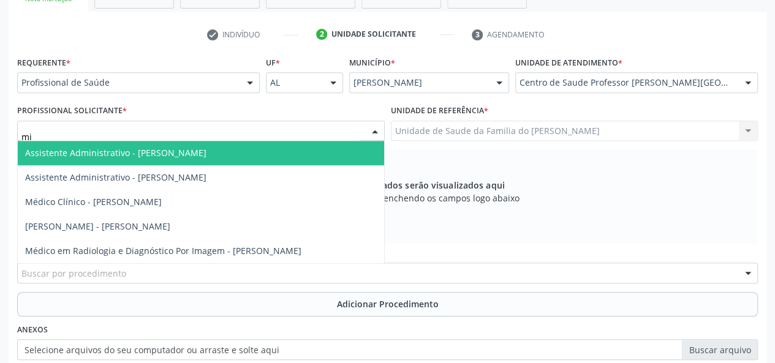
type input "mir"
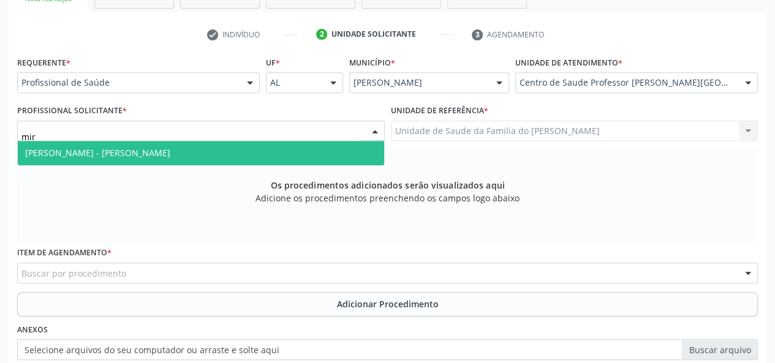
click at [332, 153] on span "[PERSON_NAME] - [PERSON_NAME]" at bounding box center [201, 153] width 366 height 24
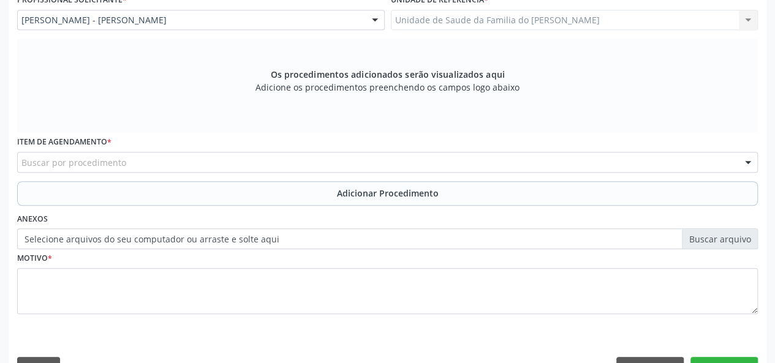
scroll to position [352, 0]
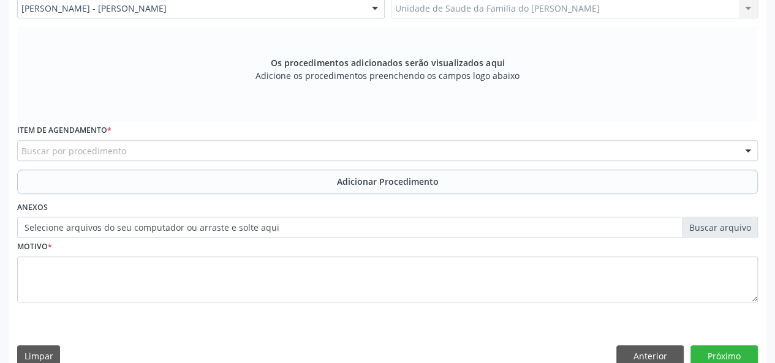
click at [282, 154] on div "Buscar por procedimento" at bounding box center [387, 150] width 740 height 21
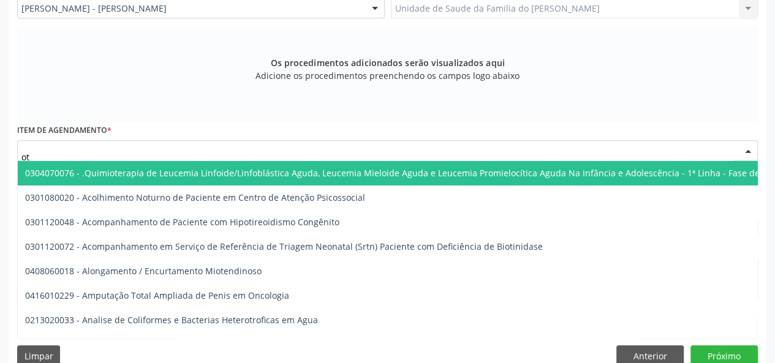
type input "o"
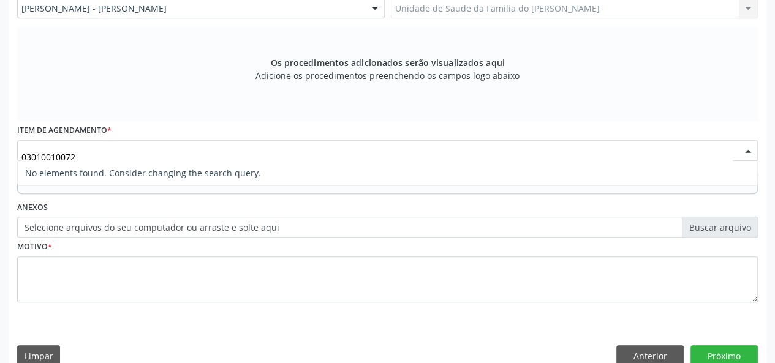
click at [45, 153] on input "03010010072" at bounding box center [376, 157] width 711 height 24
type input "0301010072"
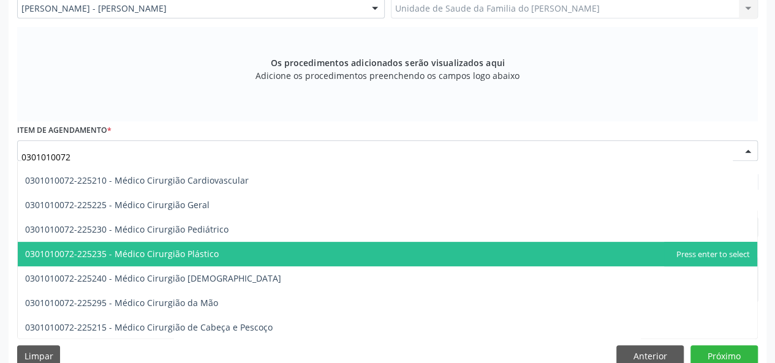
scroll to position [245, 0]
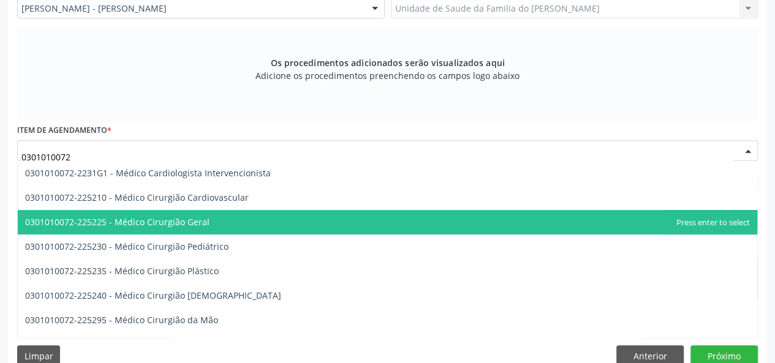
click at [130, 216] on span "0301010072-225225 - Médico Cirurgião Geral" at bounding box center [117, 222] width 184 height 12
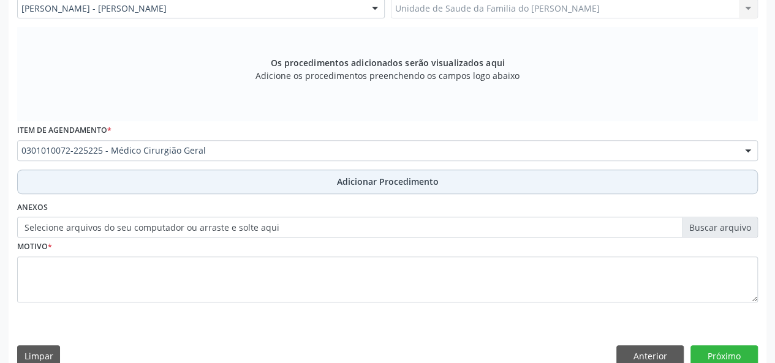
click at [128, 176] on button "Adicionar Procedimento" at bounding box center [387, 182] width 740 height 24
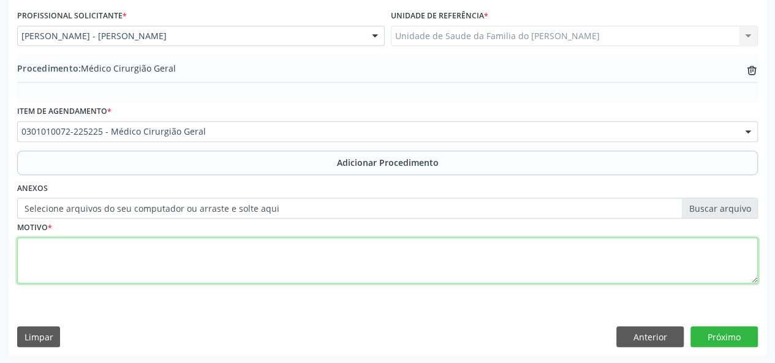
click at [109, 249] on textarea at bounding box center [387, 261] width 740 height 47
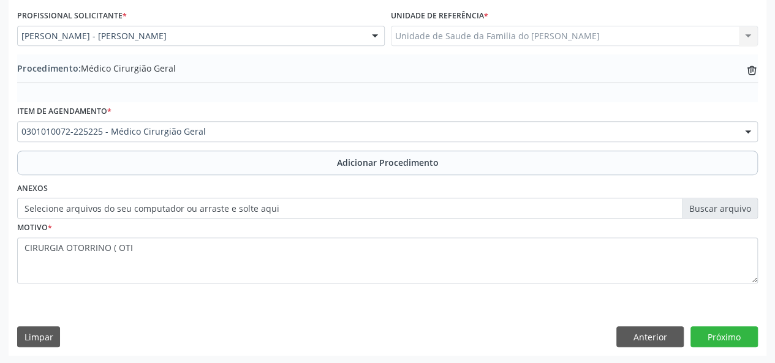
click at [118, 201] on label "Selecione arquivos do seu computador ou arraste e solte aqui" at bounding box center [387, 208] width 740 height 21
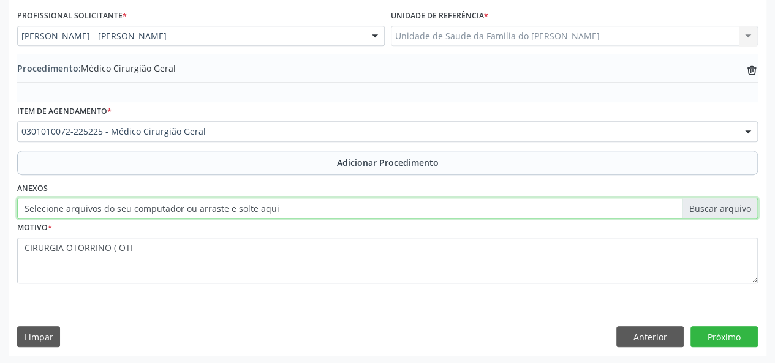
click at [118, 201] on input "Selecione arquivos do seu computador ou arraste e solte aqui" at bounding box center [387, 208] width 740 height 21
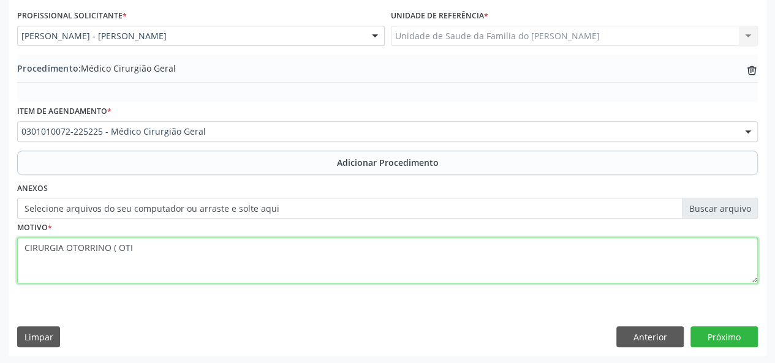
click at [154, 252] on textarea "CIRURGIA OTORRINO ( OTI" at bounding box center [387, 261] width 740 height 47
type textarea "CIRURGIA OTORRINO ( OTITE)"
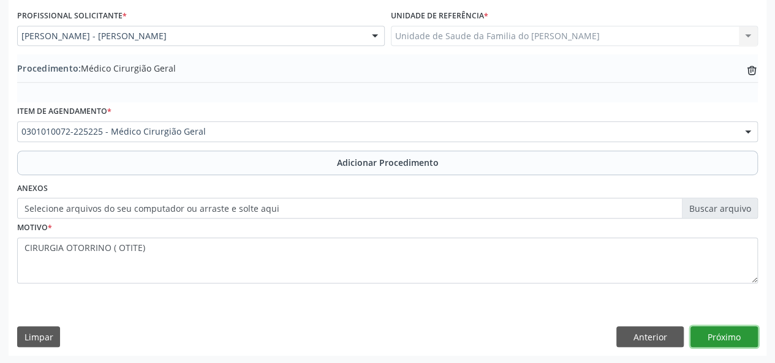
click at [719, 336] on button "Próximo" at bounding box center [723, 336] width 67 height 21
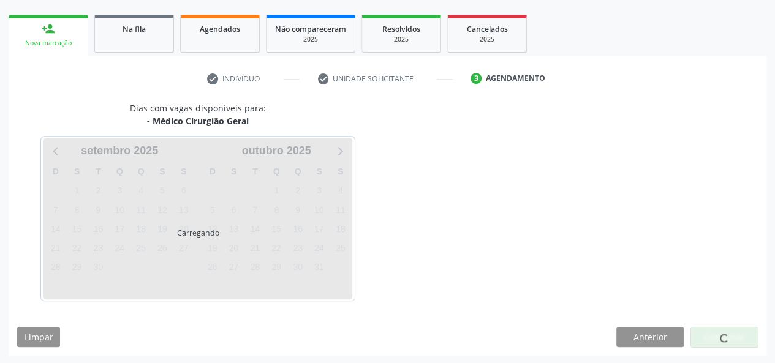
scroll to position [222, 0]
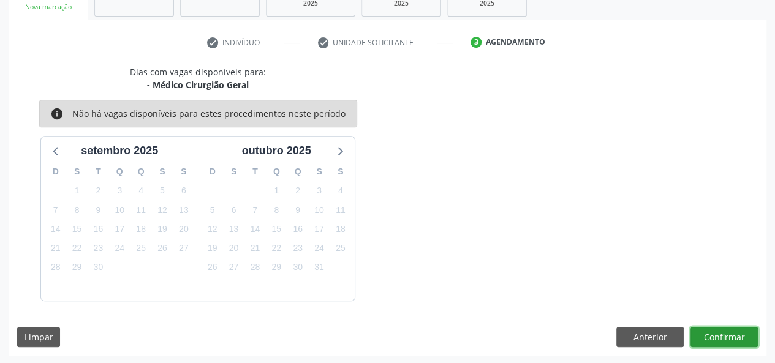
click at [719, 336] on button "Confirmar" at bounding box center [723, 337] width 67 height 21
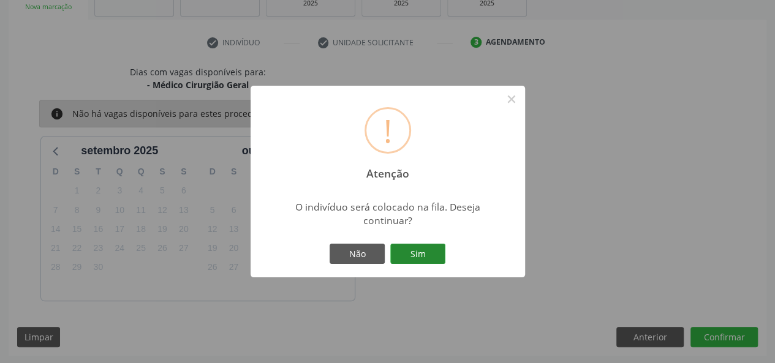
click at [416, 254] on button "Sim" at bounding box center [417, 254] width 55 height 21
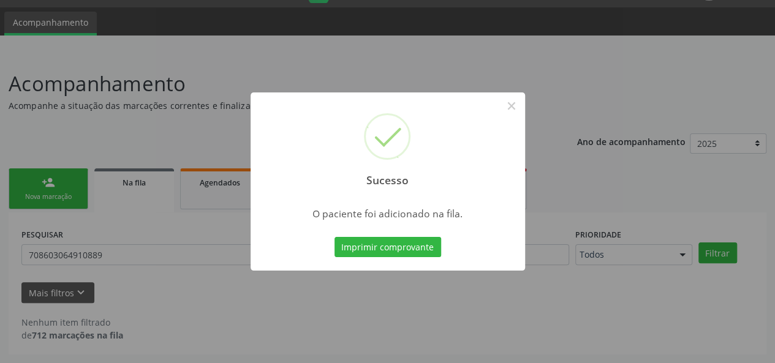
scroll to position [31, 0]
click at [514, 111] on button "×" at bounding box center [511, 106] width 21 height 21
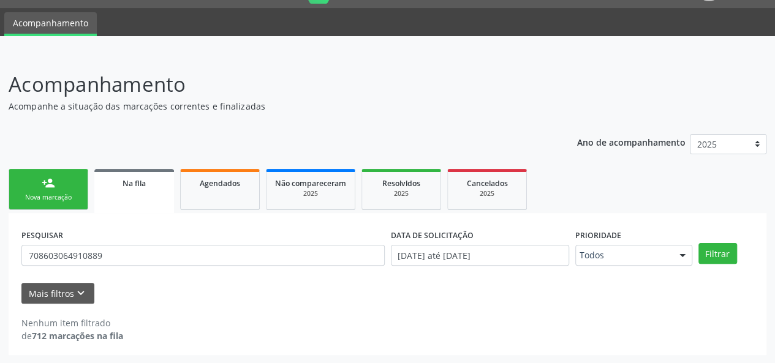
click at [42, 192] on link "person_add Nova marcação" at bounding box center [49, 189] width 80 height 41
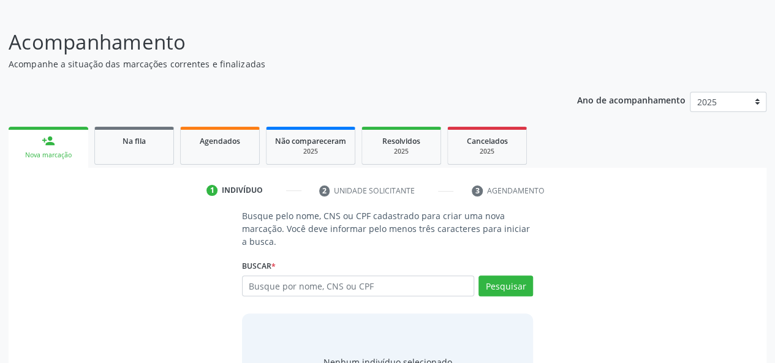
scroll to position [92, 0]
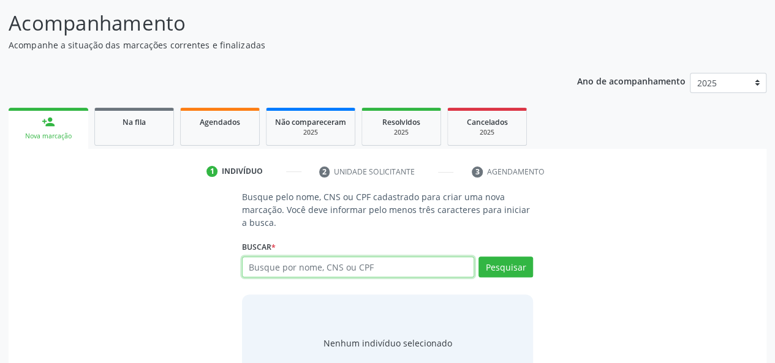
click at [305, 268] on input "text" at bounding box center [358, 267] width 233 height 21
type input "704309539369090"
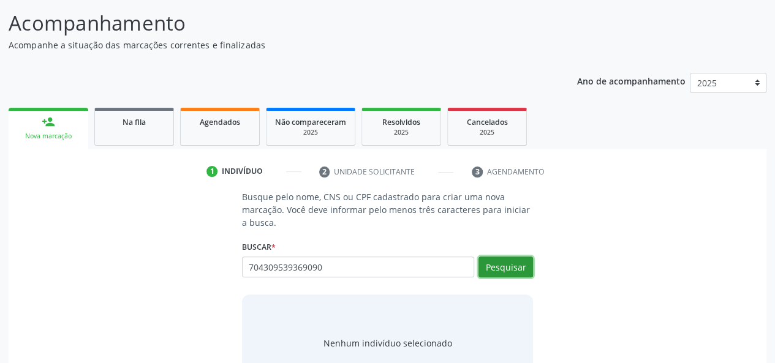
click at [495, 262] on button "Pesquisar" at bounding box center [505, 267] width 55 height 21
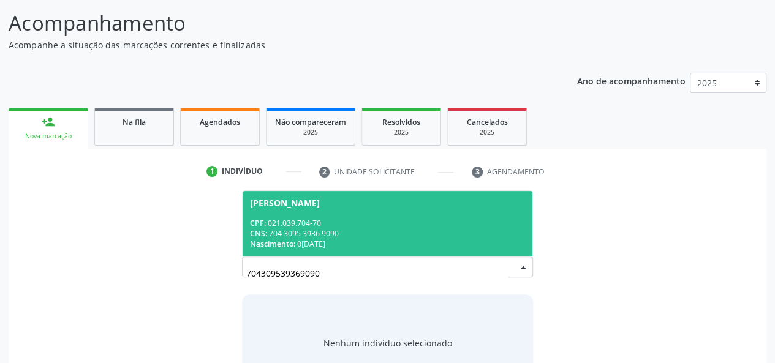
click at [344, 208] on span "[PERSON_NAME] CPF: 021.039.704-70 CNS: 704 3095 3936 9090 Nascimento: 0[DATE]" at bounding box center [388, 224] width 290 height 66
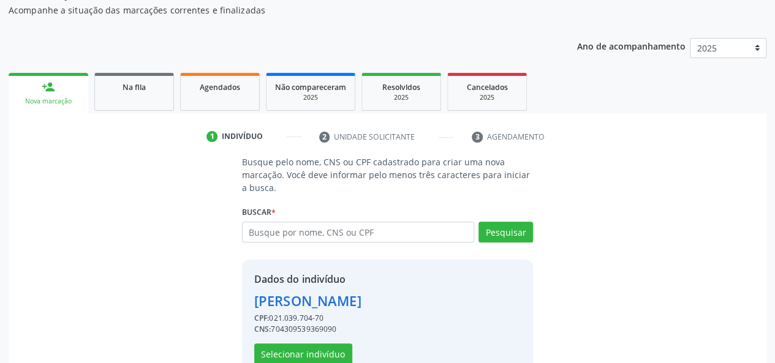
scroll to position [157, 0]
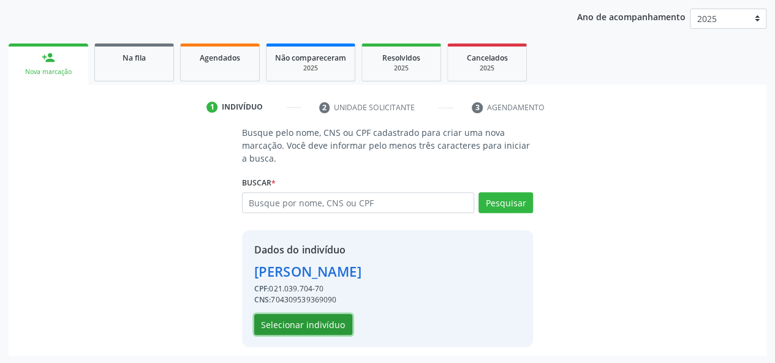
click at [295, 320] on button "Selecionar indivíduo" at bounding box center [303, 324] width 98 height 21
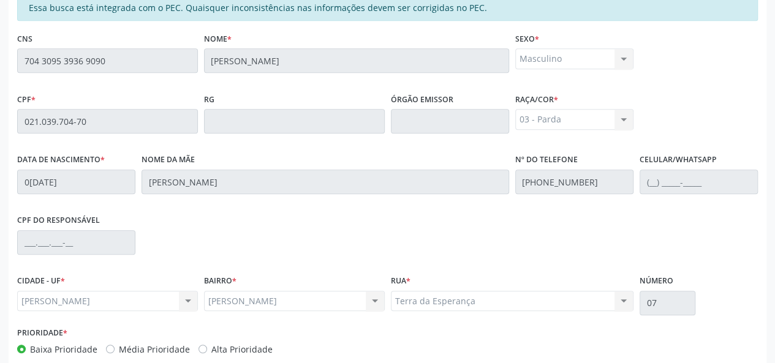
scroll to position [352, 0]
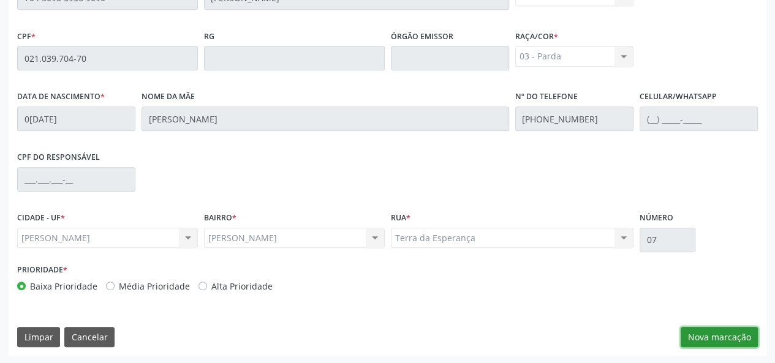
click at [696, 330] on button "Nova marcação" at bounding box center [718, 337] width 77 height 21
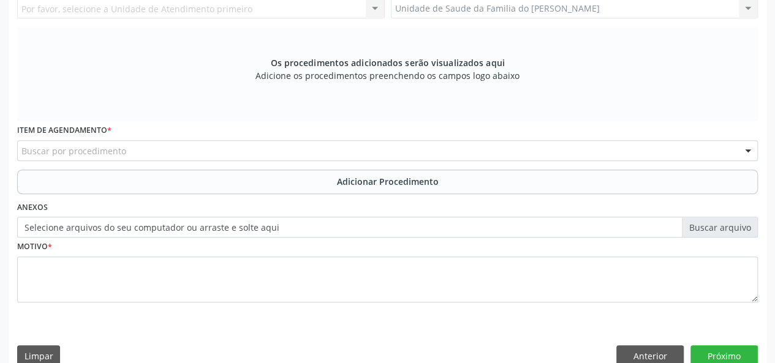
scroll to position [168, 0]
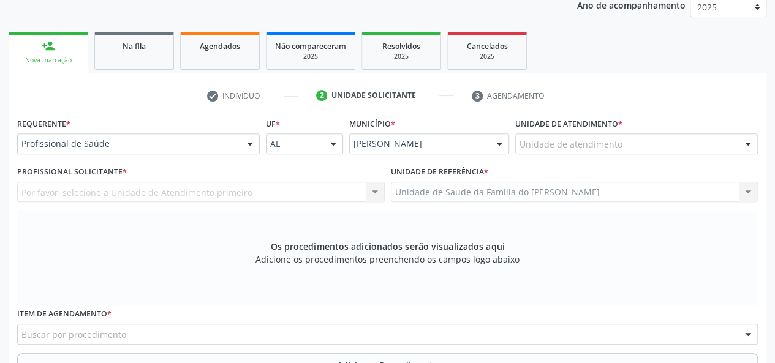
click at [248, 140] on div at bounding box center [250, 144] width 18 height 21
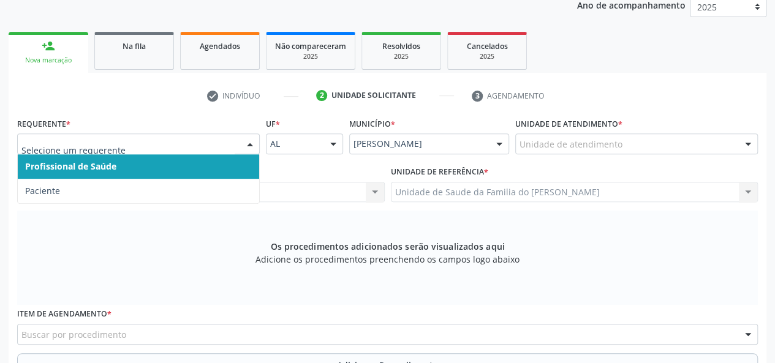
click at [215, 166] on span "Profissional de Saúde" at bounding box center [138, 166] width 241 height 24
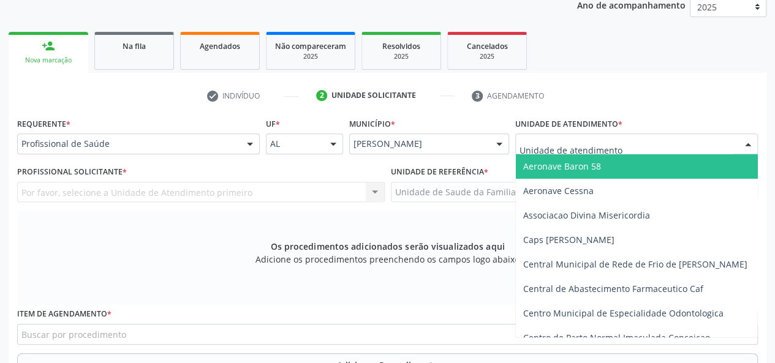
type input "J"
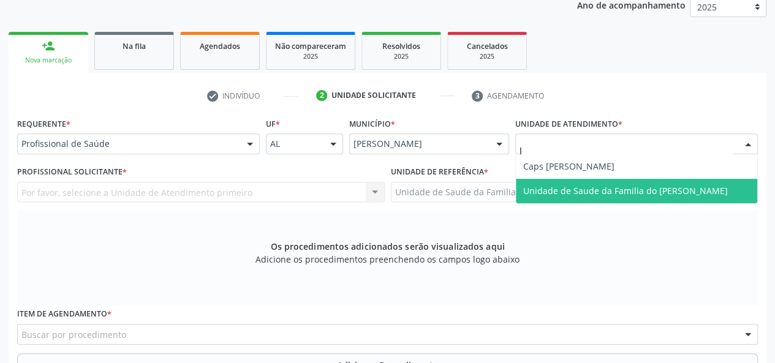
click at [549, 190] on span "Unidade de Saude da Familia do [PERSON_NAME]" at bounding box center [625, 191] width 205 height 12
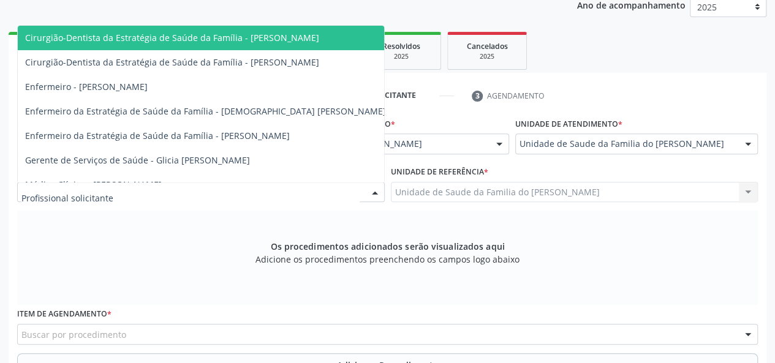
click at [371, 194] on div at bounding box center [375, 193] width 18 height 21
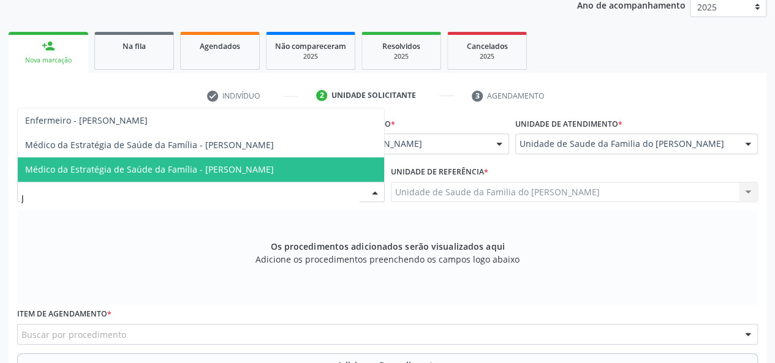
type input "[PERSON_NAME]"
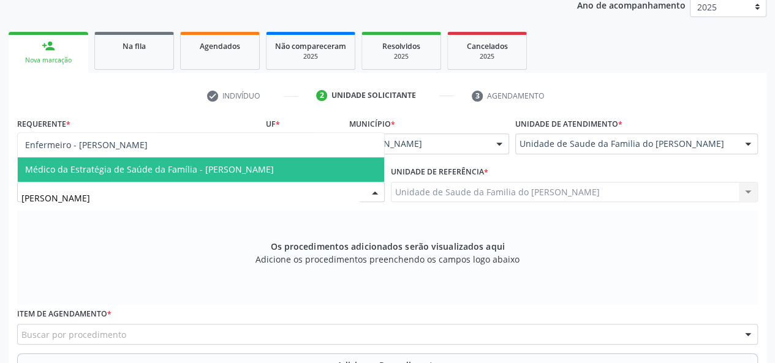
click at [268, 168] on span "Médico da Estratégia de Saúde da Família - [PERSON_NAME]" at bounding box center [149, 170] width 249 height 12
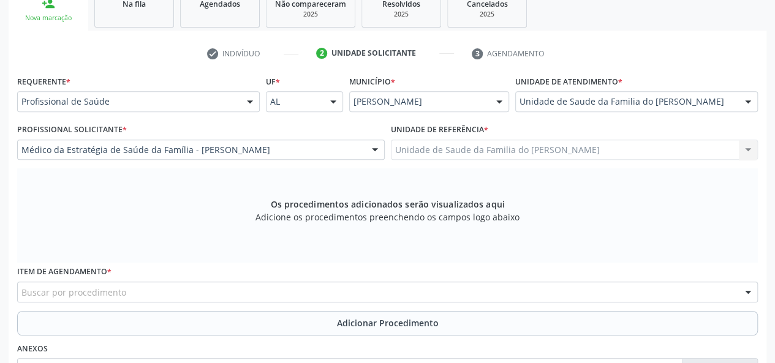
scroll to position [230, 0]
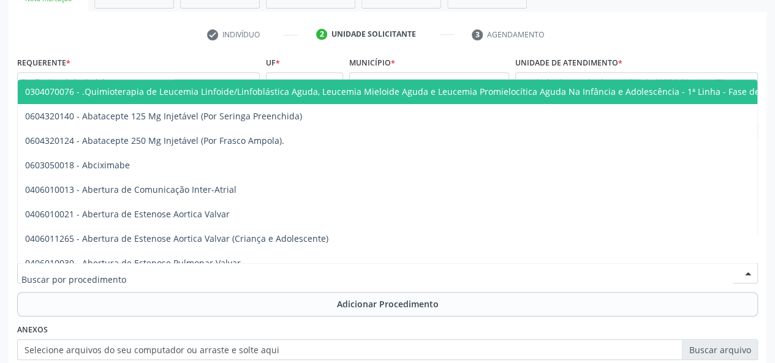
click at [180, 277] on div at bounding box center [387, 273] width 740 height 21
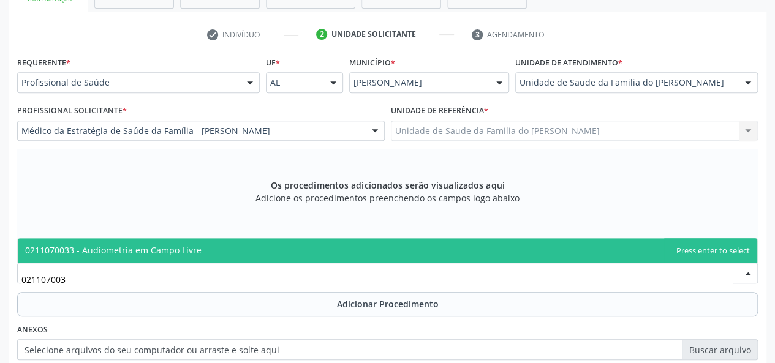
type input "0211070033"
click at [166, 246] on span "0211070033 - Audiometria em Campo Livre" at bounding box center [113, 250] width 176 height 12
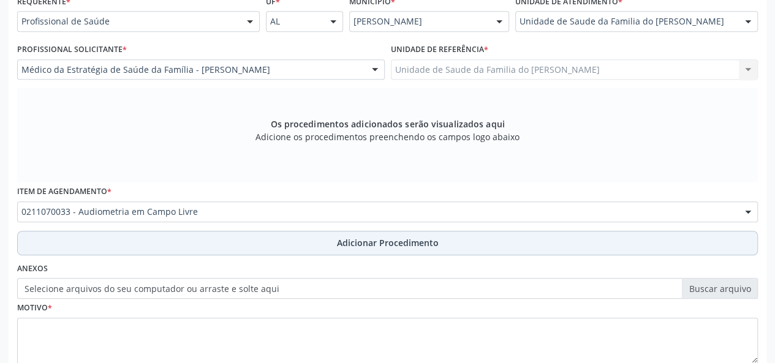
click at [196, 252] on button "Adicionar Procedimento" at bounding box center [387, 243] width 740 height 24
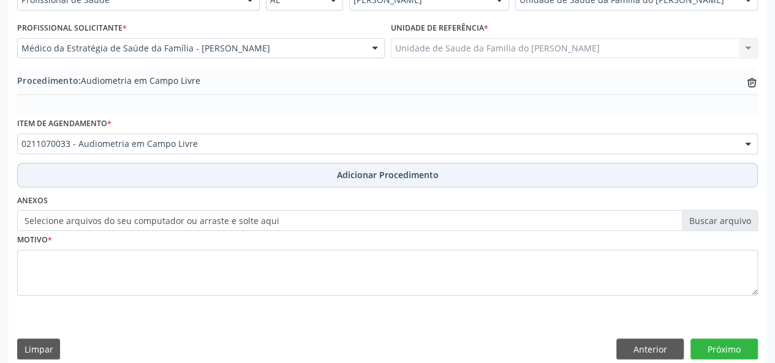
scroll to position [325, 0]
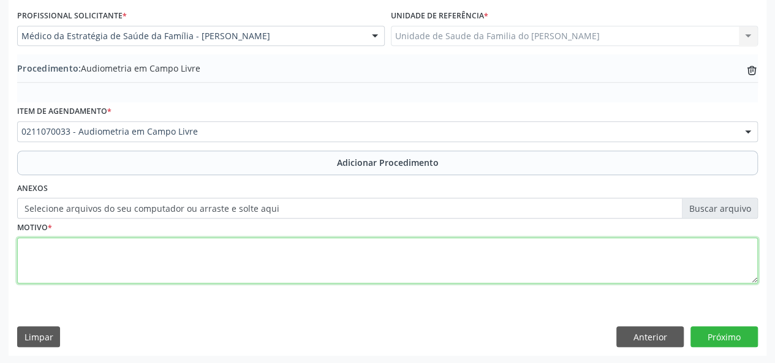
click at [196, 252] on textarea at bounding box center [387, 261] width 740 height 47
click at [48, 248] on textarea "AVALIACAO" at bounding box center [387, 261] width 740 height 47
type textarea "AVALIAÇÃO"
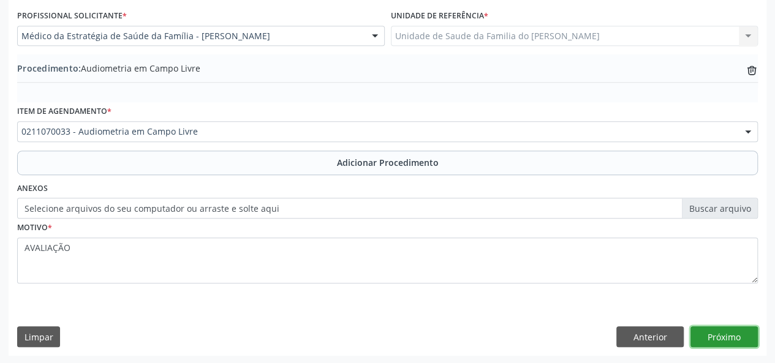
click at [729, 335] on button "Próximo" at bounding box center [723, 336] width 67 height 21
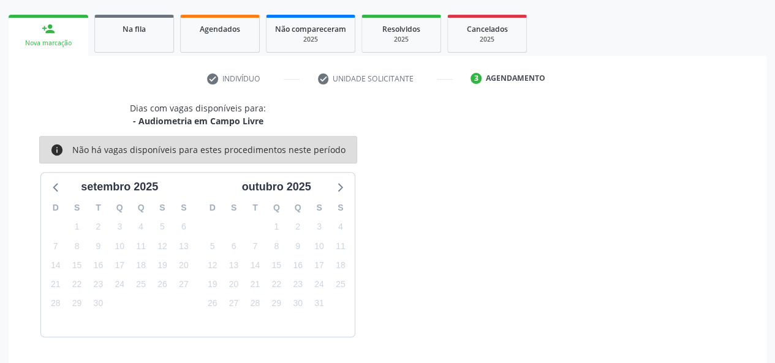
scroll to position [222, 0]
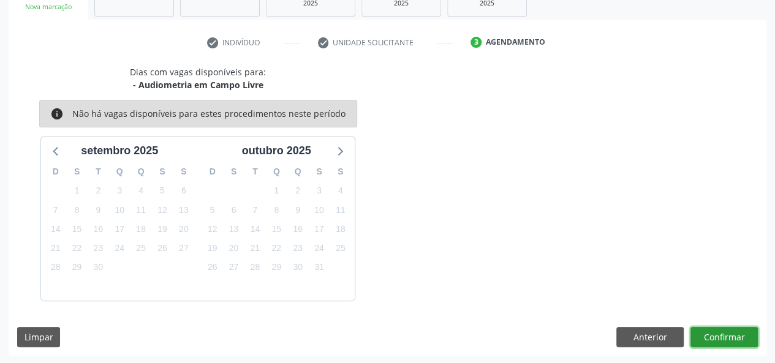
click at [737, 333] on button "Confirmar" at bounding box center [723, 337] width 67 height 21
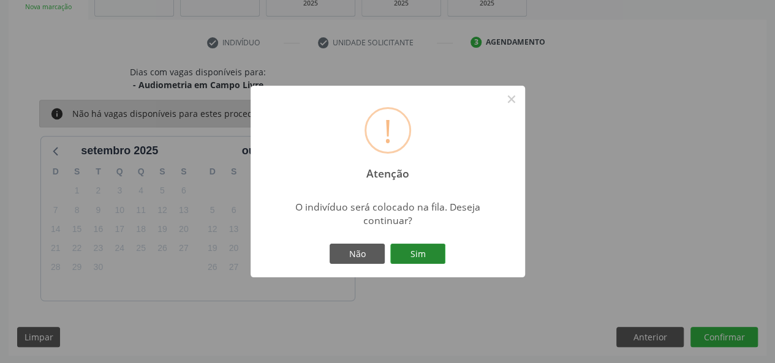
click at [420, 255] on button "Sim" at bounding box center [417, 254] width 55 height 21
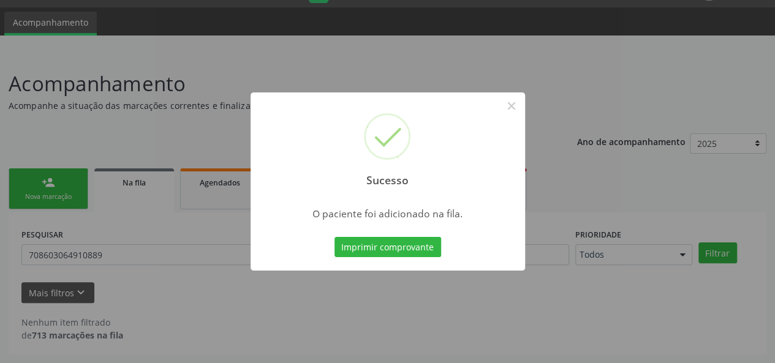
scroll to position [31, 0]
click at [505, 104] on button "×" at bounding box center [511, 106] width 21 height 21
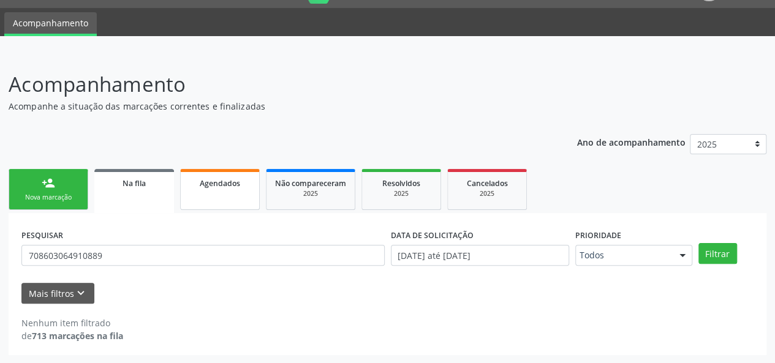
click at [203, 181] on span "Agendados" at bounding box center [220, 183] width 40 height 10
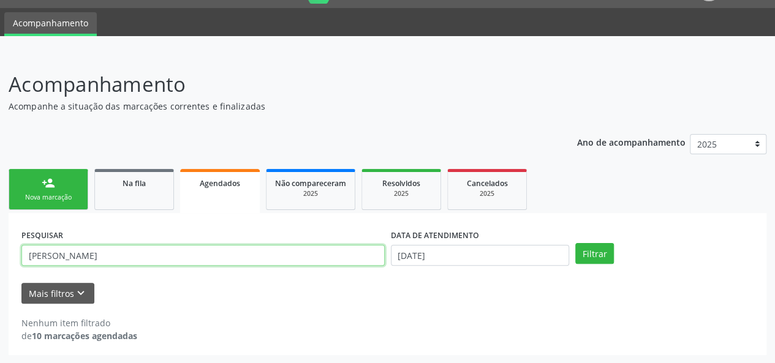
drag, startPoint x: 119, startPoint y: 255, endPoint x: 10, endPoint y: 260, distance: 109.1
click at [10, 260] on div "PESQUISAR [PERSON_NAME] DATA DE ATENDIMENTO [DATE] Filtrar UNIDADE EXECUTANTE S…" at bounding box center [388, 284] width 758 height 142
click at [575, 243] on button "Filtrar" at bounding box center [594, 253] width 39 height 21
drag, startPoint x: 145, startPoint y: 258, endPoint x: 21, endPoint y: 253, distance: 123.8
click at [21, 253] on div "PESQUISAR MARIANA" at bounding box center [202, 250] width 369 height 48
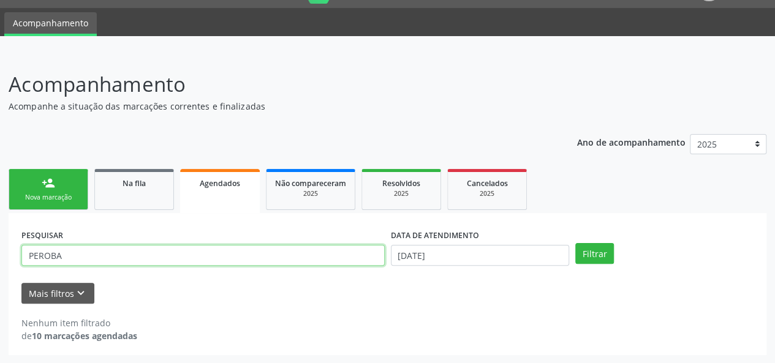
type input "PEROBA"
click at [575, 243] on button "Filtrar" at bounding box center [594, 253] width 39 height 21
click at [156, 192] on link "Na fila" at bounding box center [134, 189] width 80 height 41
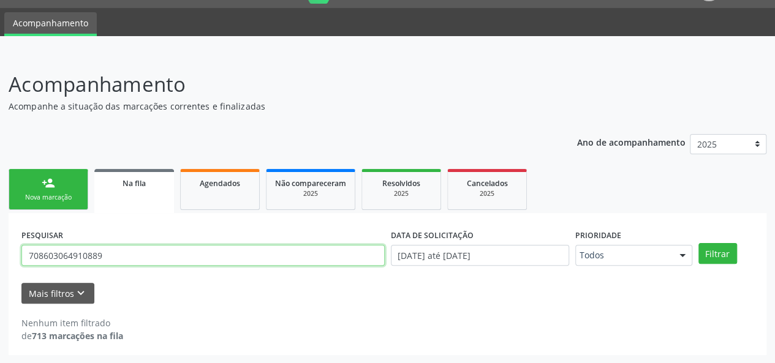
click at [89, 257] on input "708603064910889" at bounding box center [202, 255] width 363 height 21
paste input "4601190913021"
type input "704601190913021"
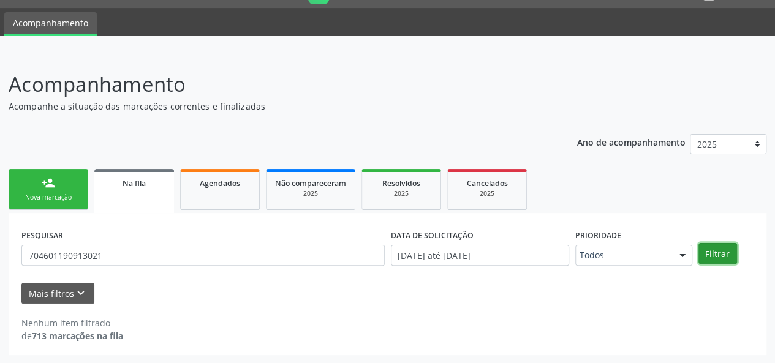
click at [715, 254] on button "Filtrar" at bounding box center [717, 253] width 39 height 21
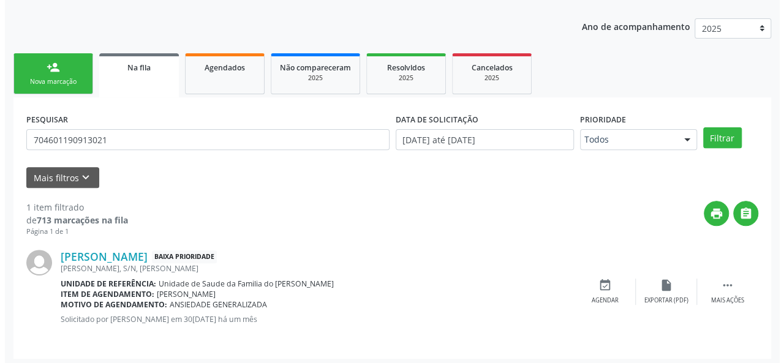
scroll to position [151, 0]
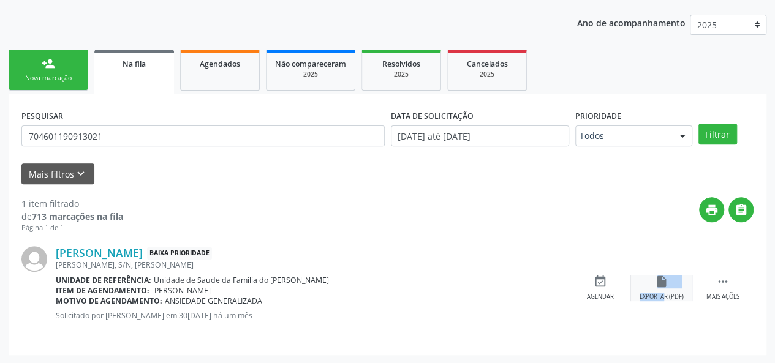
click at [652, 290] on div "insert_drive_file Exportar (PDF)" at bounding box center [661, 288] width 61 height 26
click at [713, 305] on div "[PERSON_NAME] Baixa Prioridade [PERSON_NAME], S/N, [PERSON_NAME] Unidade de ref…" at bounding box center [387, 287] width 732 height 109
click at [723, 285] on icon "" at bounding box center [722, 281] width 13 height 13
click at [592, 290] on div "cancel Cancelar" at bounding box center [600, 288] width 61 height 26
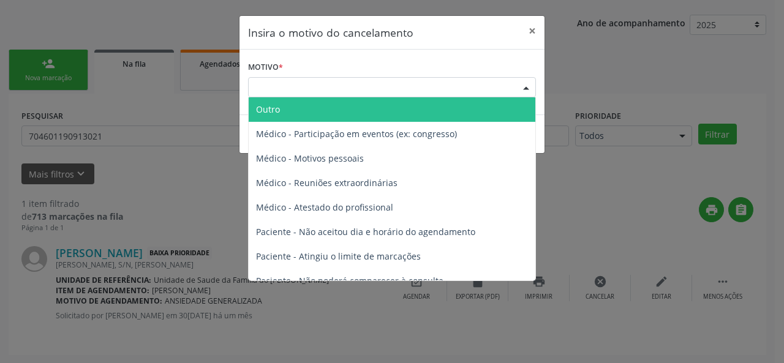
click at [301, 89] on div "Escolha o motivo" at bounding box center [392, 87] width 288 height 21
click at [307, 111] on span "Outro" at bounding box center [392, 109] width 287 height 24
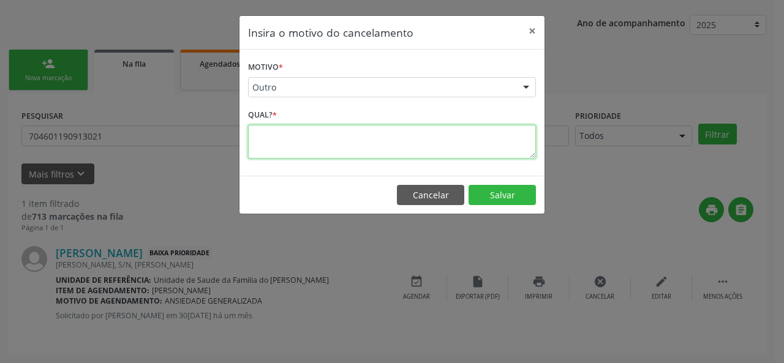
click at [316, 146] on textarea at bounding box center [392, 142] width 288 height 34
type textarea "NAO PRECISA MAIS"
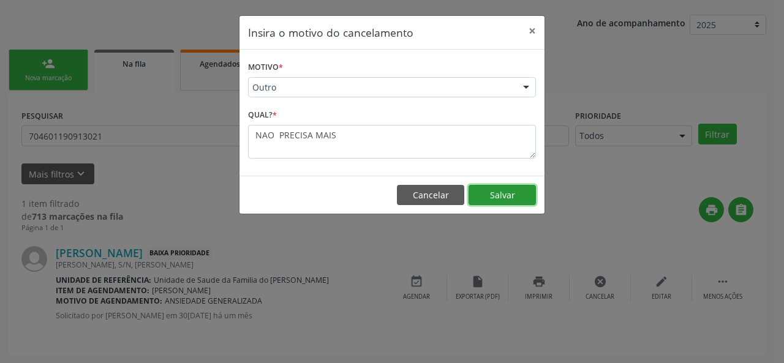
click at [527, 190] on button "Salvar" at bounding box center [502, 195] width 67 height 21
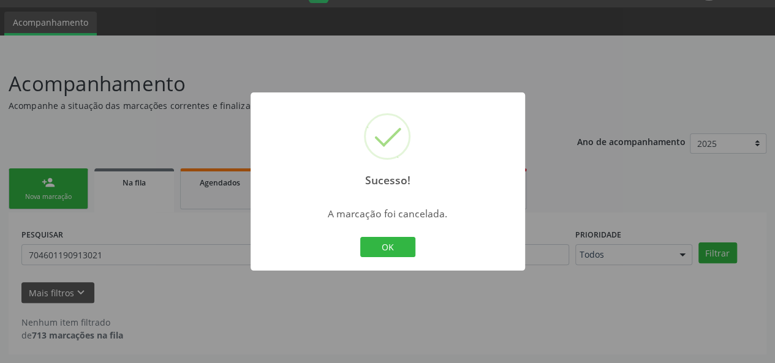
scroll to position [31, 0]
click at [389, 244] on button "OK" at bounding box center [387, 247] width 55 height 21
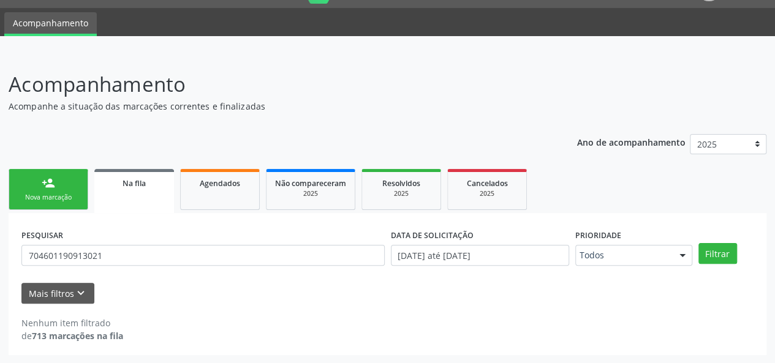
click at [135, 186] on span "Na fila" at bounding box center [133, 183] width 23 height 10
click at [85, 259] on input "704601190913021" at bounding box center [202, 255] width 363 height 21
paste input "0800408487183"
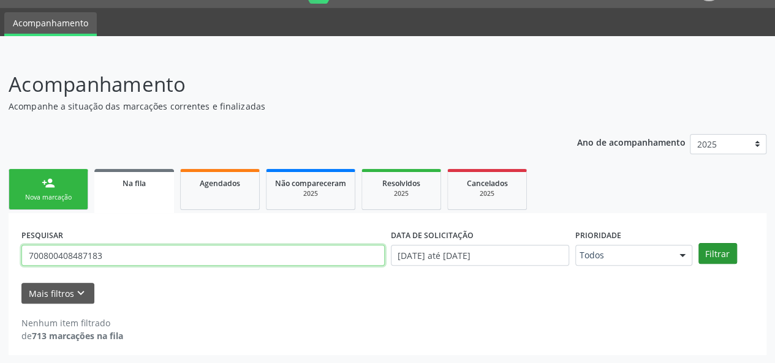
type input "700800408487183"
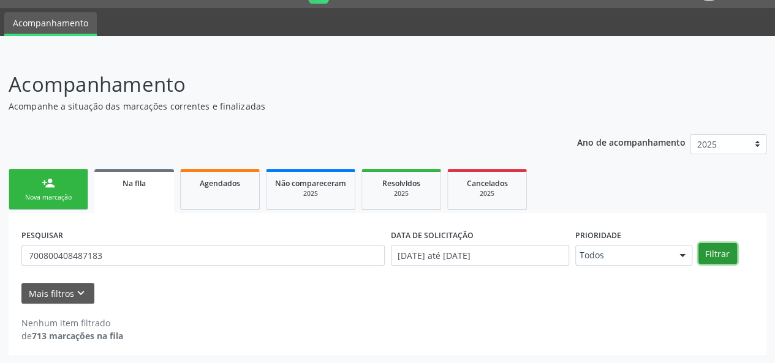
click at [725, 254] on button "Filtrar" at bounding box center [717, 253] width 39 height 21
